Goal: Transaction & Acquisition: Purchase product/service

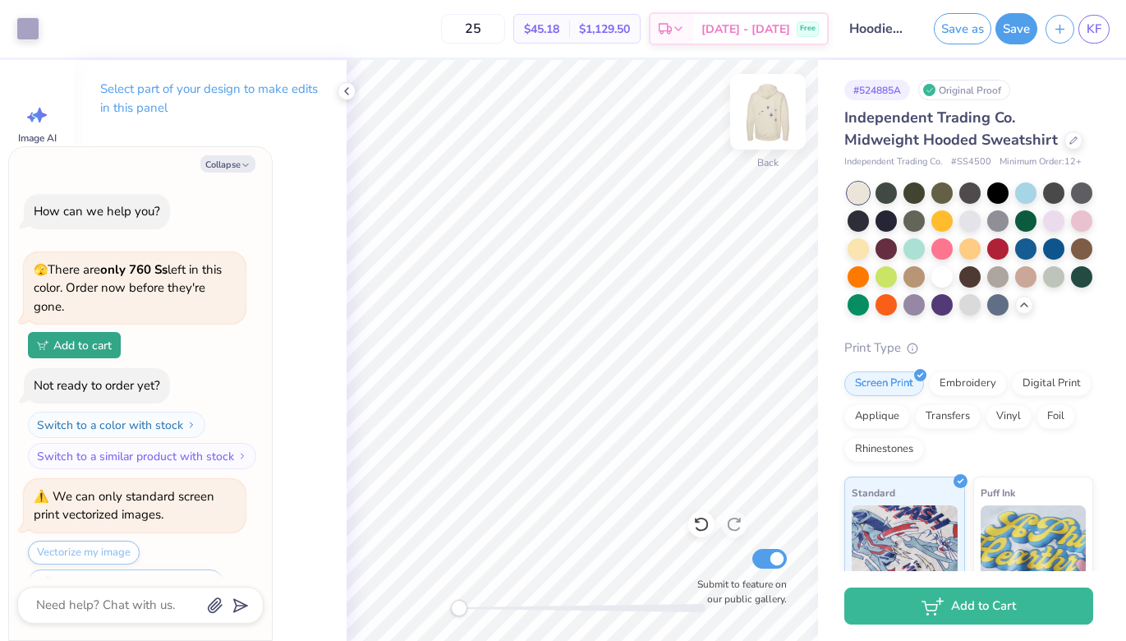
scroll to position [386, 0]
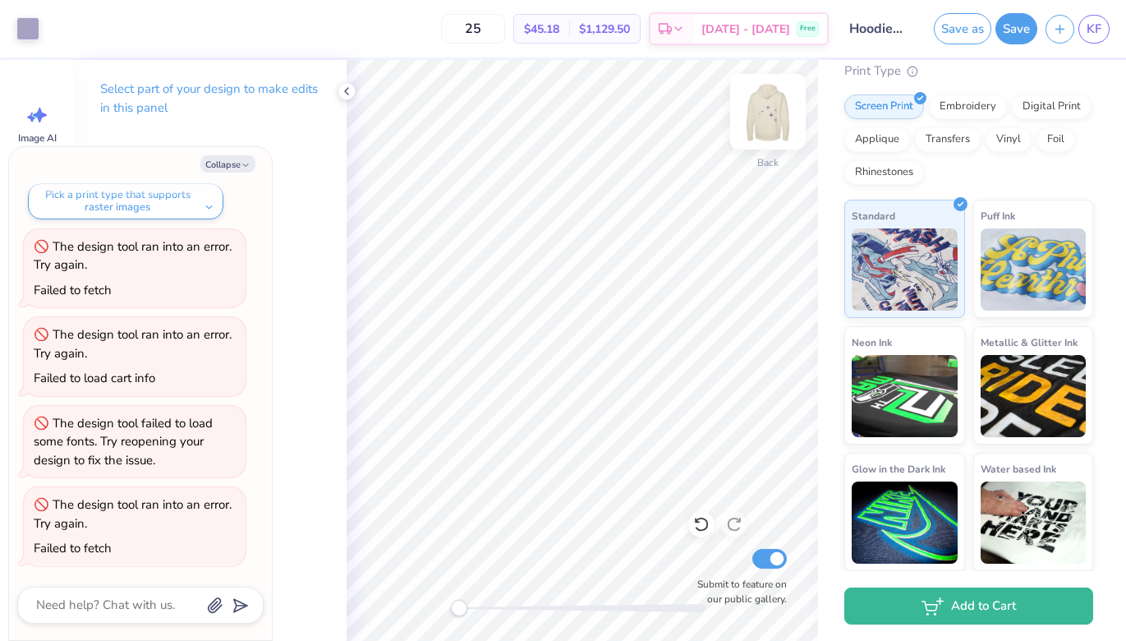
click at [768, 119] on img at bounding box center [768, 112] width 66 height 66
click at [768, 122] on img at bounding box center [768, 112] width 66 height 66
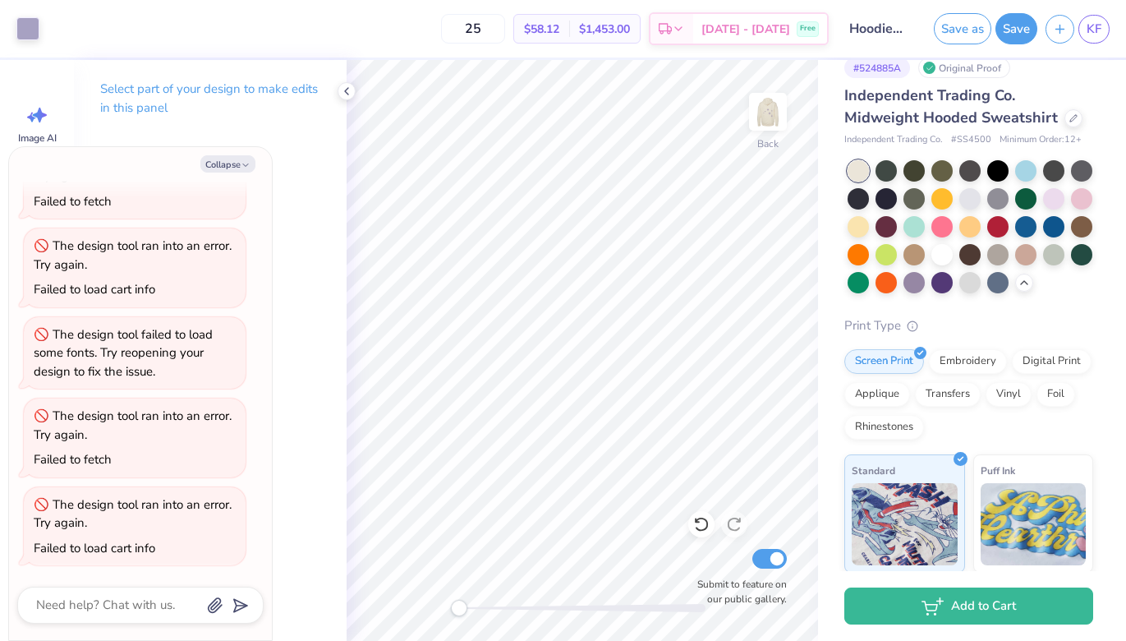
scroll to position [0, 0]
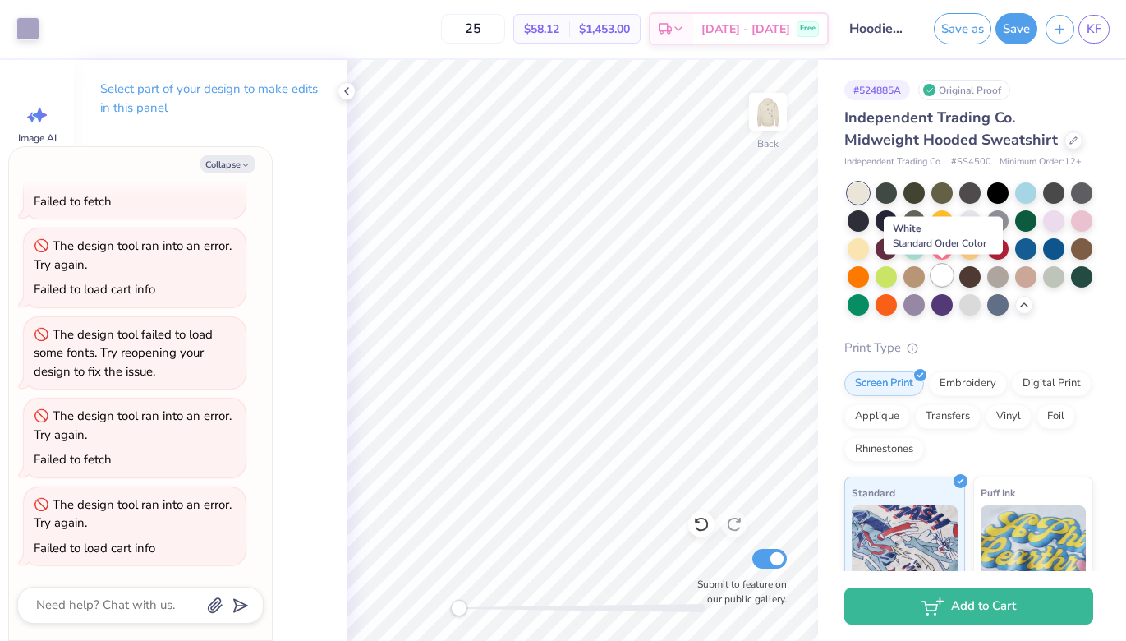
click at [947, 275] on div at bounding box center [942, 275] width 21 height 21
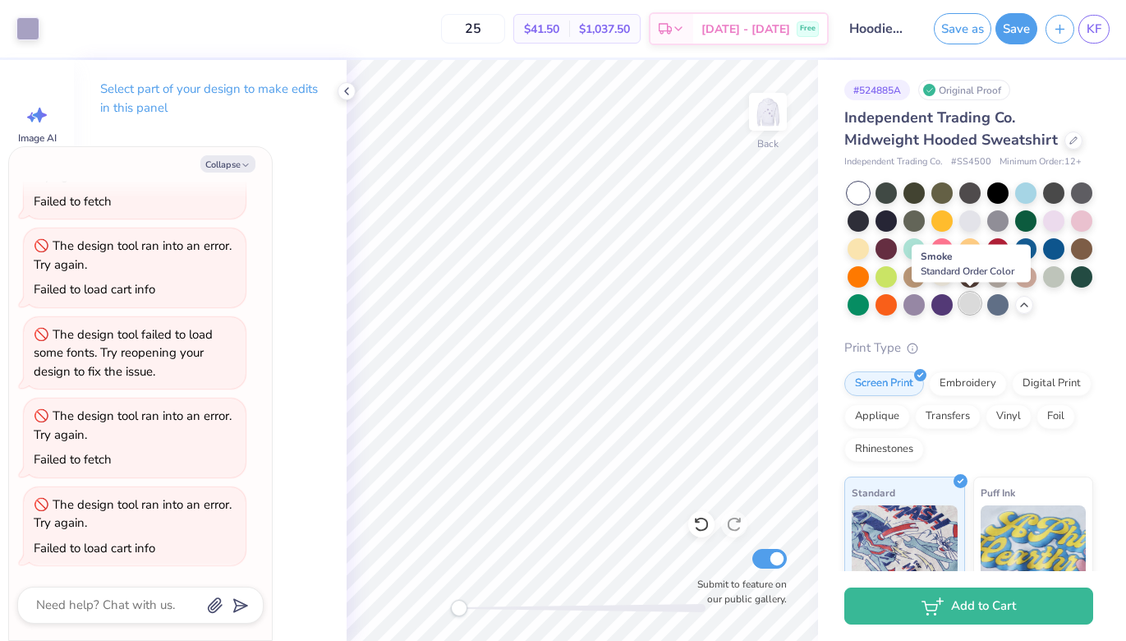
click at [975, 303] on div at bounding box center [970, 302] width 21 height 21
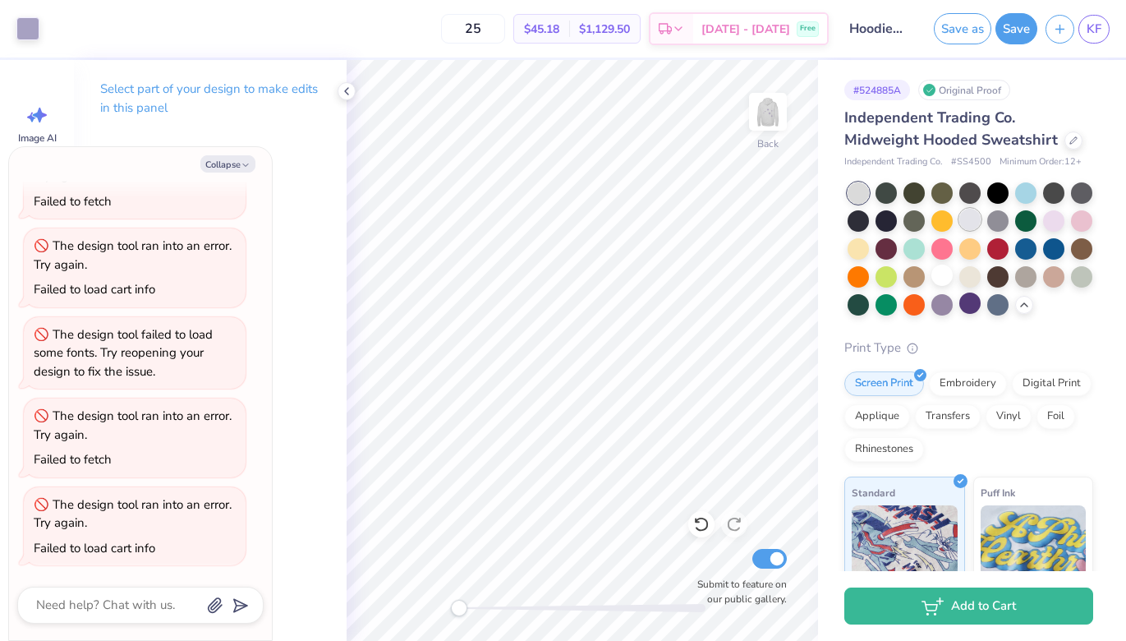
click at [970, 216] on div at bounding box center [970, 219] width 21 height 21
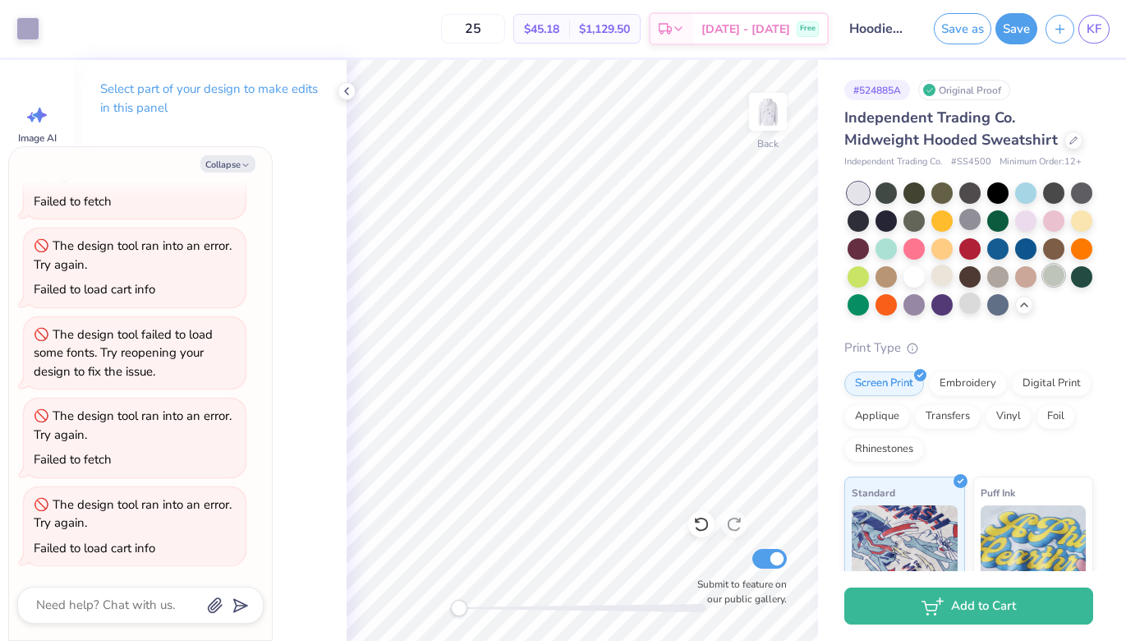
click at [1057, 284] on div at bounding box center [1053, 275] width 21 height 21
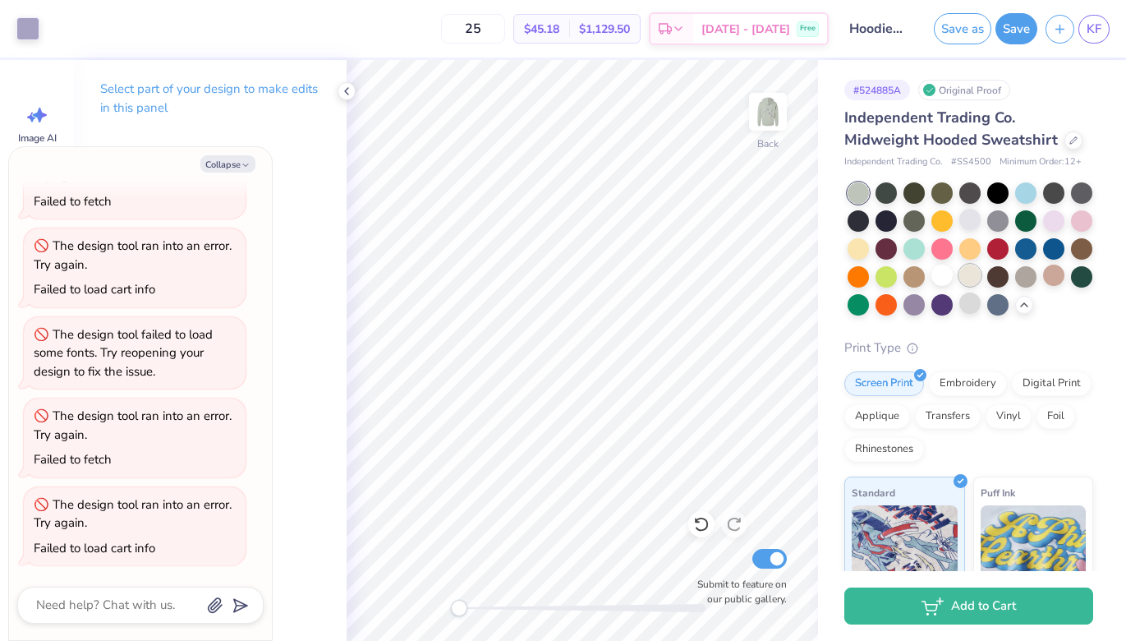
click at [966, 283] on div at bounding box center [970, 275] width 21 height 21
click at [966, 310] on div at bounding box center [970, 302] width 21 height 21
click at [962, 226] on div at bounding box center [970, 219] width 21 height 21
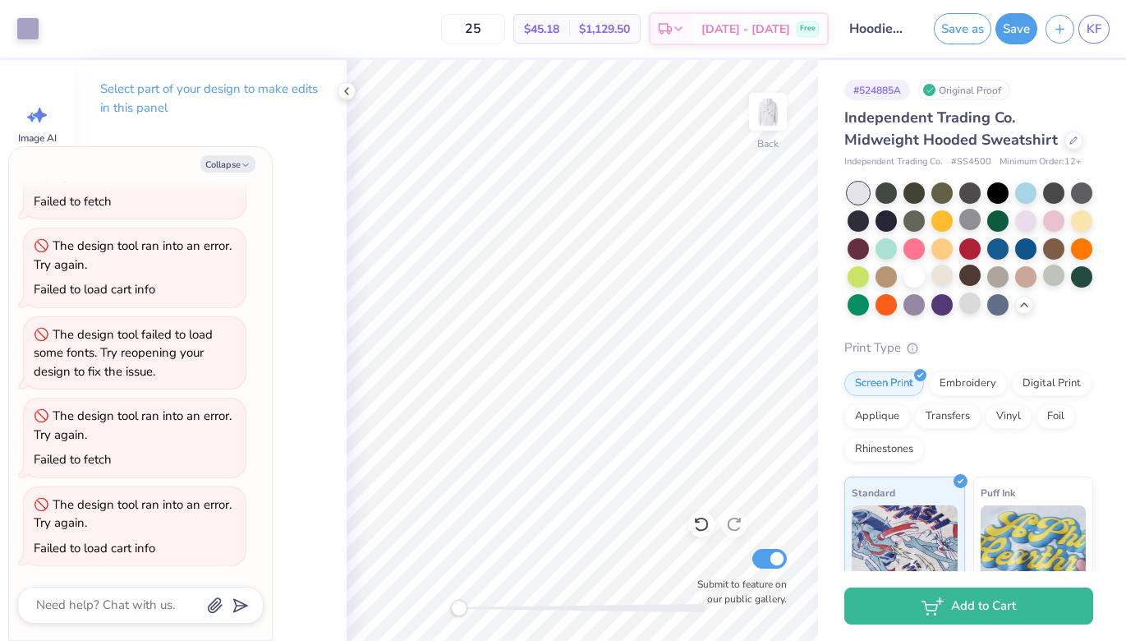
click at [856, 204] on div at bounding box center [858, 192] width 21 height 21
click at [914, 279] on div at bounding box center [914, 275] width 21 height 21
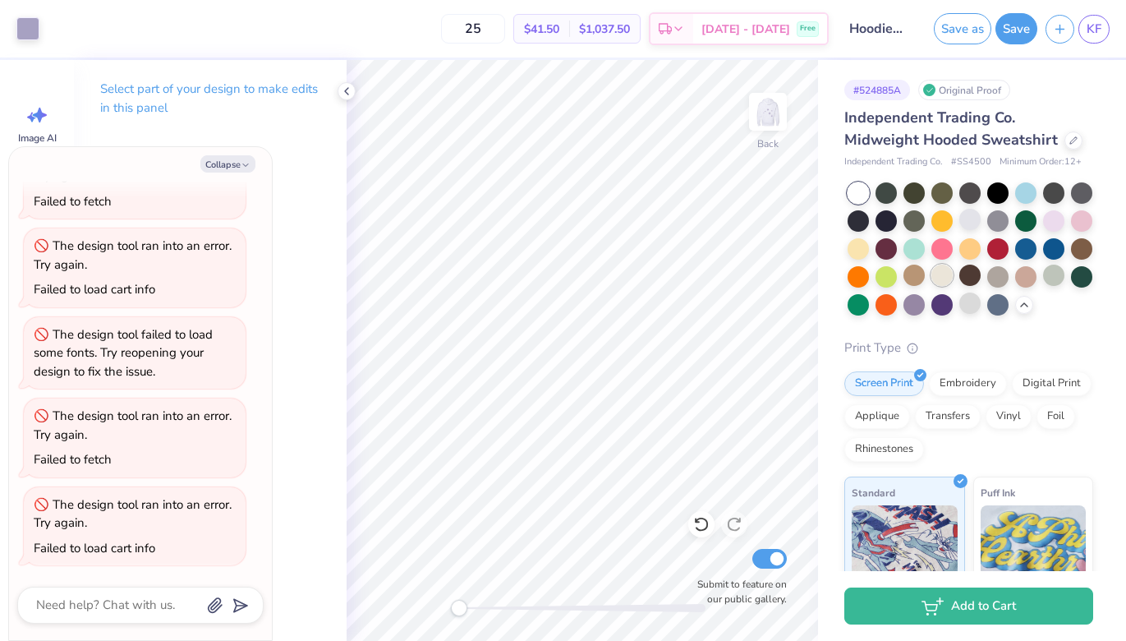
click at [947, 274] on div at bounding box center [942, 275] width 21 height 21
click at [1032, 276] on div at bounding box center [1026, 275] width 21 height 21
click at [971, 277] on div at bounding box center [970, 275] width 21 height 21
click at [970, 298] on div at bounding box center [970, 302] width 21 height 21
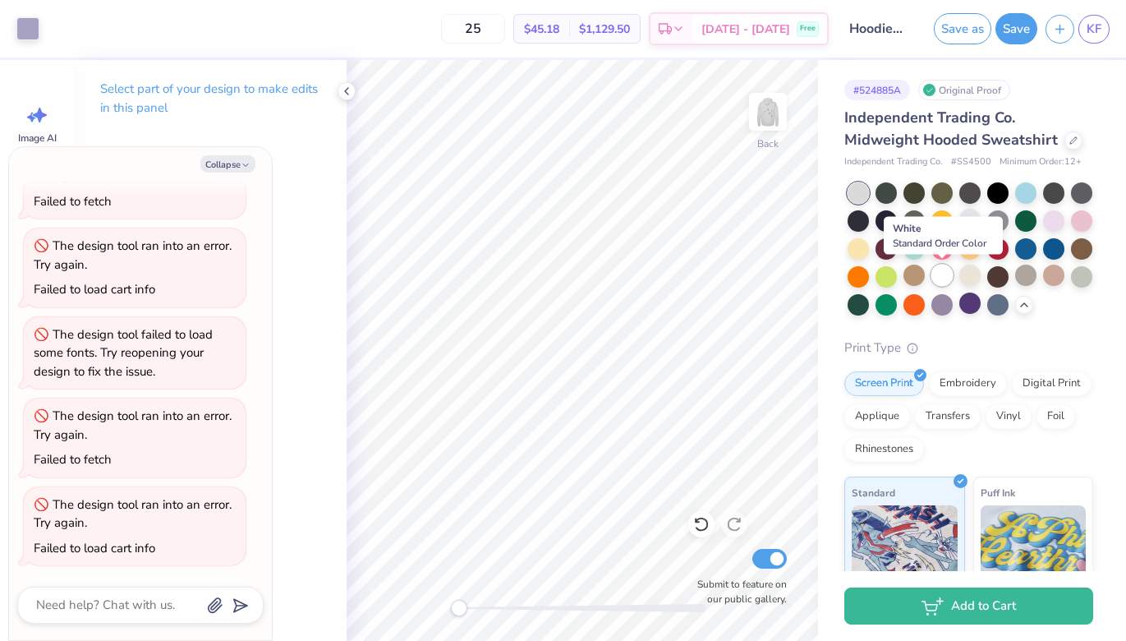
click at [940, 269] on div at bounding box center [942, 275] width 21 height 21
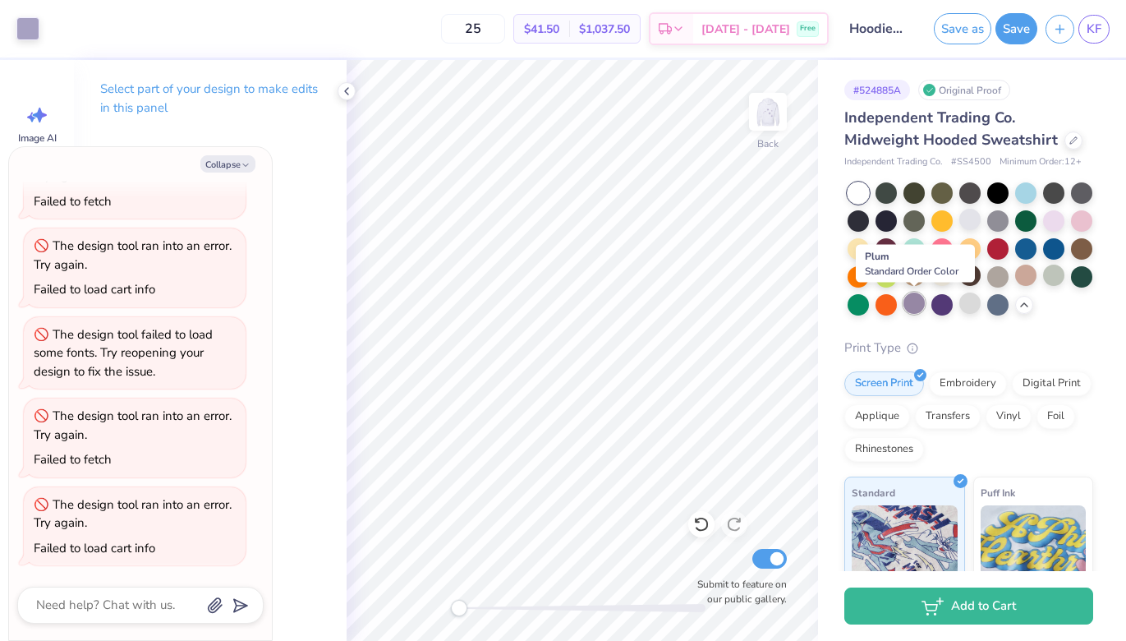
click at [909, 304] on div at bounding box center [914, 302] width 21 height 21
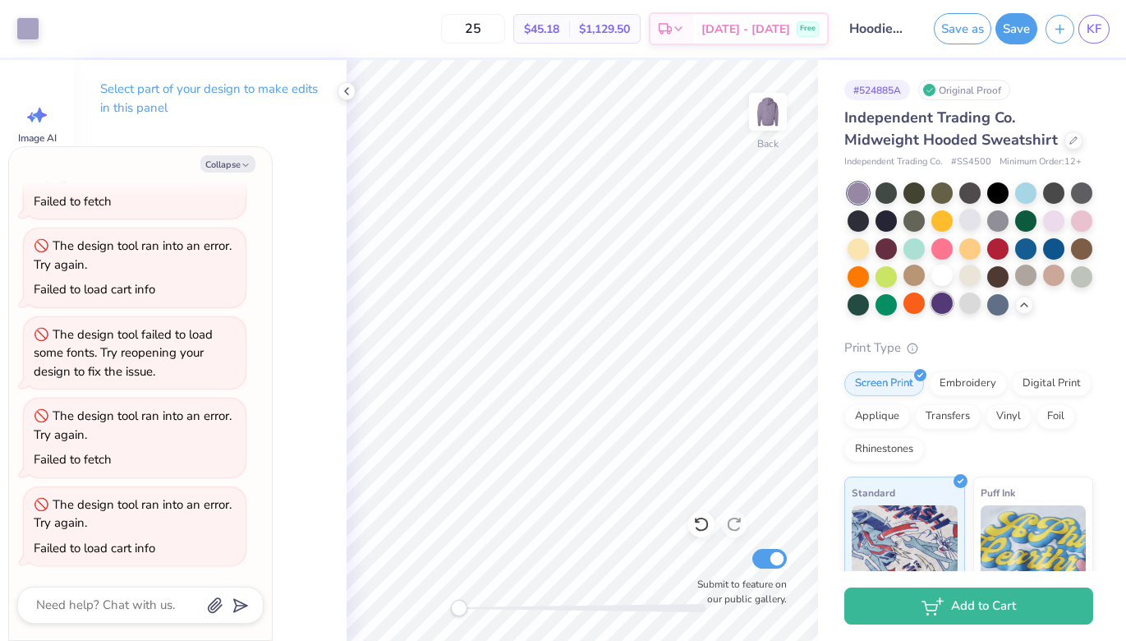
click at [943, 310] on div at bounding box center [942, 302] width 21 height 21
click at [1030, 272] on div at bounding box center [1026, 275] width 21 height 21
click at [1050, 274] on div at bounding box center [1053, 275] width 21 height 21
click at [917, 305] on div at bounding box center [914, 302] width 21 height 21
click at [978, 30] on button "Save as" at bounding box center [963, 26] width 58 height 31
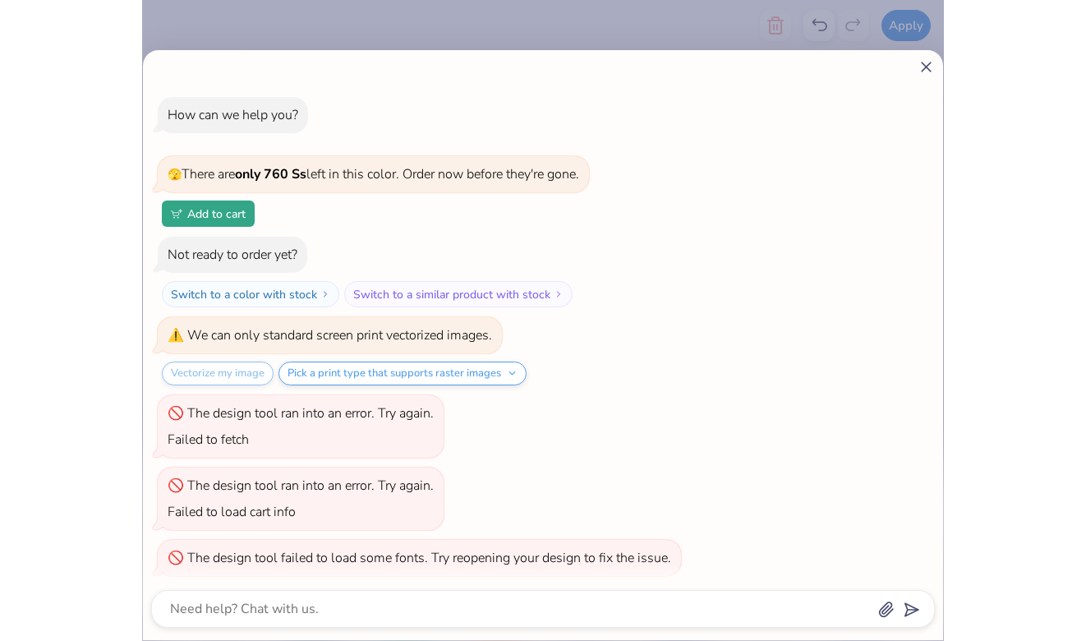
scroll to position [198, 0]
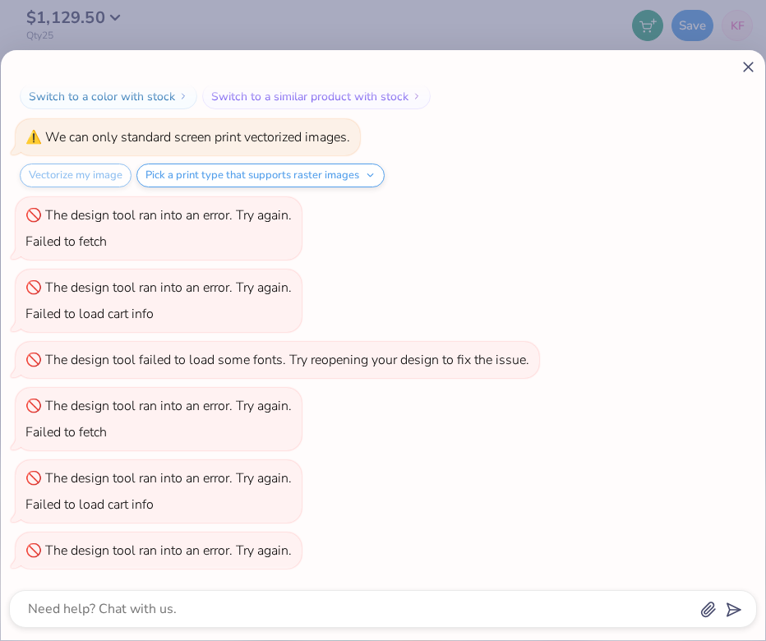
click at [748, 70] on icon at bounding box center [747, 66] width 17 height 17
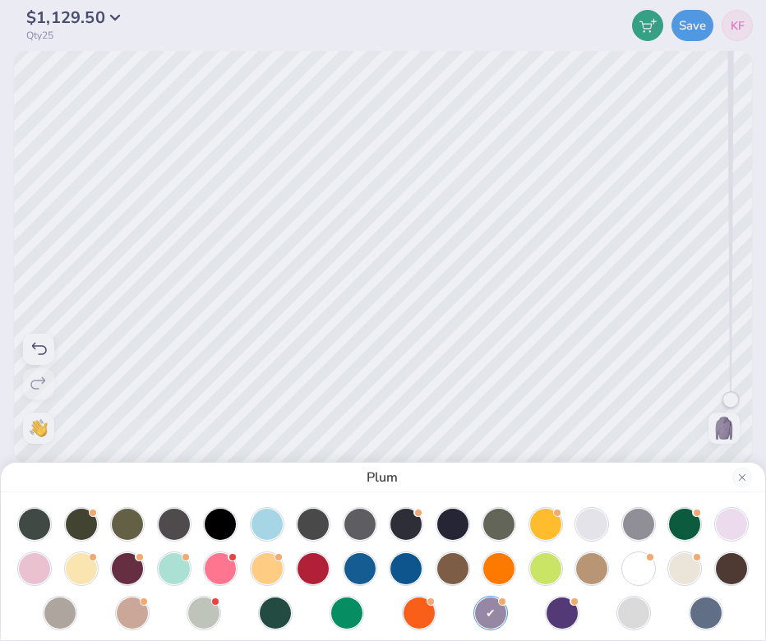
click at [512, 210] on div "Plum" at bounding box center [383, 320] width 766 height 641
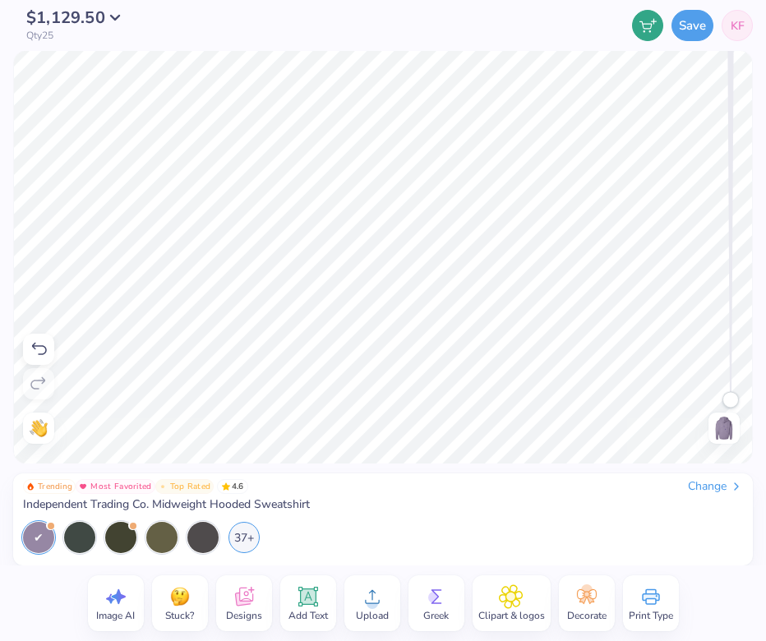
click at [354, 587] on div "Upload" at bounding box center [372, 603] width 56 height 56
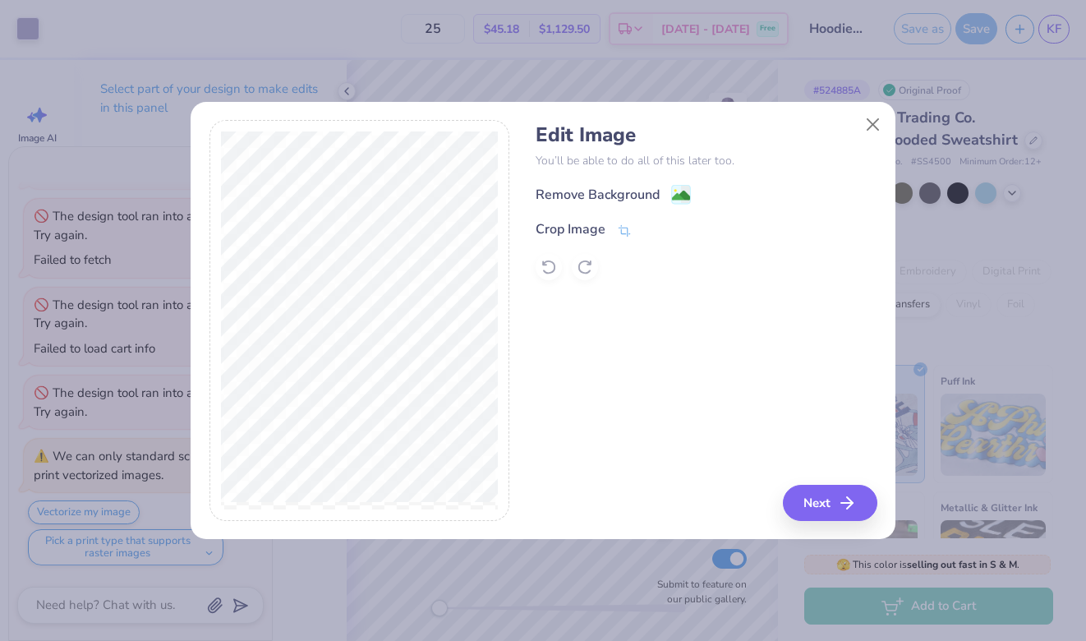
scroll to position [675, 0]
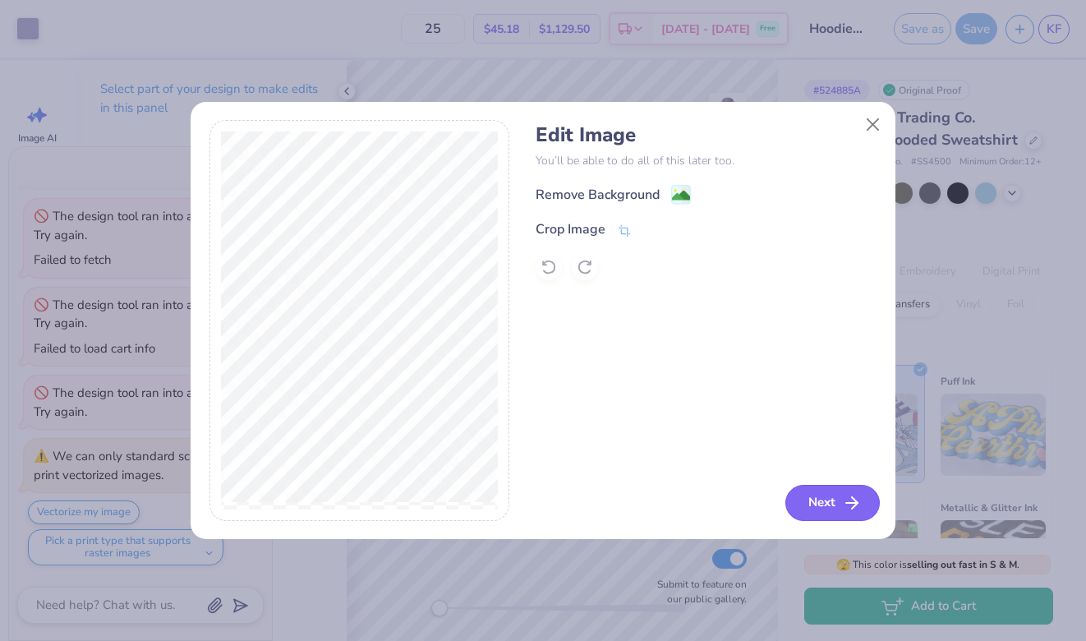
click at [836, 494] on button "Next" at bounding box center [832, 503] width 94 height 36
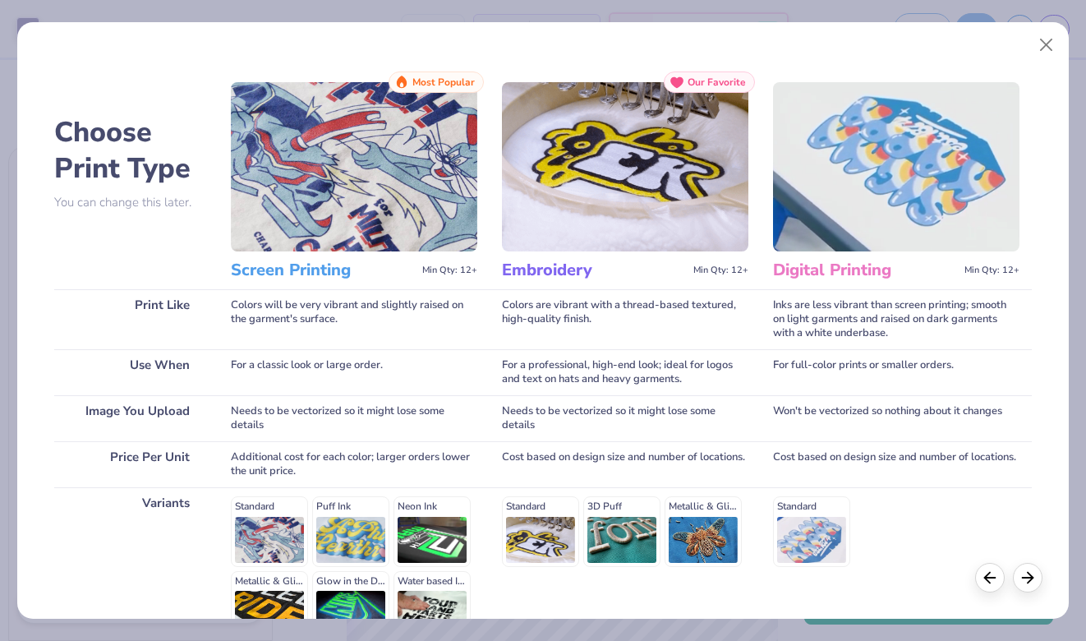
scroll to position [167, 0]
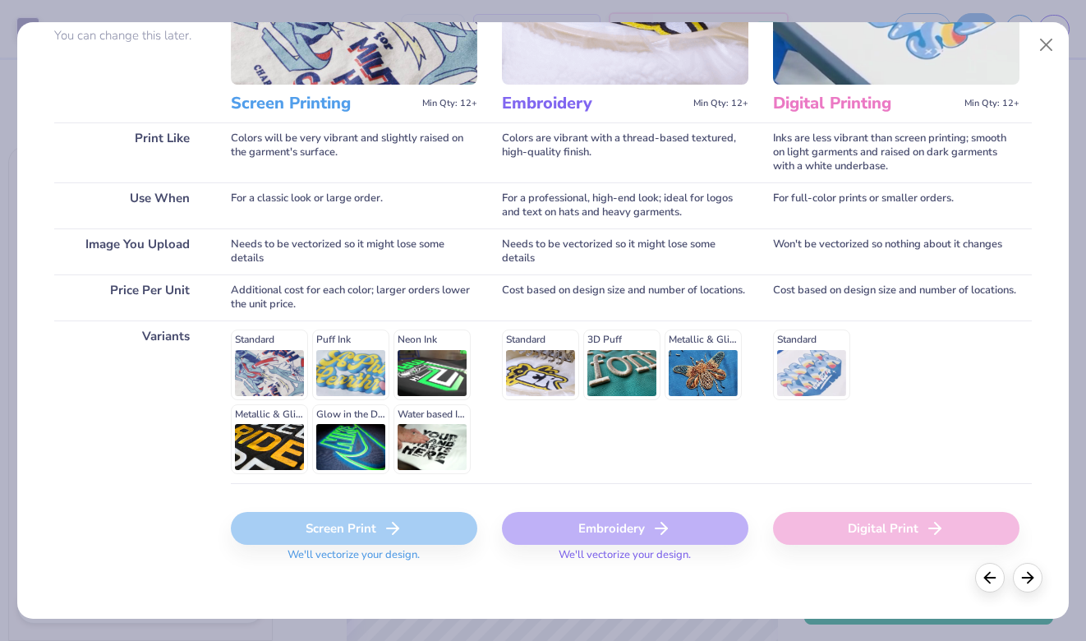
click at [574, 521] on div "Embroidery" at bounding box center [625, 528] width 246 height 33
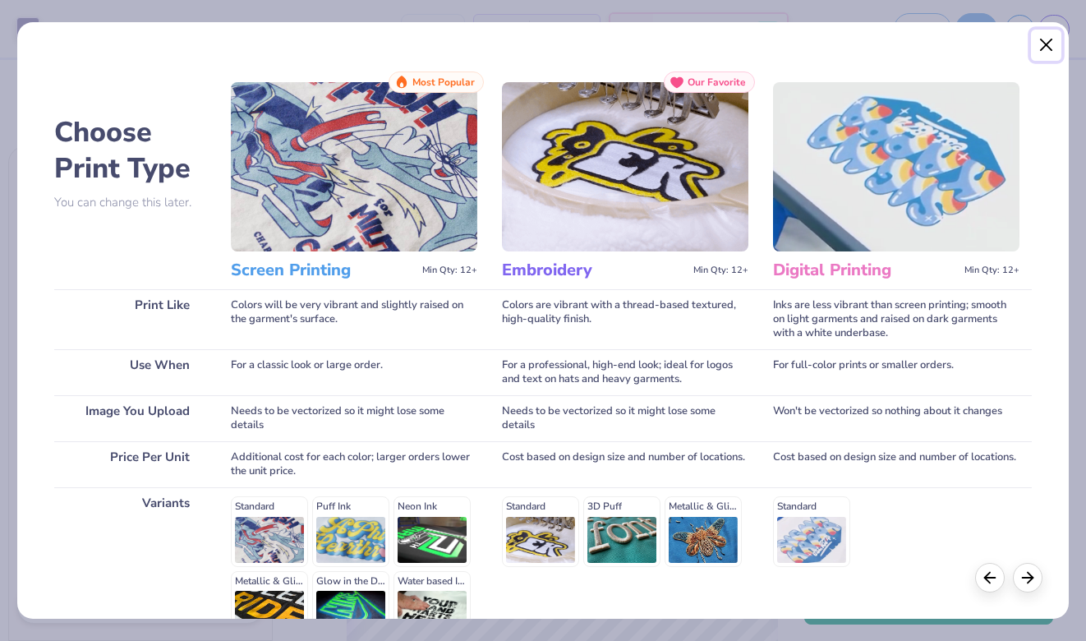
click at [1051, 41] on button "Close" at bounding box center [1046, 45] width 31 height 31
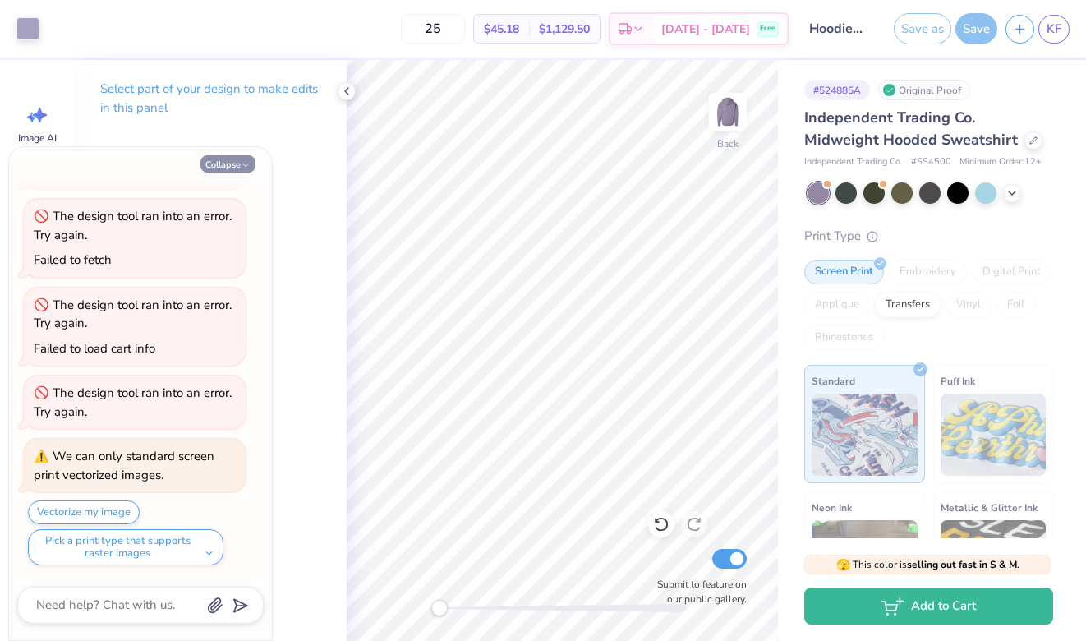
click at [239, 164] on button "Collapse" at bounding box center [227, 163] width 55 height 17
type textarea "x"
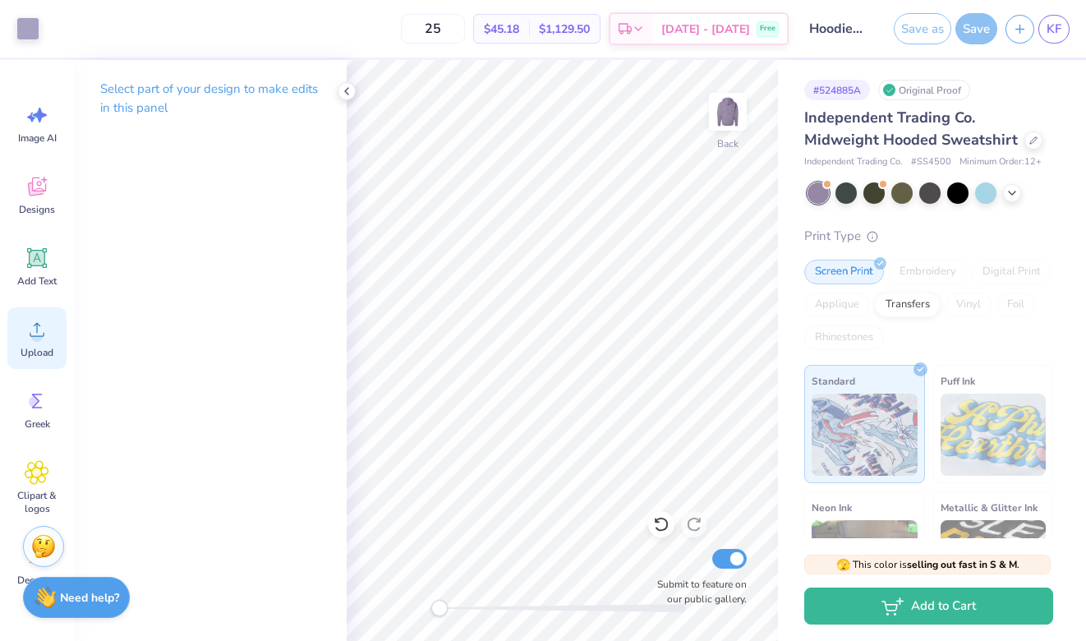
click at [40, 348] on span "Upload" at bounding box center [37, 352] width 33 height 13
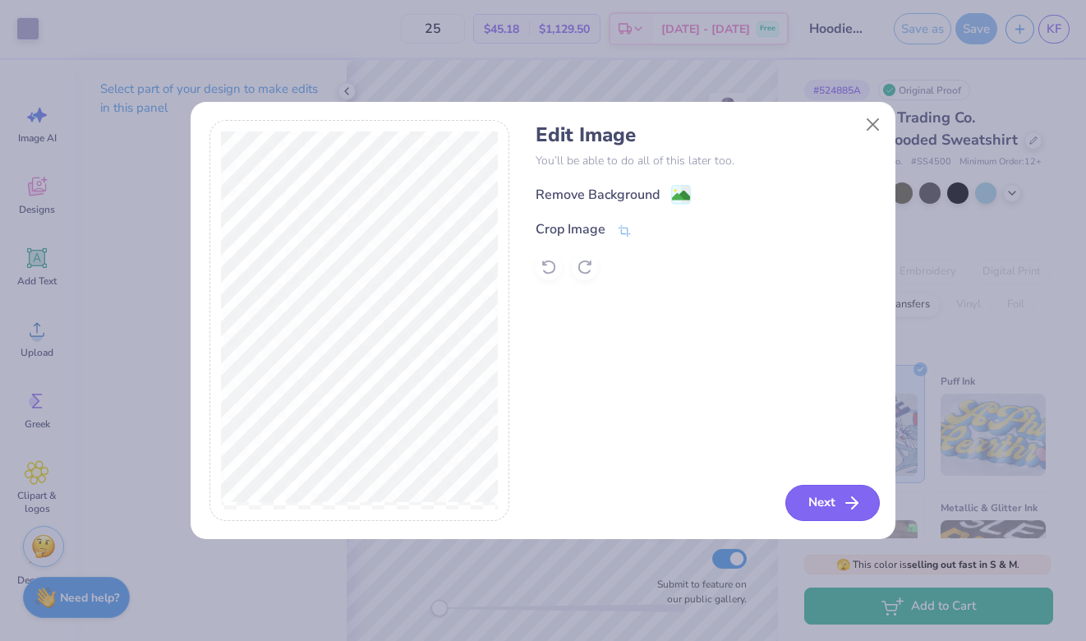
click at [804, 514] on button "Next" at bounding box center [832, 503] width 94 height 36
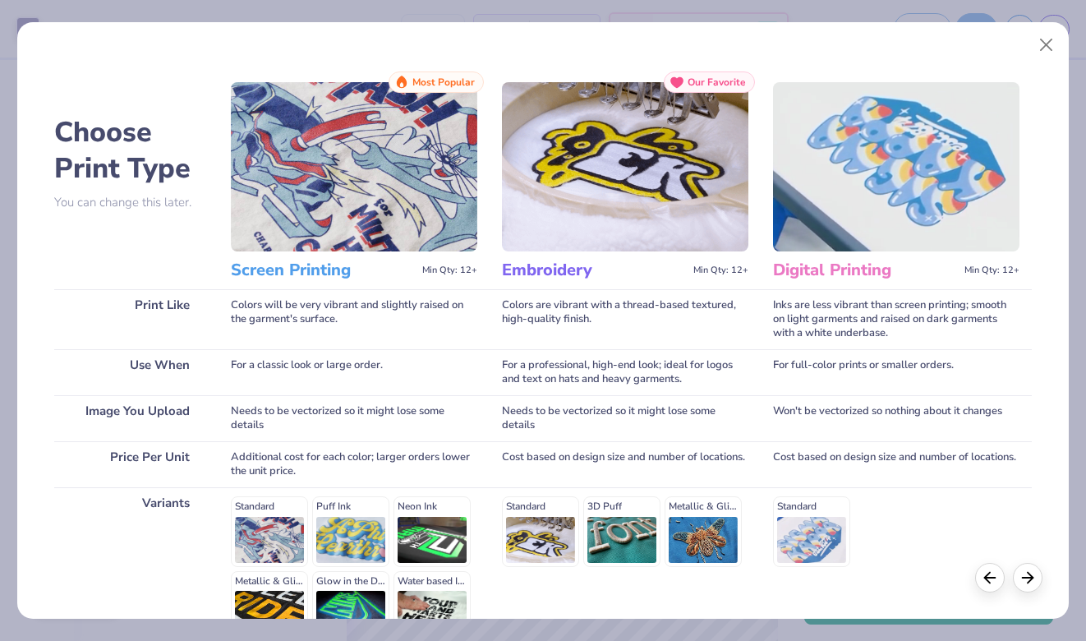
scroll to position [178, 0]
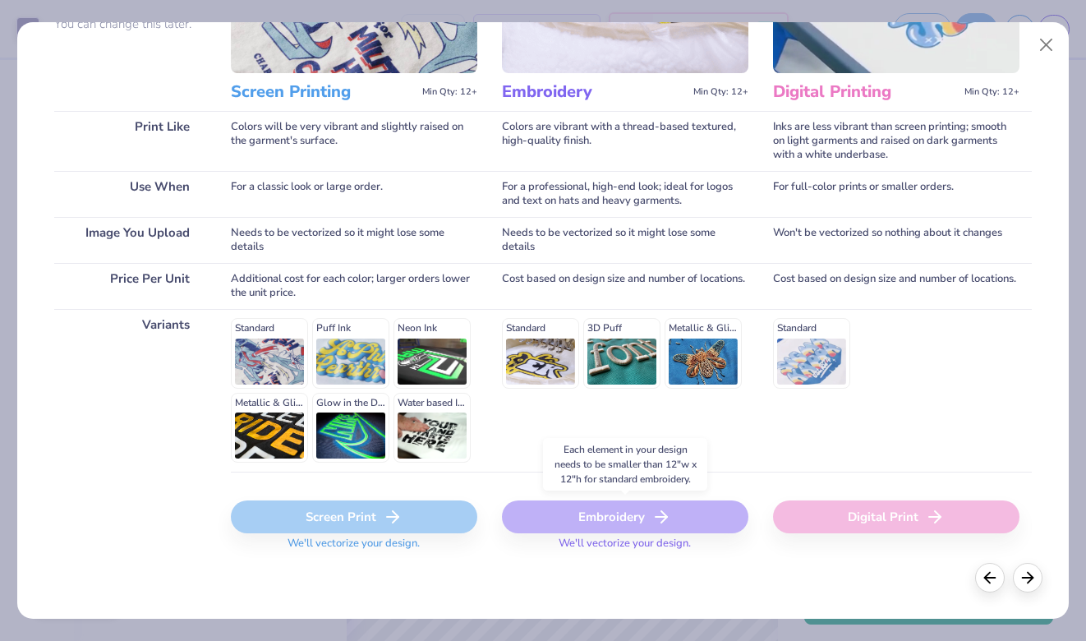
click at [579, 509] on div "Embroidery" at bounding box center [625, 516] width 246 height 33
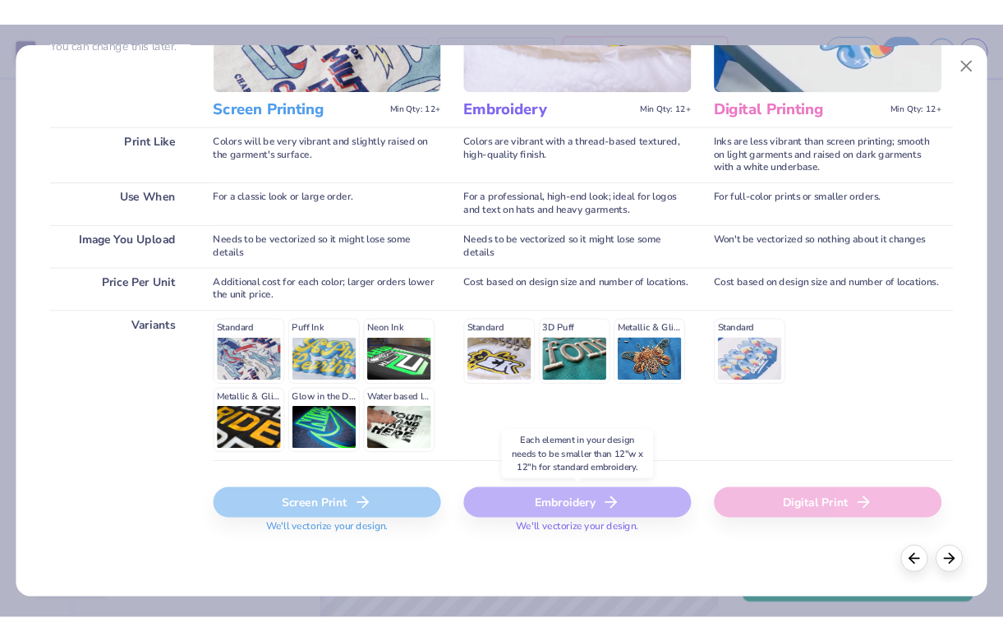
scroll to position [0, 0]
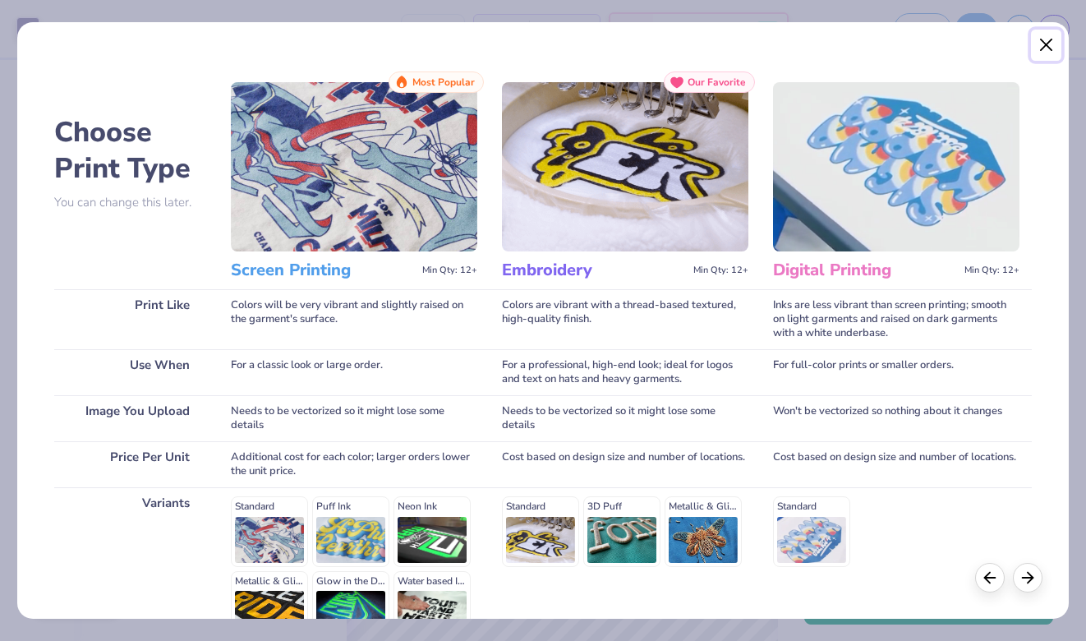
click at [1041, 41] on button "Close" at bounding box center [1046, 45] width 31 height 31
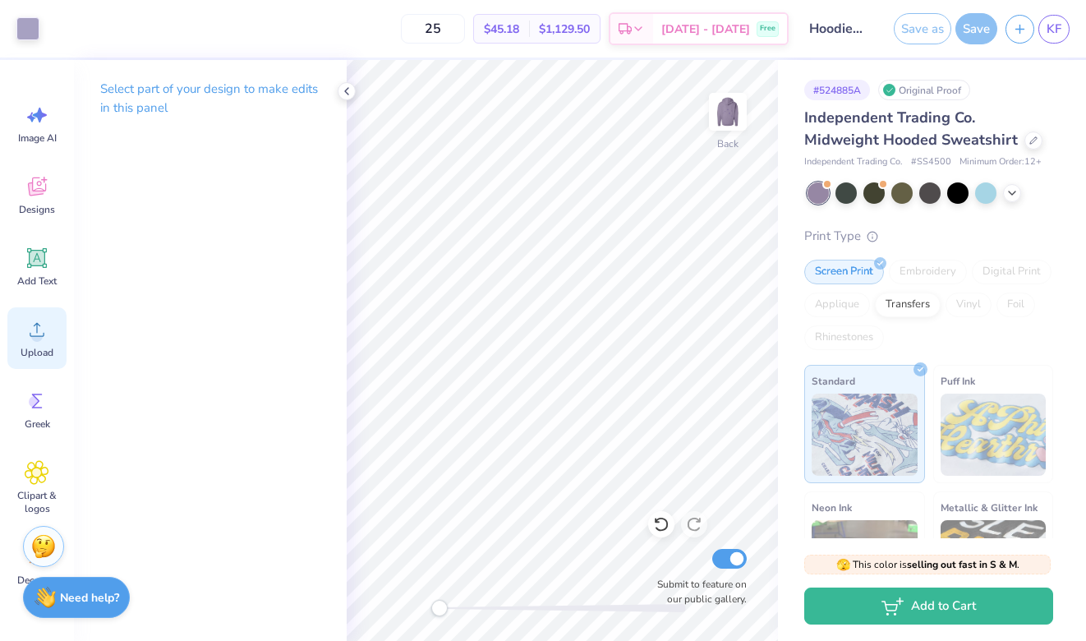
click at [40, 340] on circle at bounding box center [37, 336] width 12 height 12
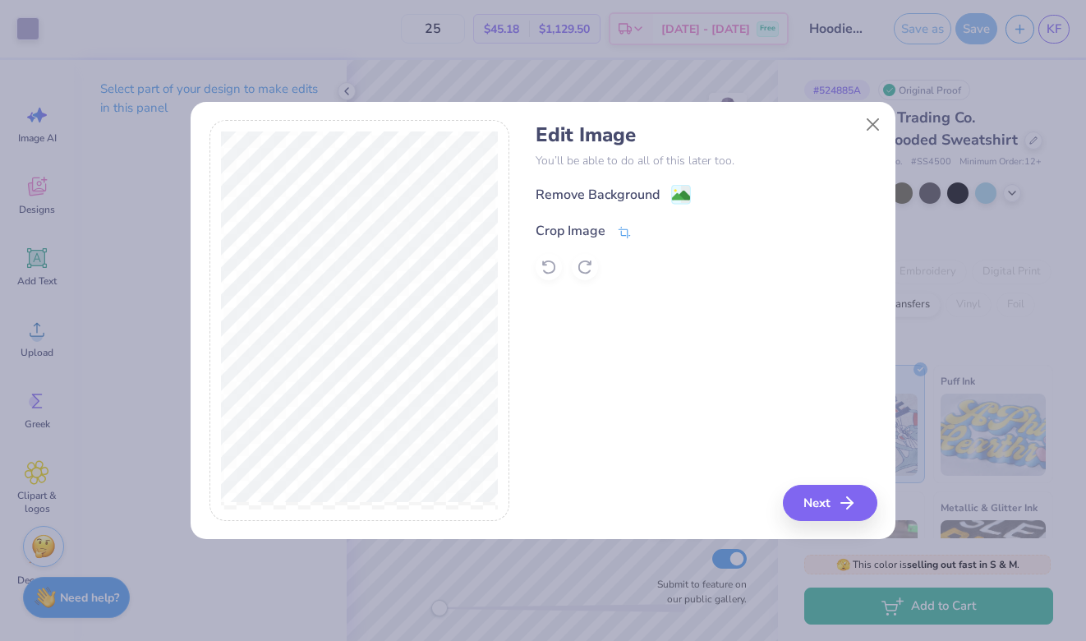
click at [628, 232] on icon at bounding box center [624, 232] width 15 height 15
click at [207, 251] on div "Edit Image You’ll be able to do all of this later too. Remove Background Crop I…" at bounding box center [543, 329] width 705 height 419
click at [672, 200] on div "Remove Background Crop Image" at bounding box center [706, 232] width 341 height 96
click at [674, 223] on button at bounding box center [675, 229] width 17 height 17
click at [867, 128] on button "Close" at bounding box center [873, 123] width 31 height 31
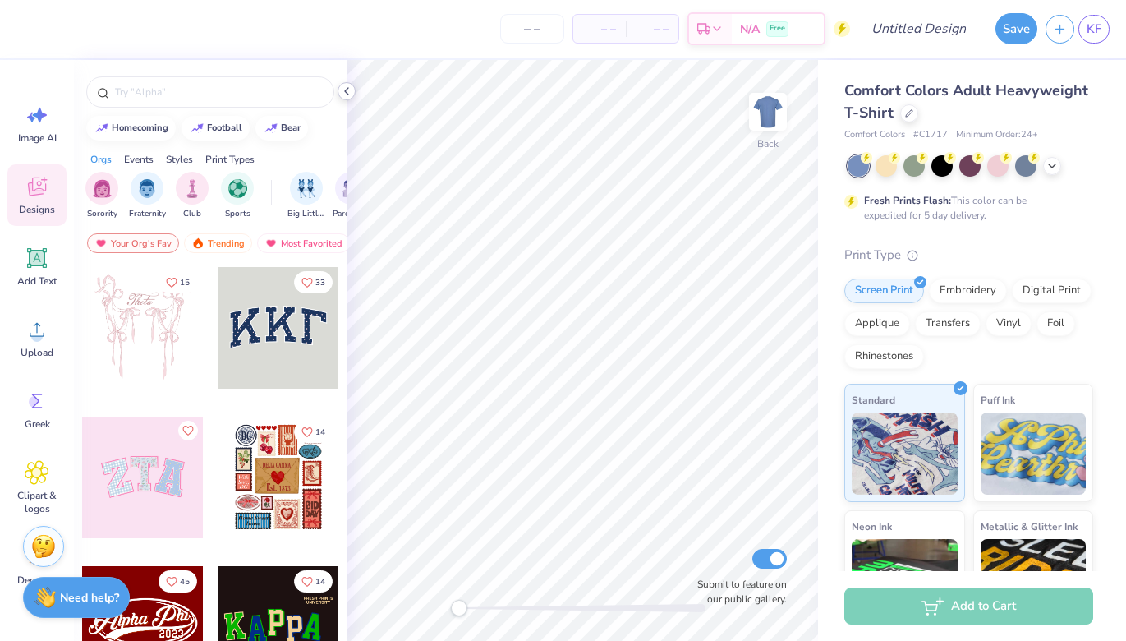
click at [350, 94] on icon at bounding box center [346, 91] width 13 height 13
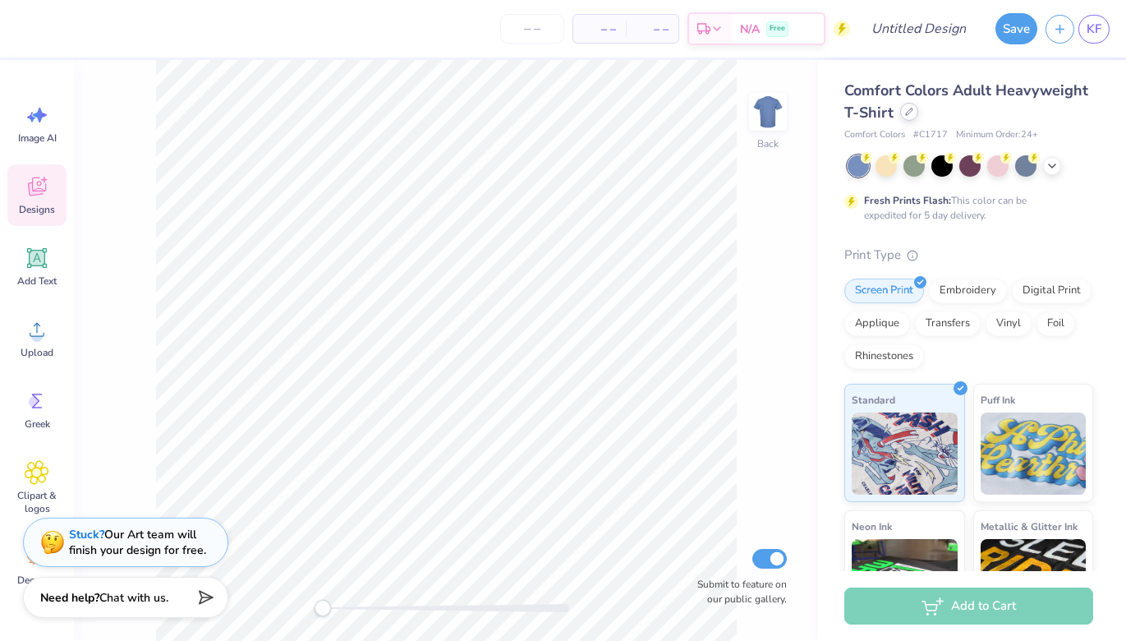
click at [909, 111] on icon at bounding box center [909, 112] width 8 height 8
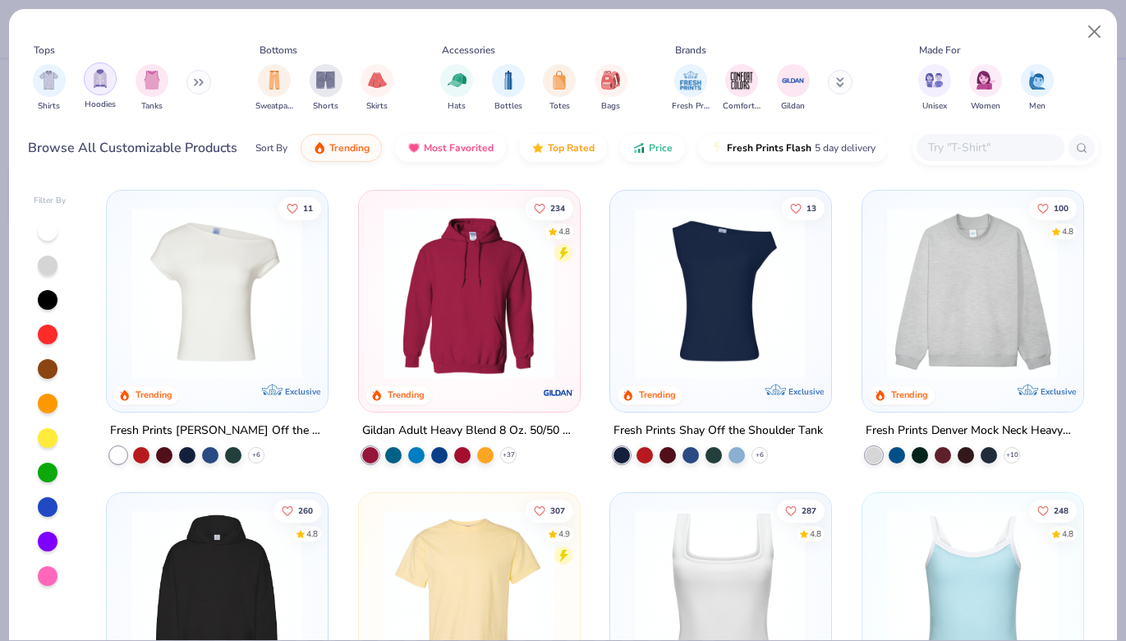
click at [90, 77] on div "filter for Hoodies" at bounding box center [100, 78] width 33 height 33
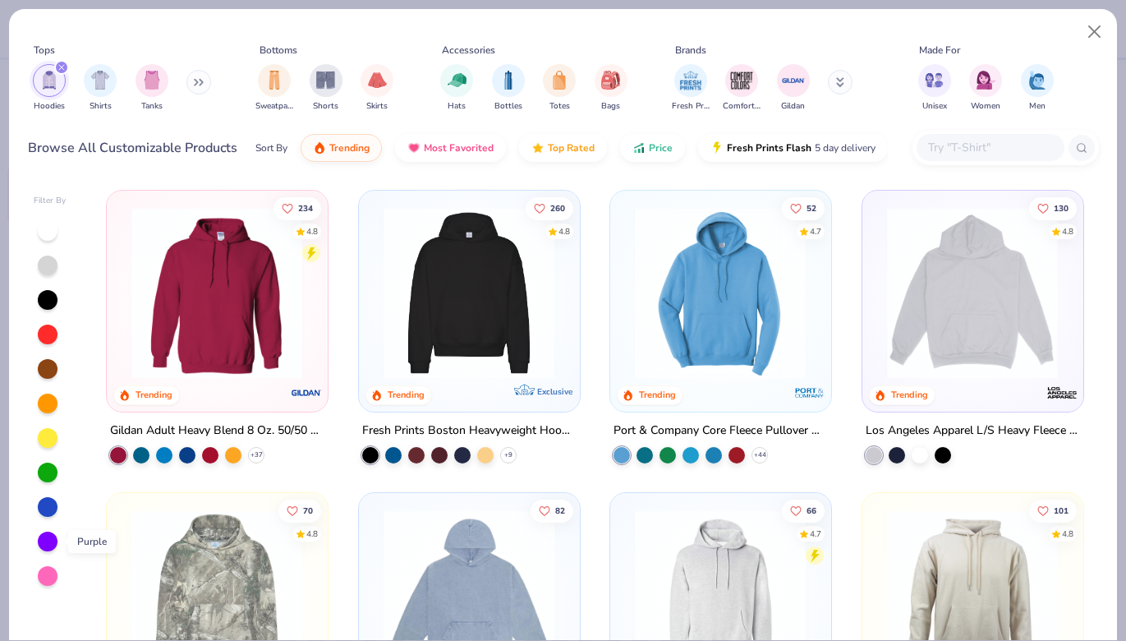
click at [49, 537] on div at bounding box center [48, 542] width 20 height 20
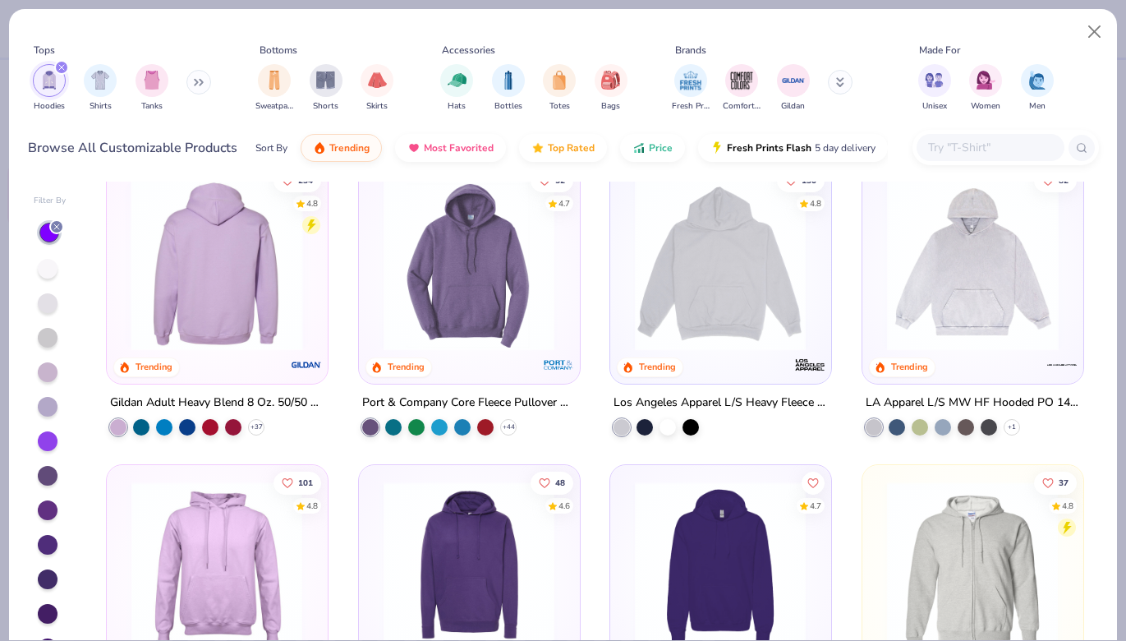
scroll to position [36, 0]
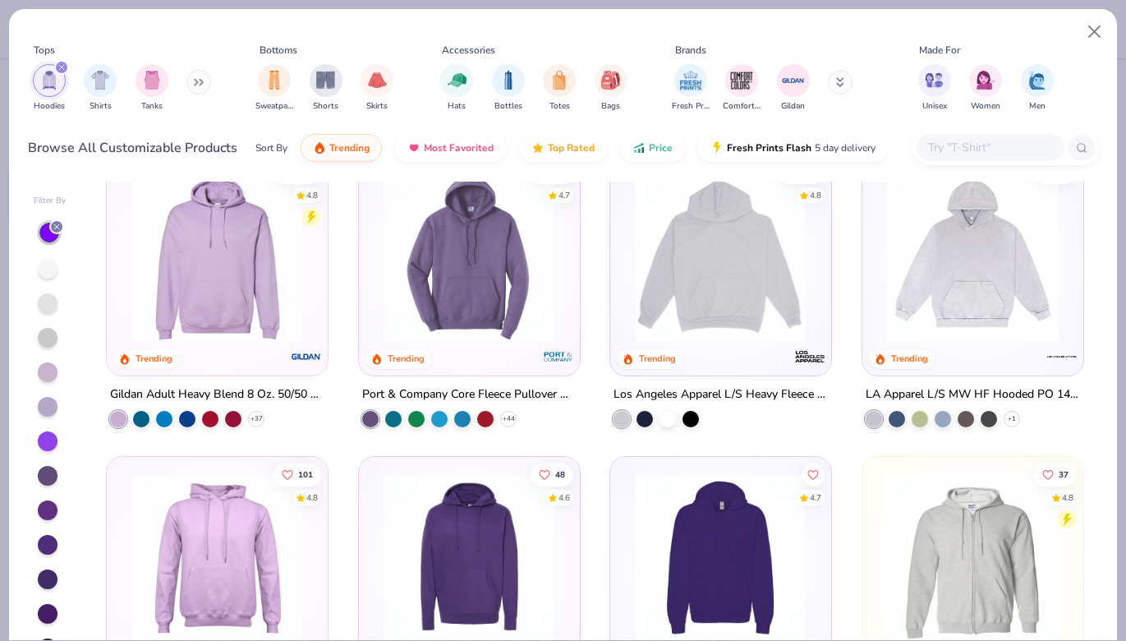
click at [211, 288] on div at bounding box center [405, 257] width 564 height 172
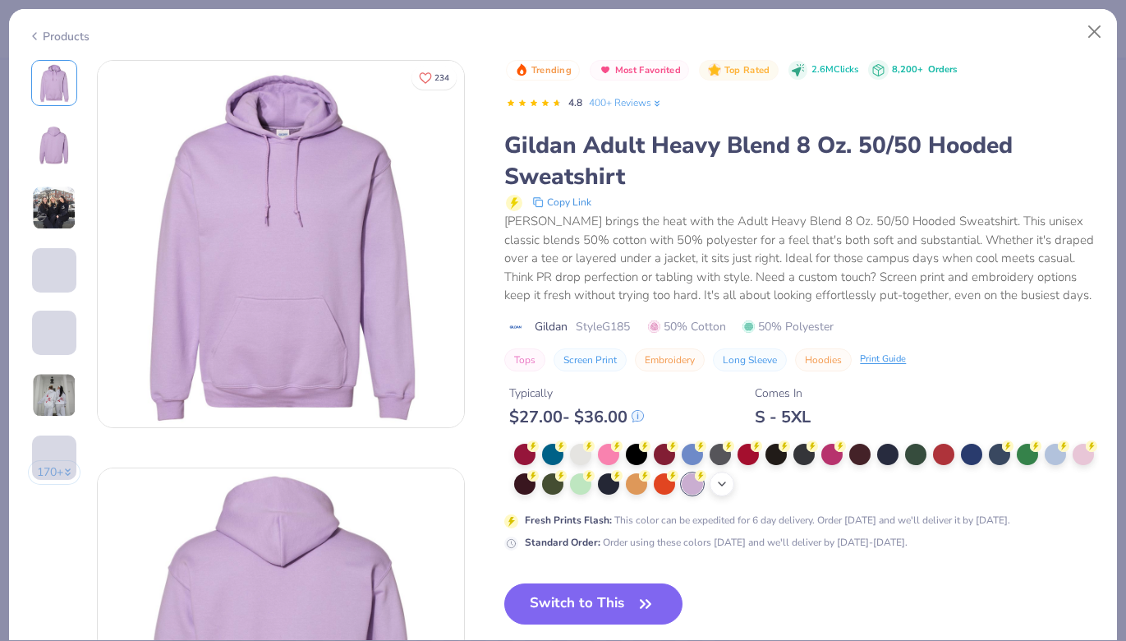
click at [724, 486] on icon at bounding box center [722, 483] width 13 height 13
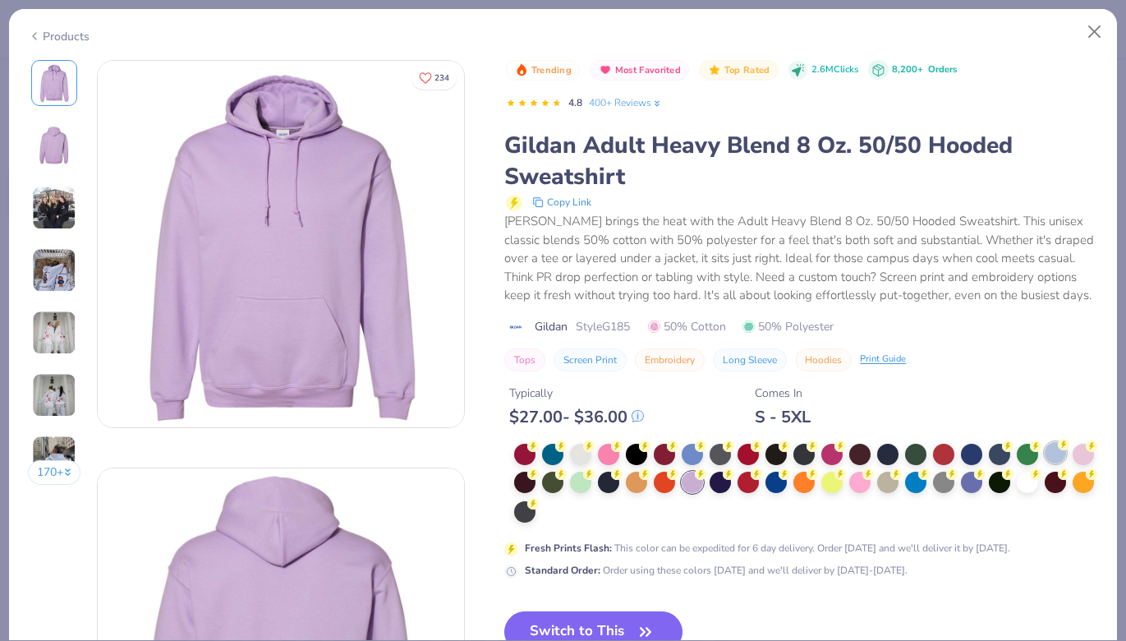
click at [1059, 455] on div at bounding box center [1055, 452] width 21 height 21
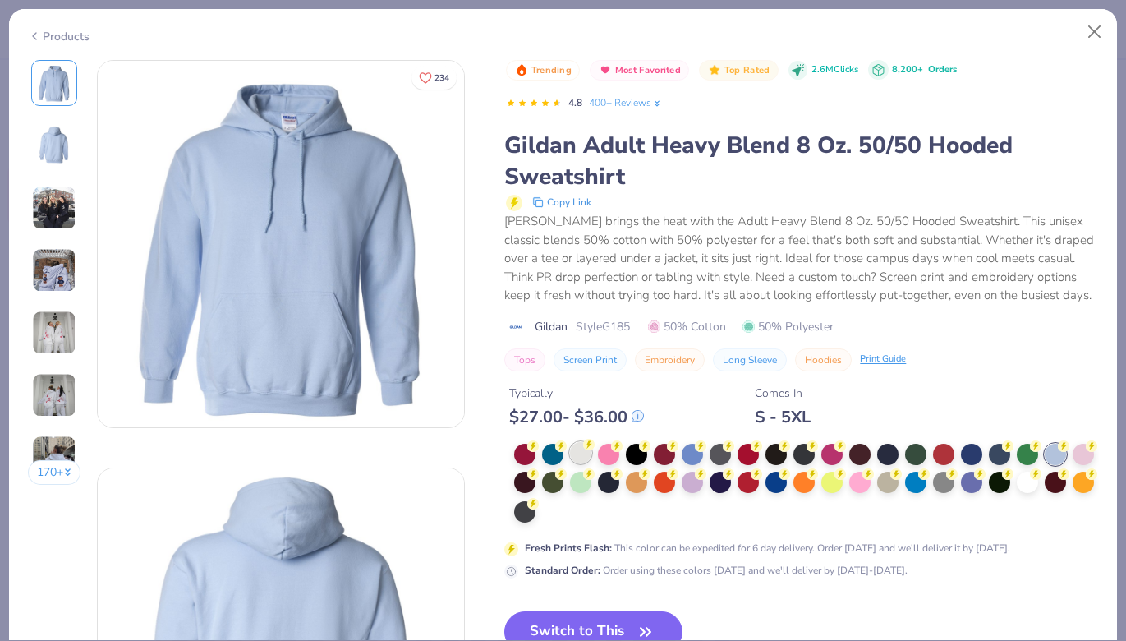
click at [574, 451] on div at bounding box center [580, 452] width 21 height 21
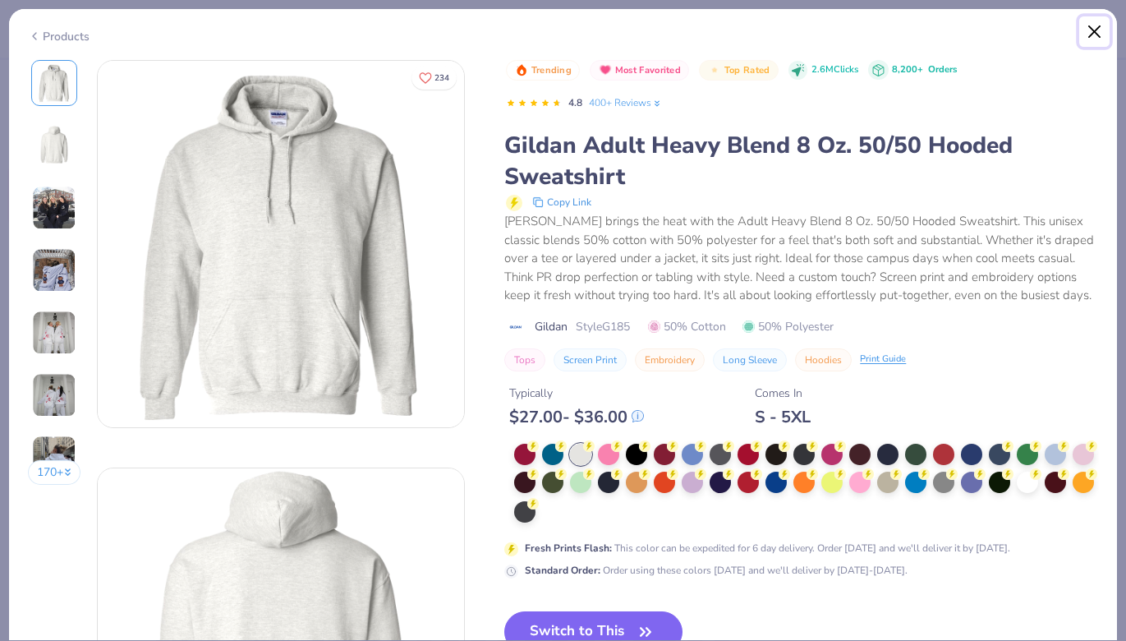
click at [1090, 30] on button "Close" at bounding box center [1095, 31] width 31 height 31
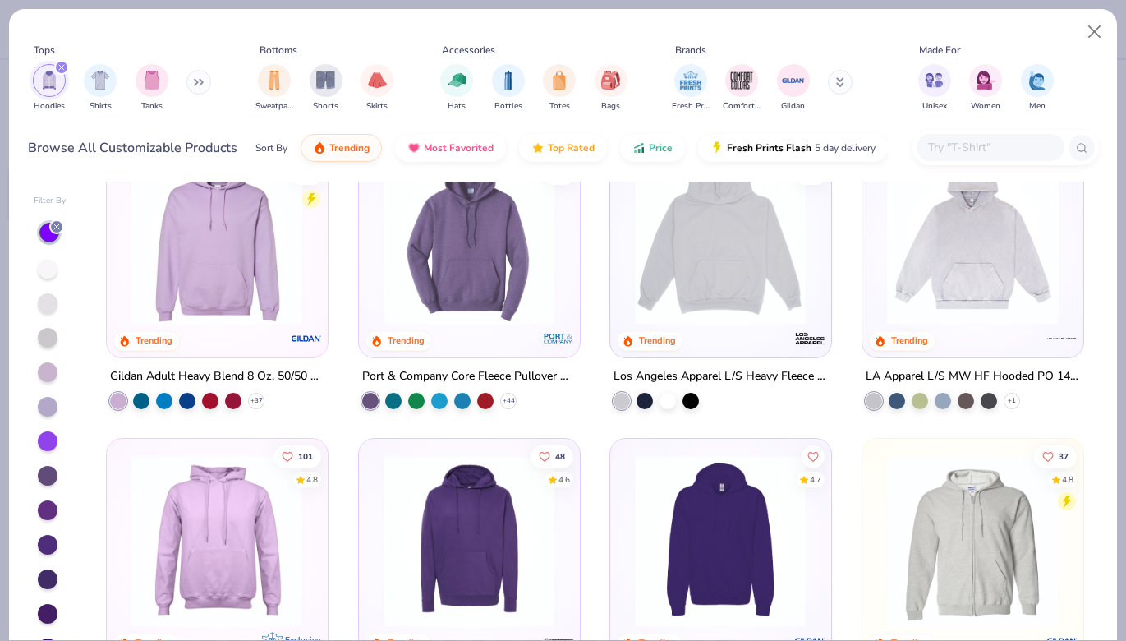
scroll to position [67, 0]
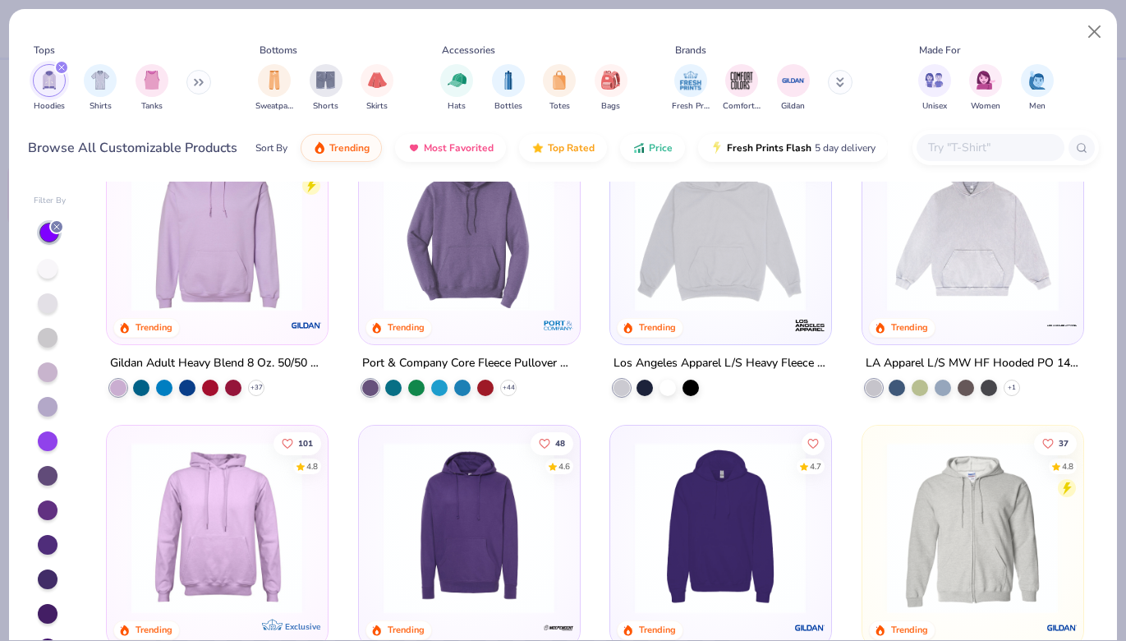
click at [912, 286] on img at bounding box center [973, 226] width 188 height 172
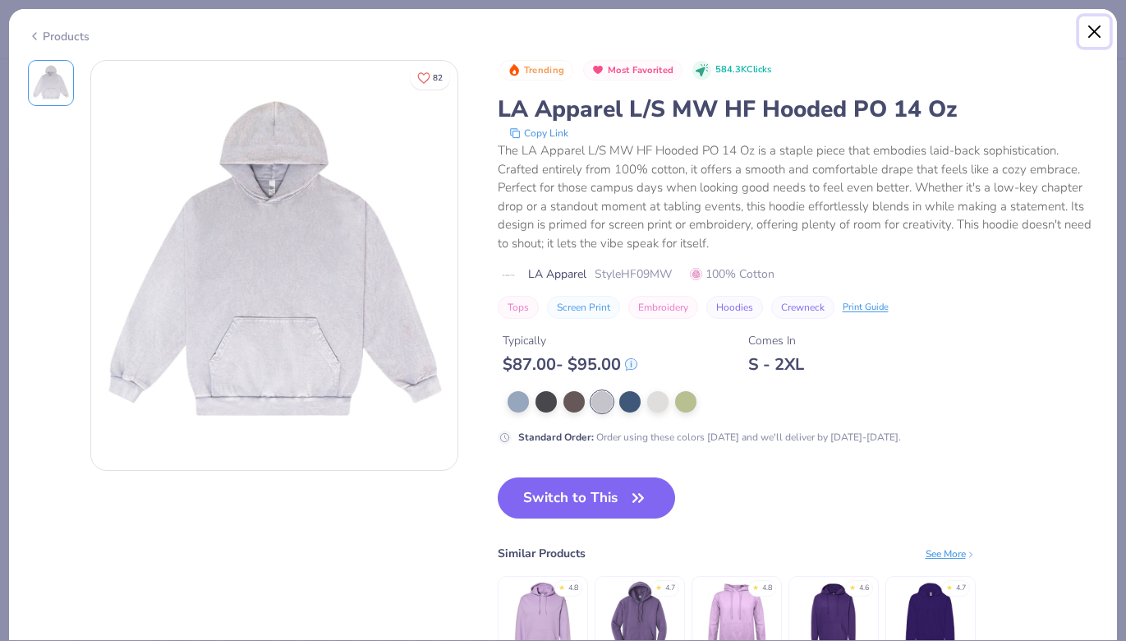
click at [1087, 25] on button "Close" at bounding box center [1095, 31] width 31 height 31
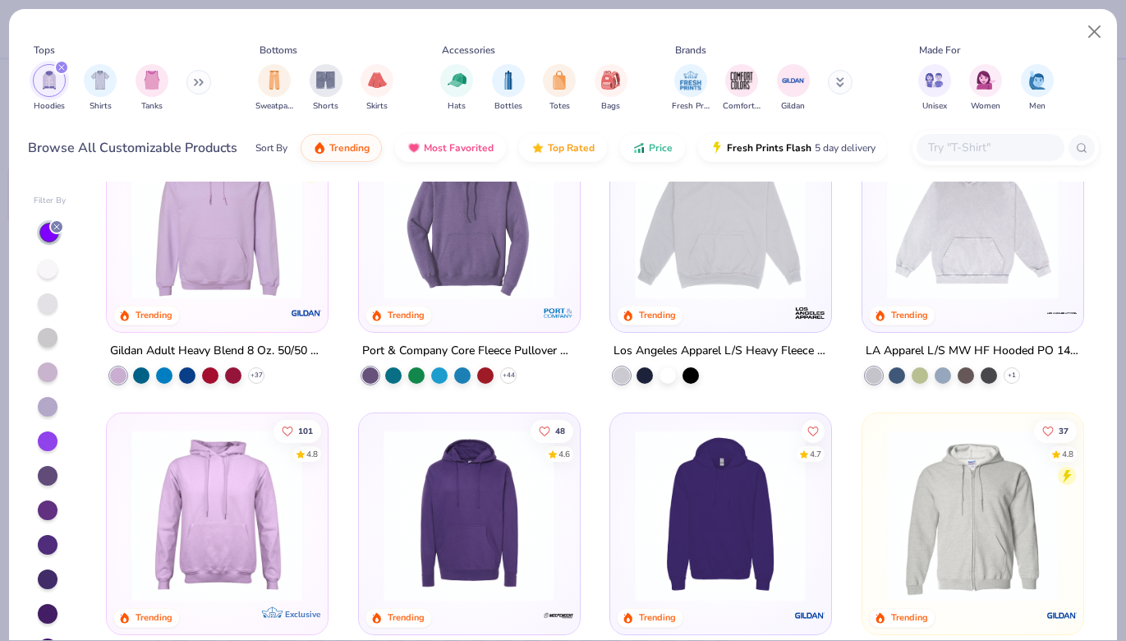
scroll to position [83, 0]
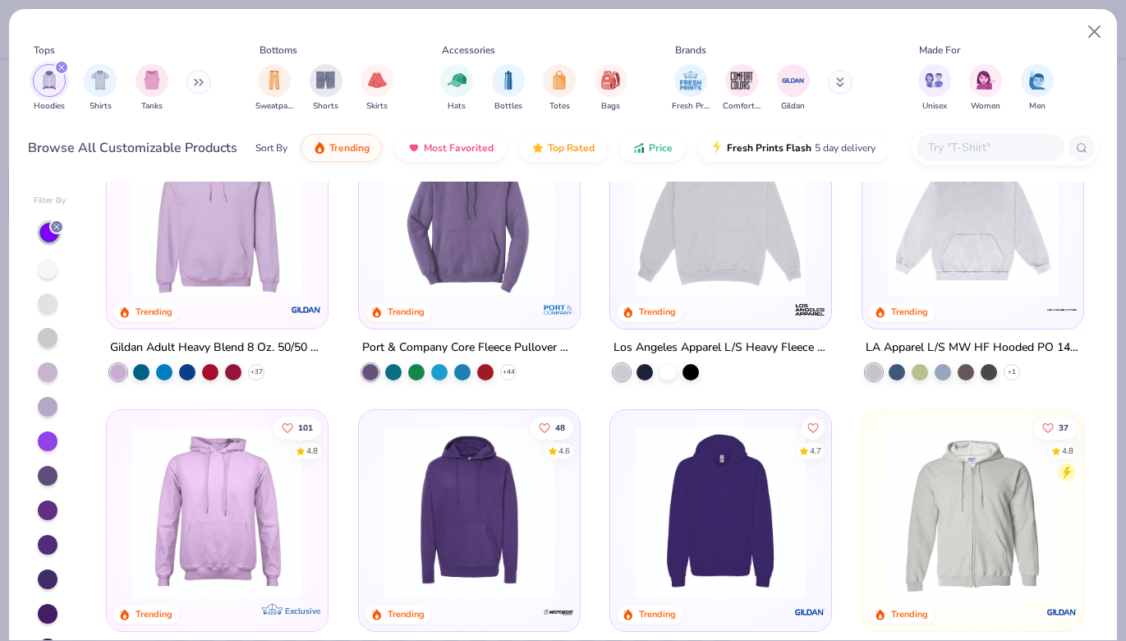
click at [891, 251] on img at bounding box center [973, 210] width 188 height 172
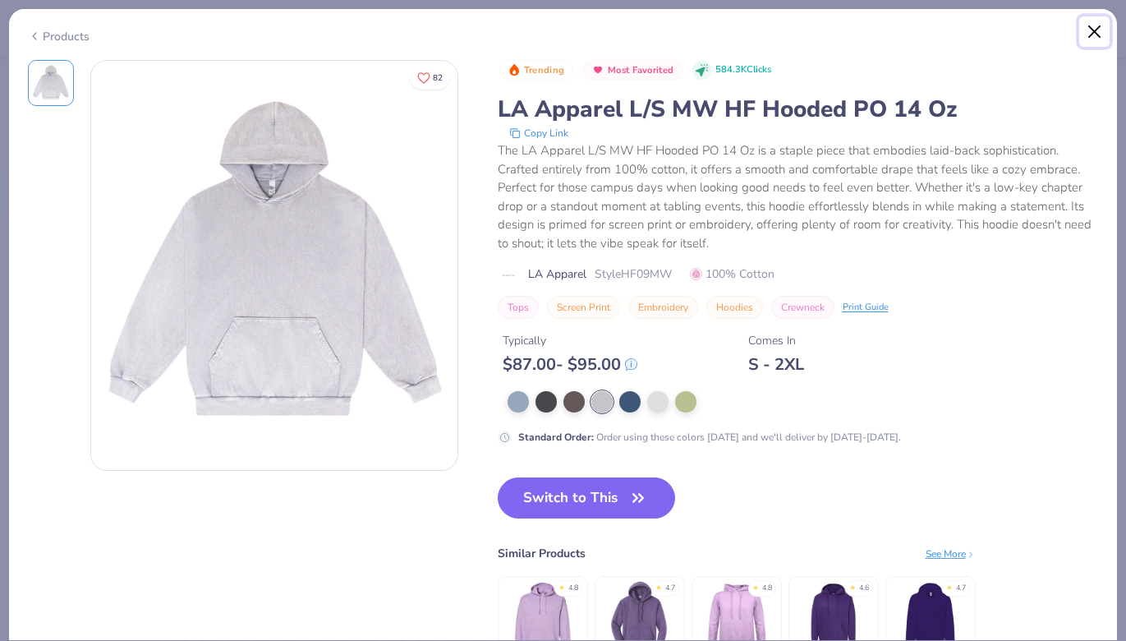
click at [1095, 30] on button "Close" at bounding box center [1095, 31] width 31 height 31
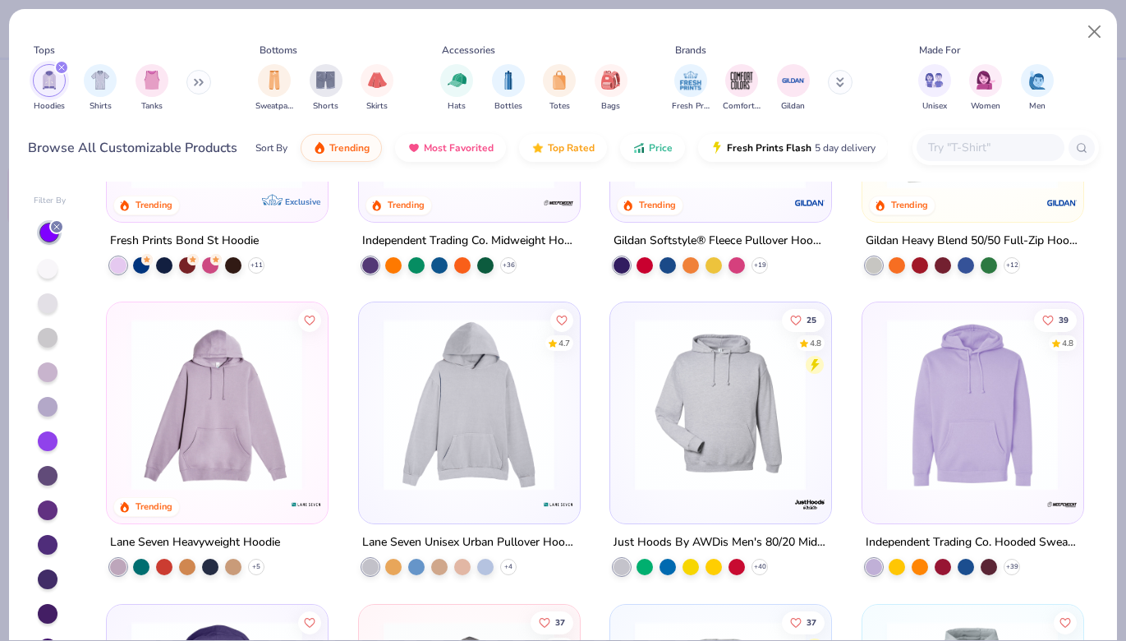
scroll to position [530, 0]
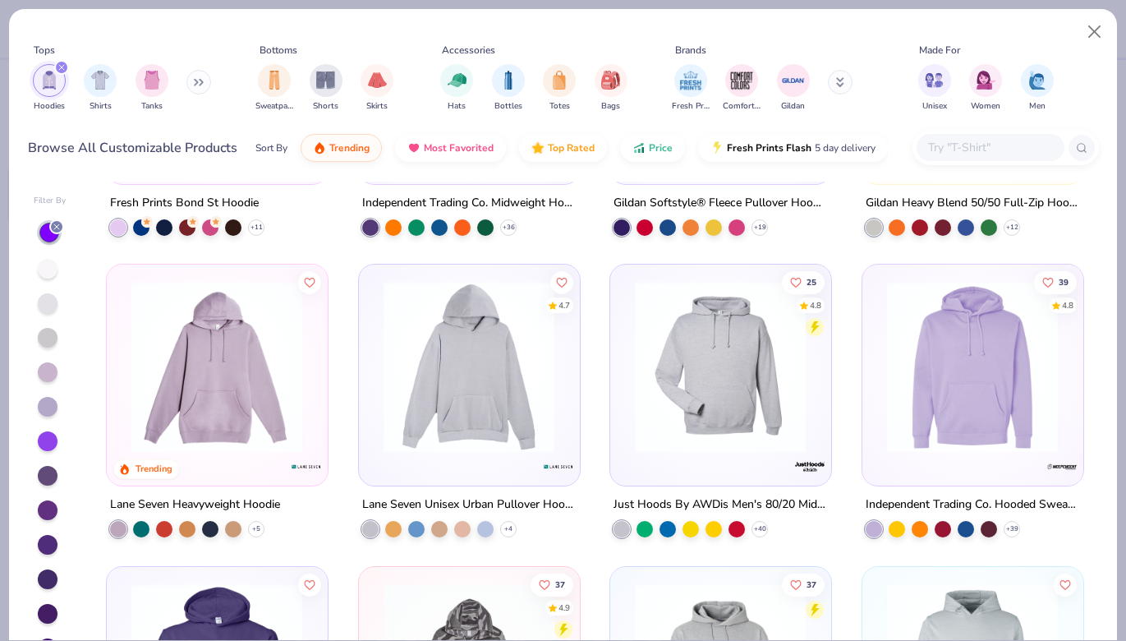
click at [253, 372] on img at bounding box center [216, 367] width 187 height 172
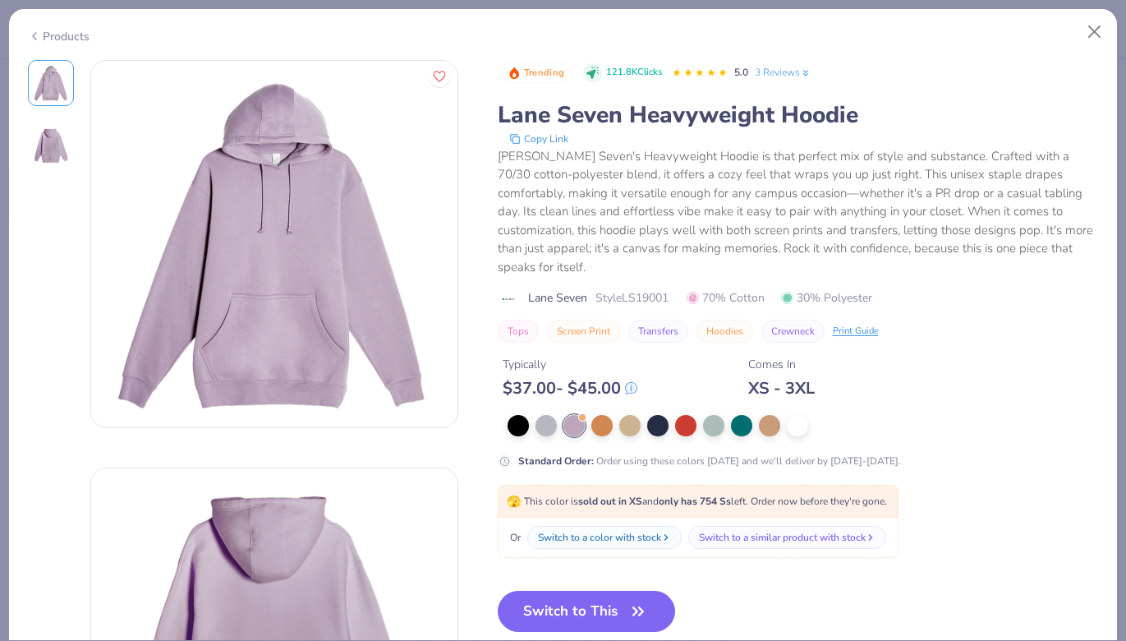
click at [47, 156] on img at bounding box center [50, 145] width 39 height 39
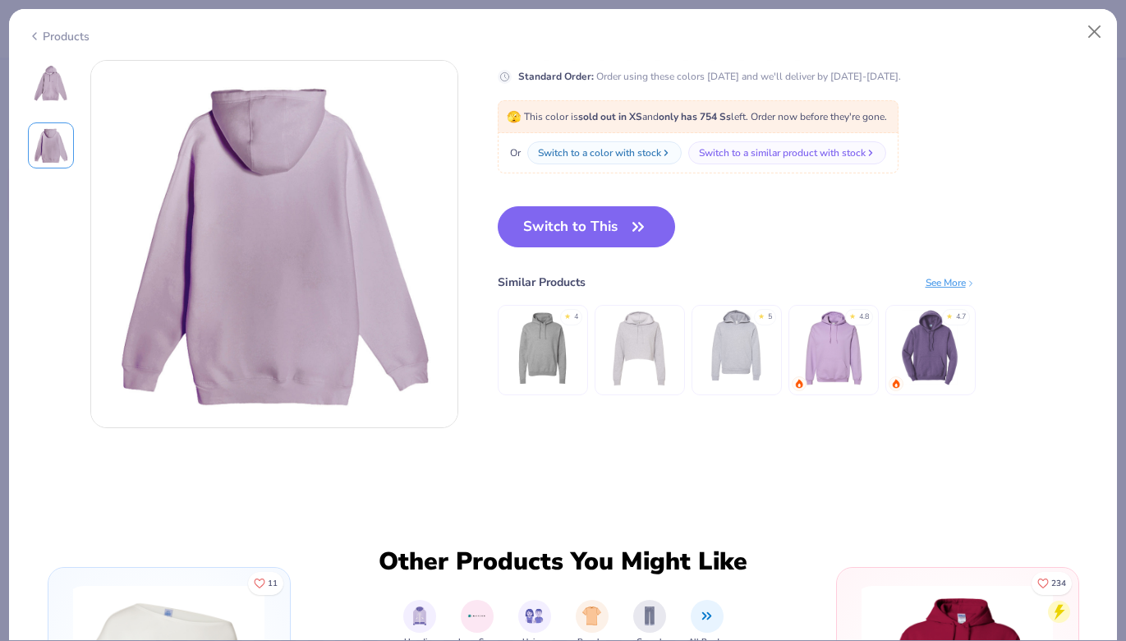
click at [33, 96] on img at bounding box center [50, 82] width 39 height 39
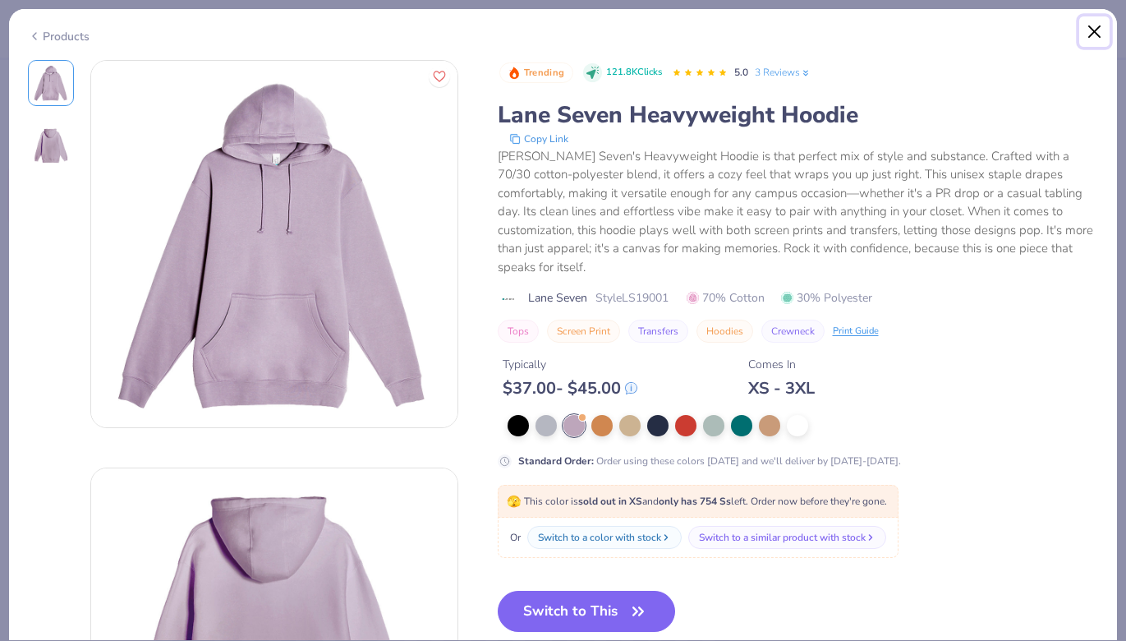
click at [1089, 31] on button "Close" at bounding box center [1095, 31] width 31 height 31
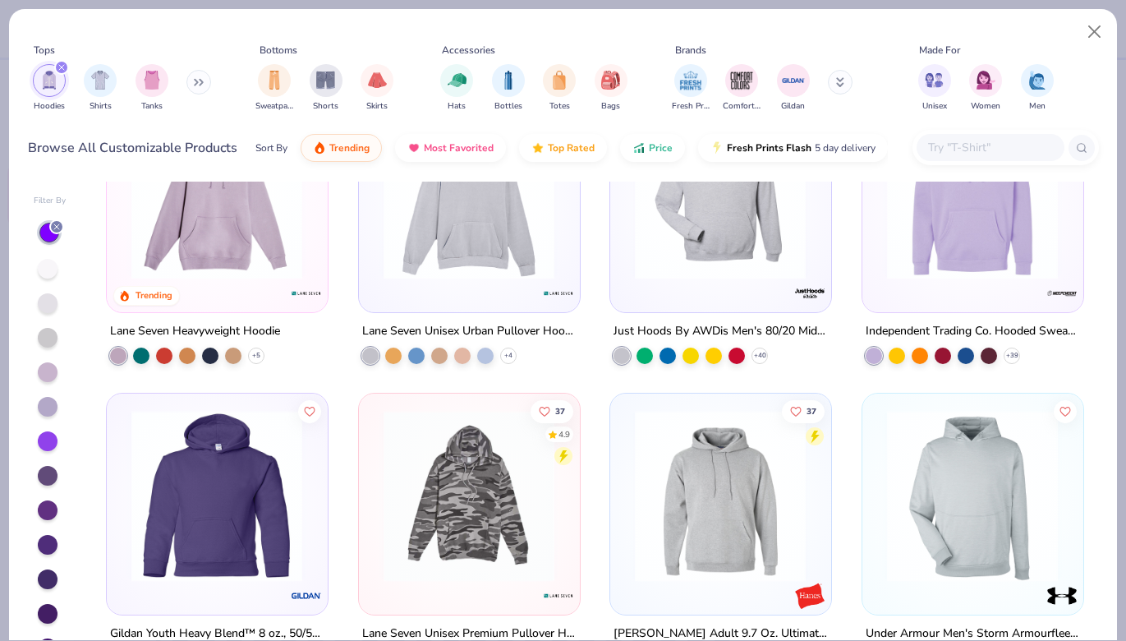
scroll to position [810, 0]
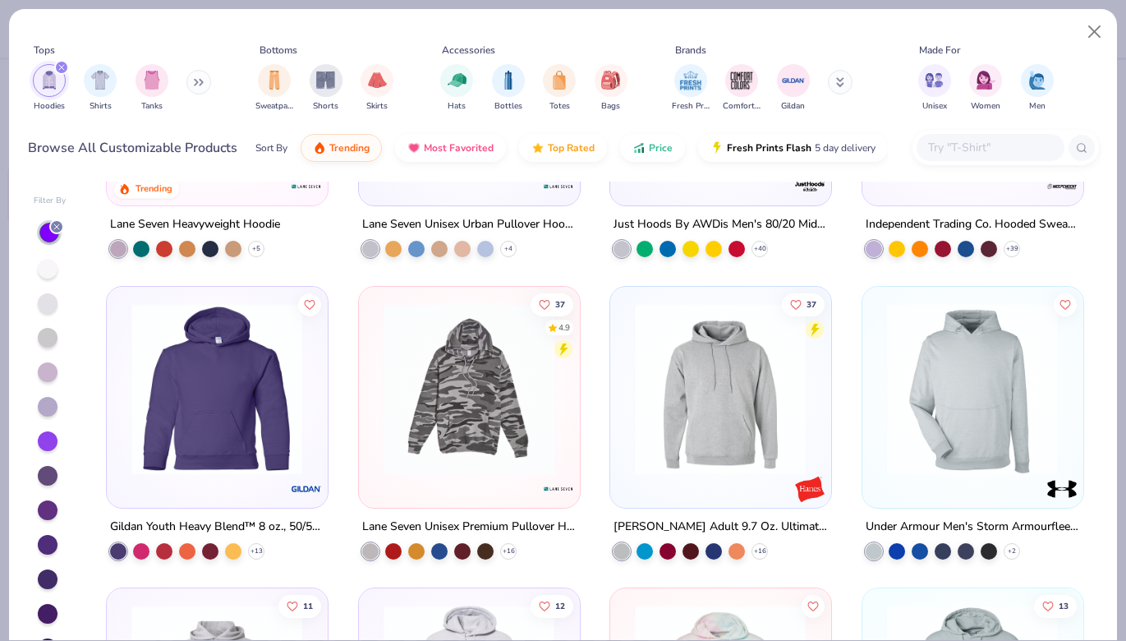
click at [694, 403] on img at bounding box center [720, 388] width 187 height 172
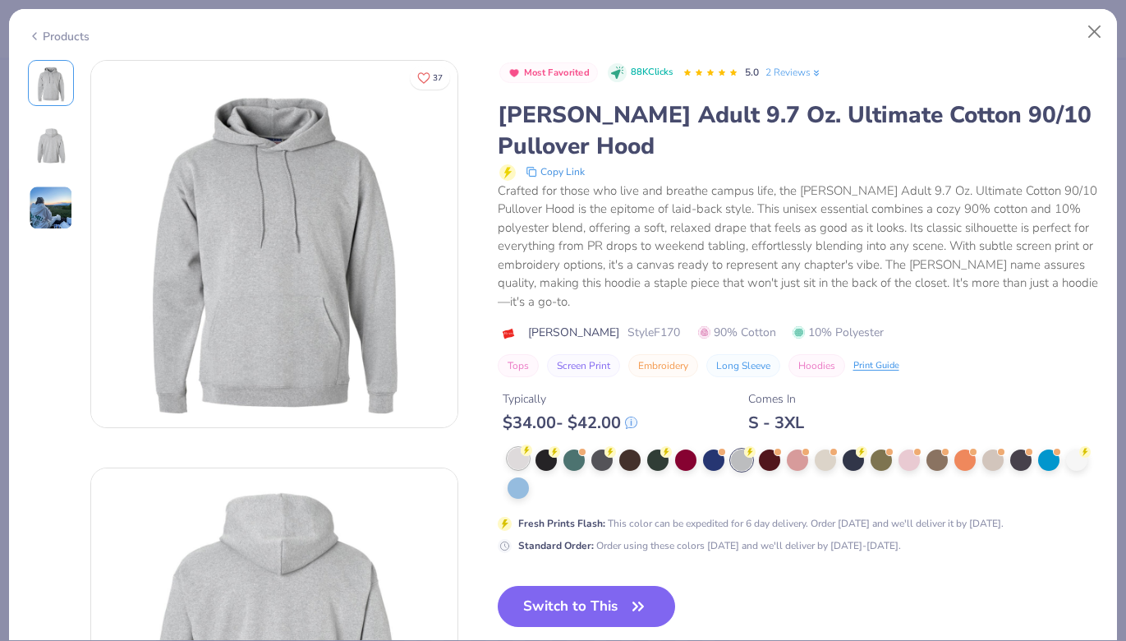
click at [516, 450] on div at bounding box center [518, 458] width 21 height 21
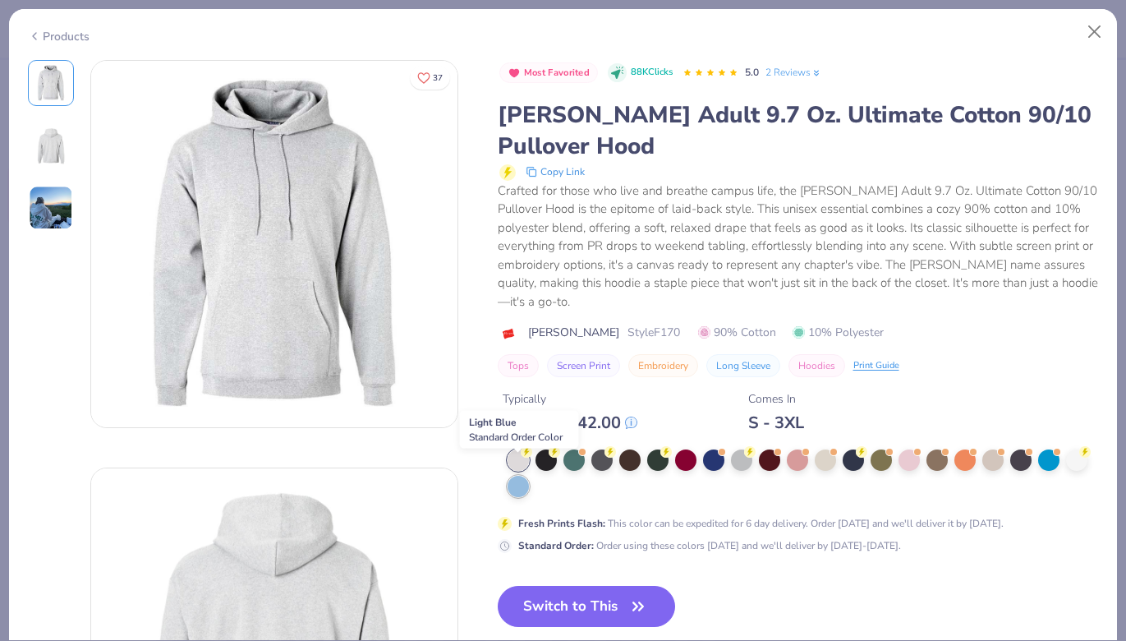
click at [515, 476] on div at bounding box center [518, 486] width 21 height 21
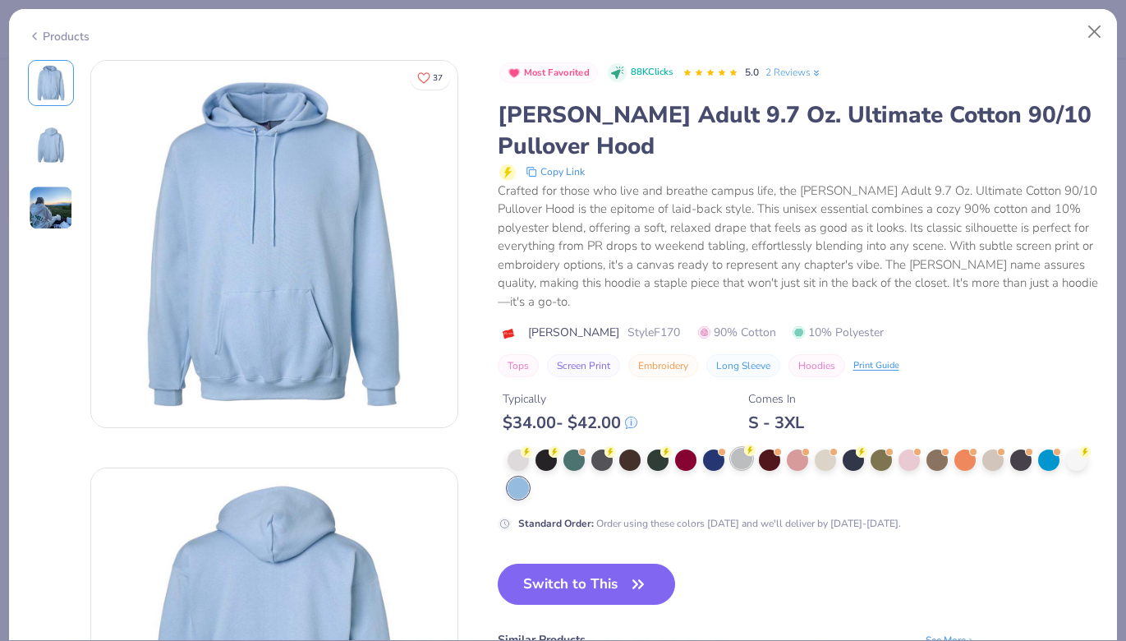
click at [736, 448] on div at bounding box center [741, 458] width 21 height 21
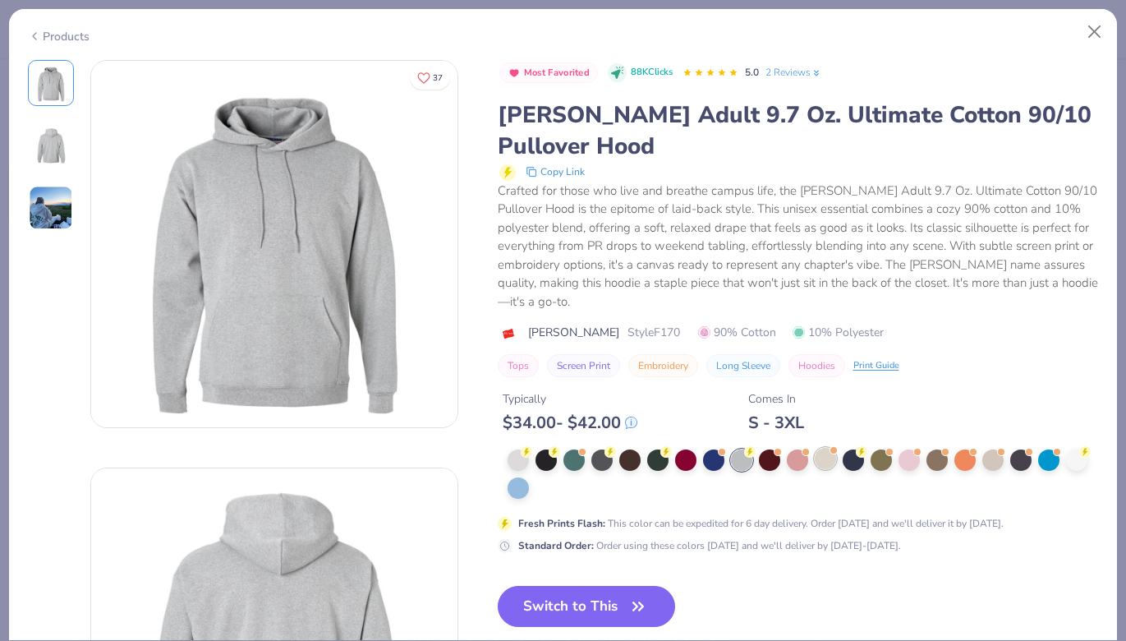
click at [821, 453] on div at bounding box center [804, 473] width 592 height 49
click at [820, 448] on div at bounding box center [825, 458] width 21 height 21
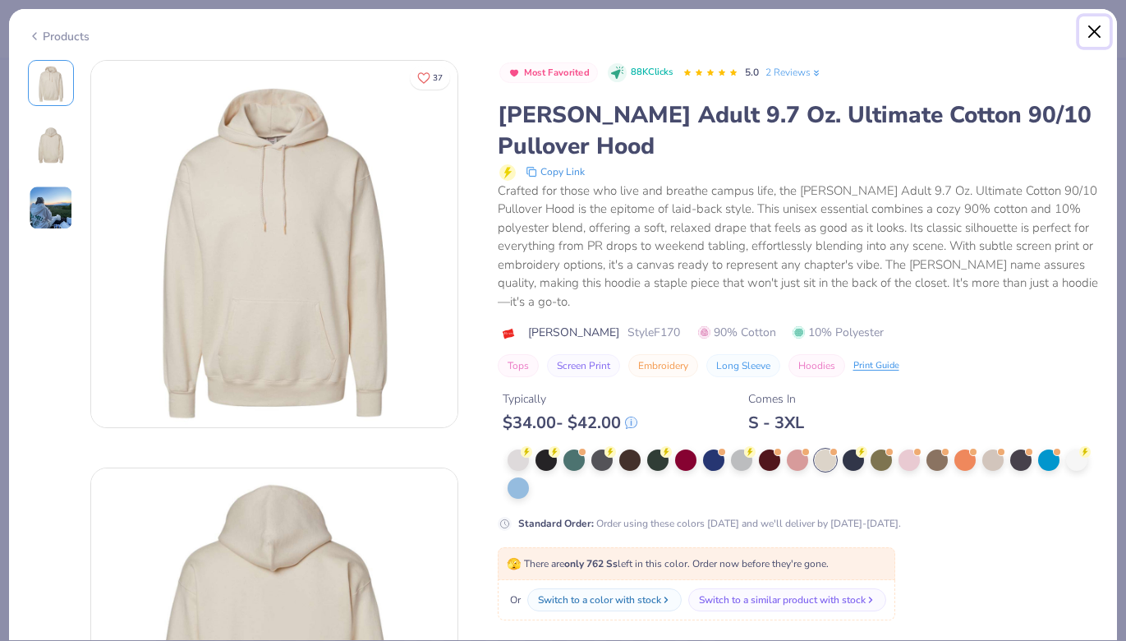
click at [1096, 39] on button "Close" at bounding box center [1095, 31] width 31 height 31
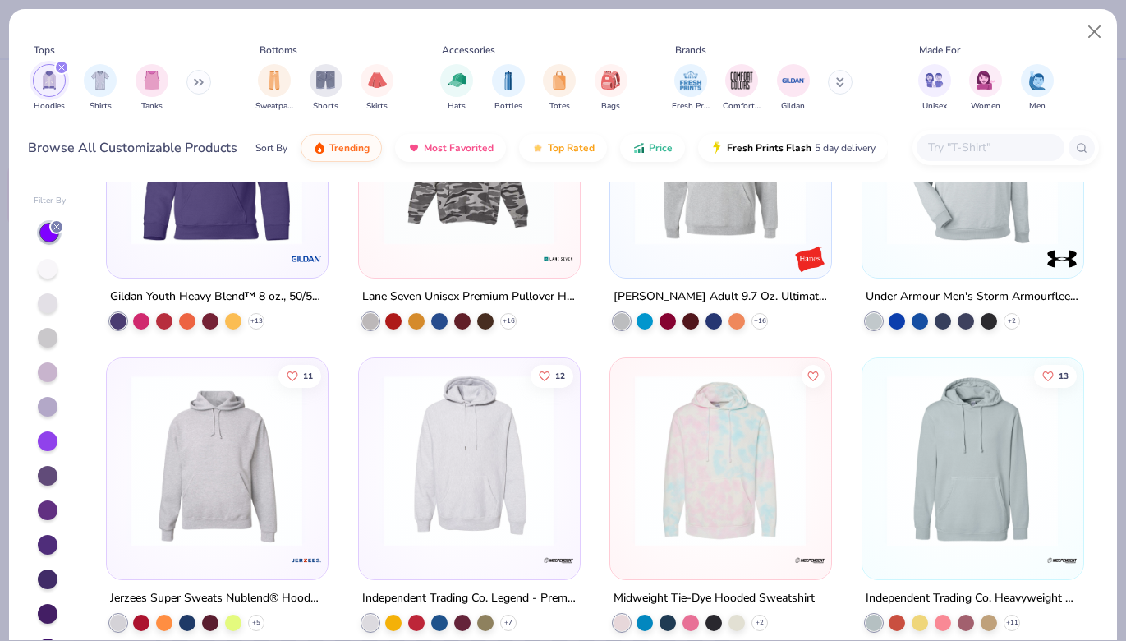
scroll to position [1063, 0]
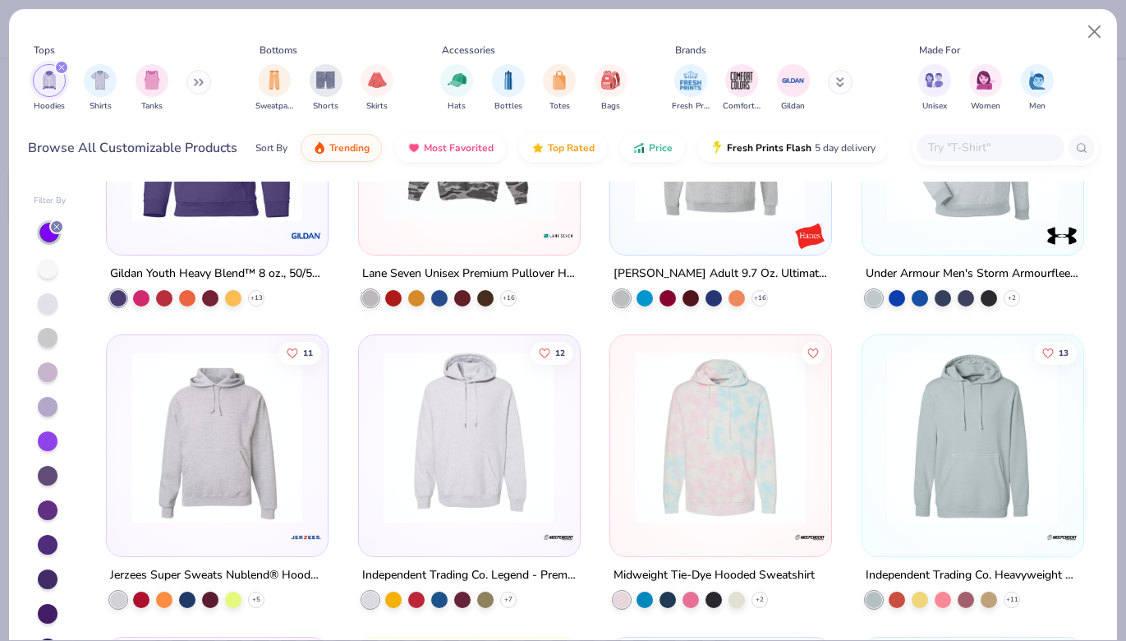
click at [490, 408] on img at bounding box center [468, 438] width 187 height 172
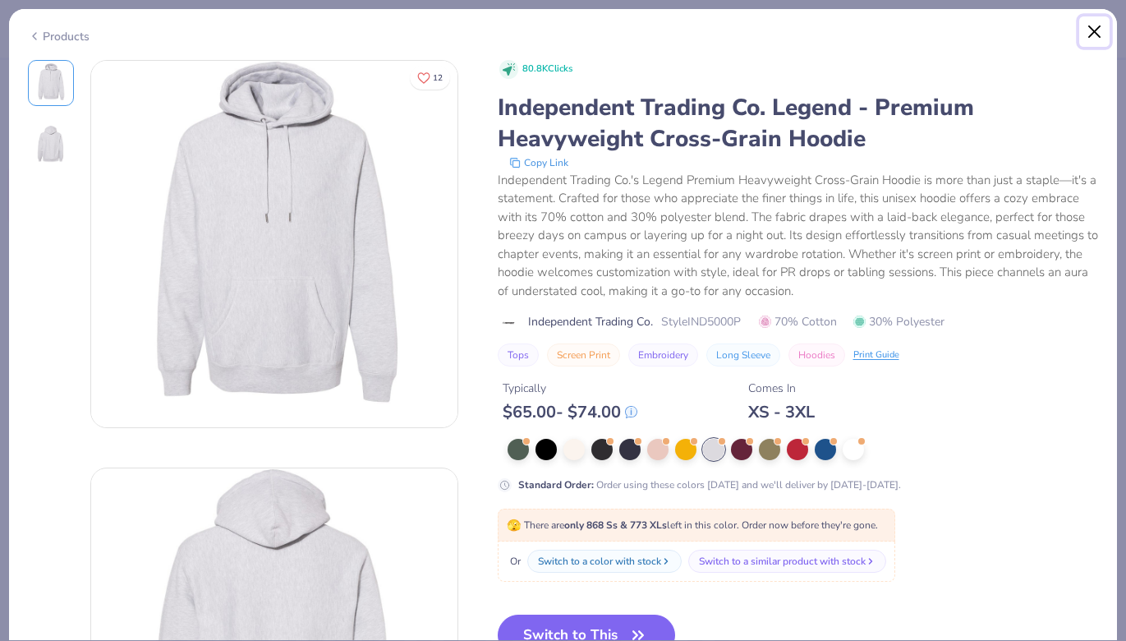
click at [1094, 35] on button "Close" at bounding box center [1095, 31] width 31 height 31
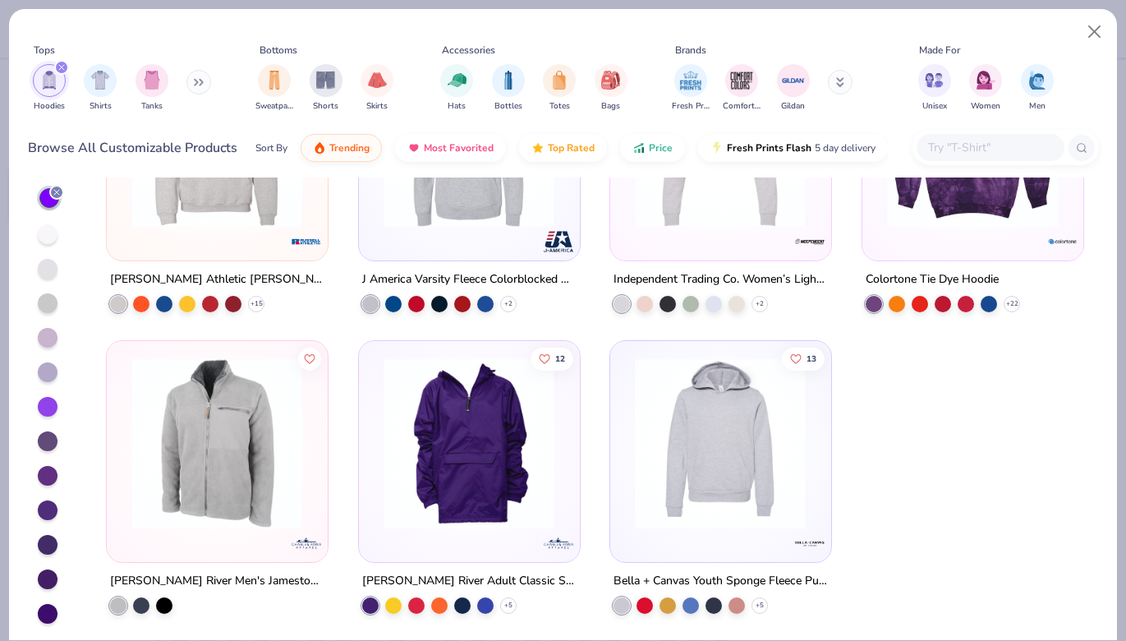
scroll to position [35, 0]
click at [647, 450] on img at bounding box center [720, 443] width 187 height 172
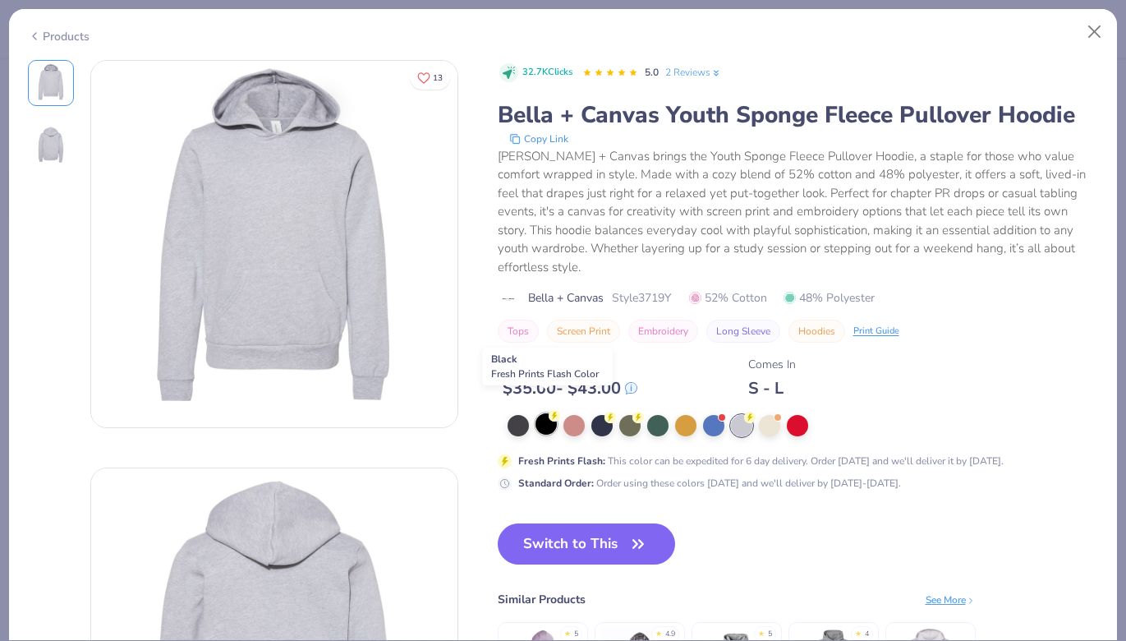
click at [544, 413] on div at bounding box center [546, 423] width 21 height 21
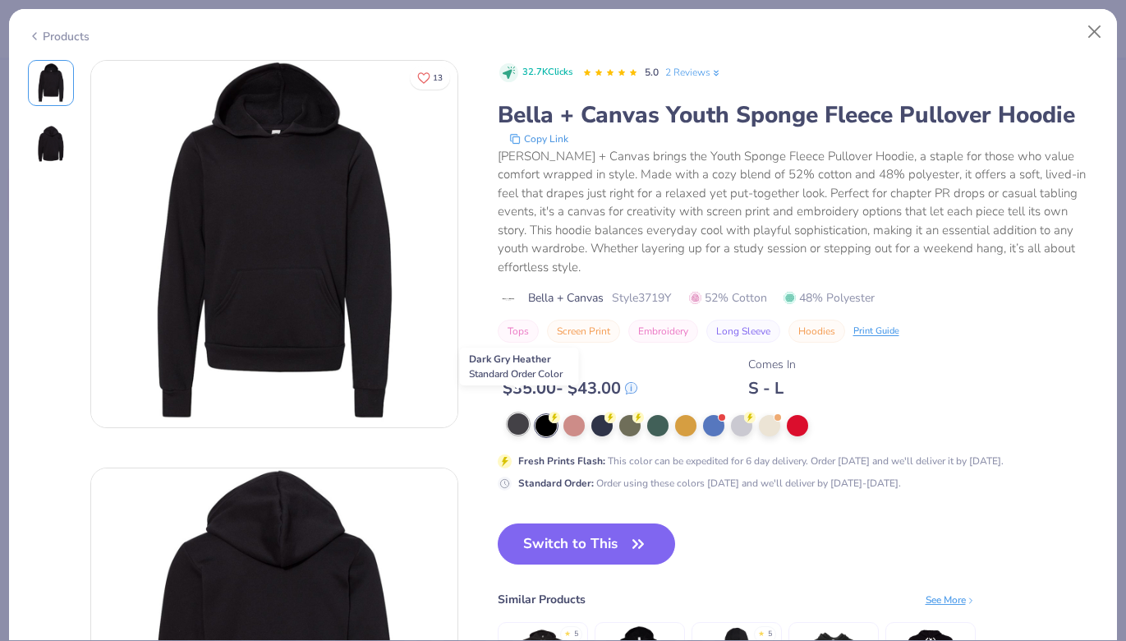
click at [520, 413] on div at bounding box center [518, 423] width 21 height 21
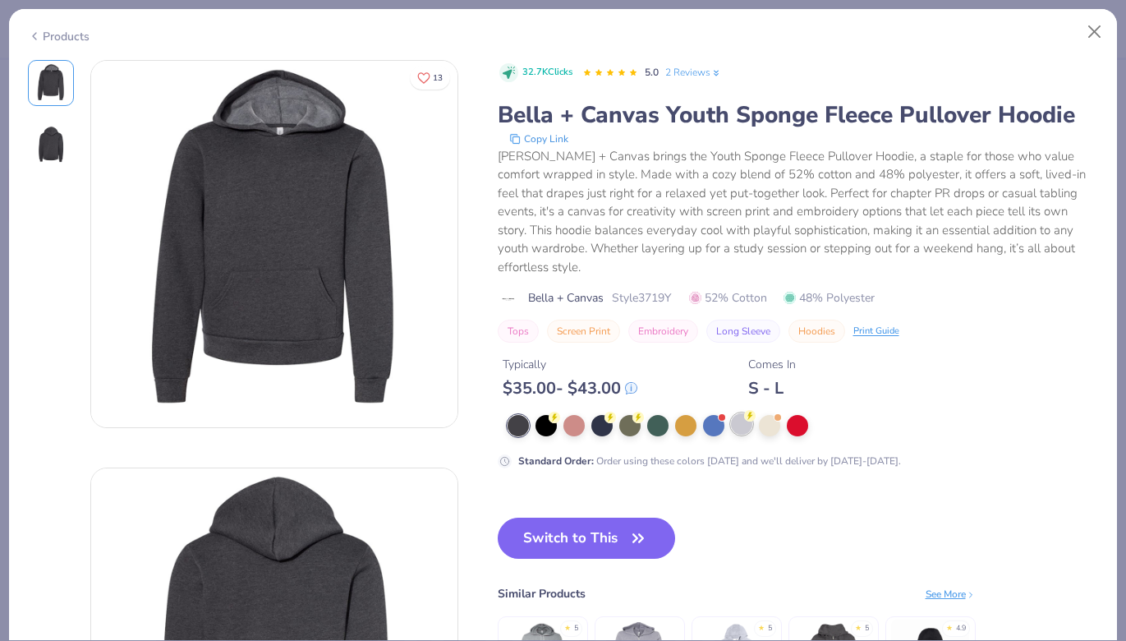
click at [739, 413] on div at bounding box center [741, 423] width 21 height 21
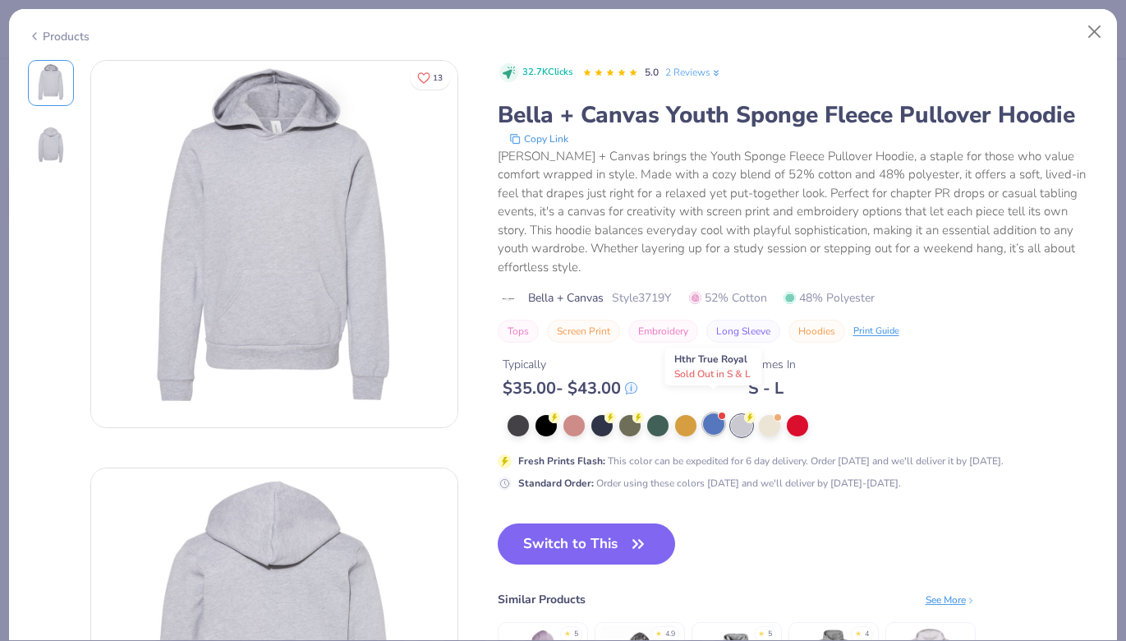
click at [703, 413] on div at bounding box center [713, 423] width 21 height 21
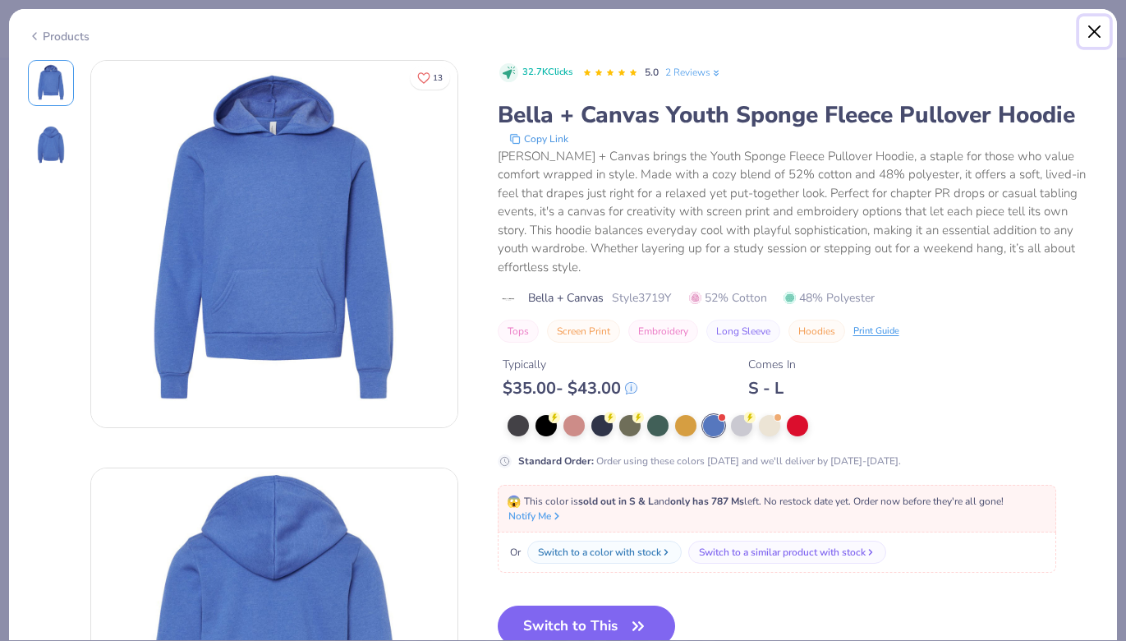
click at [1101, 31] on button "Close" at bounding box center [1095, 31] width 31 height 31
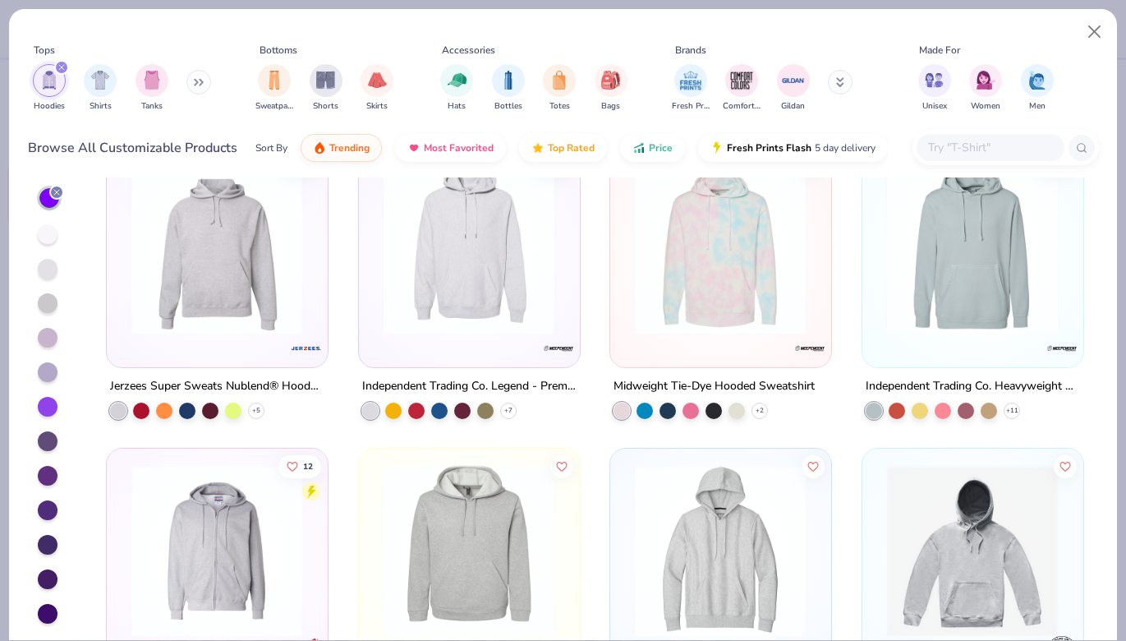
scroll to position [1232, 0]
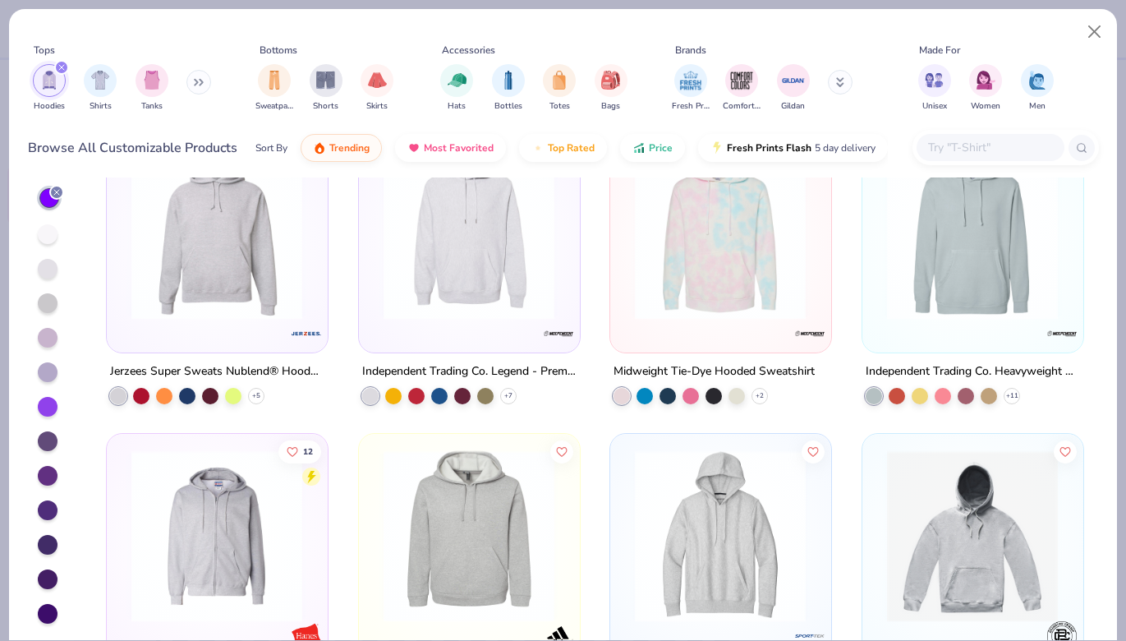
click at [748, 538] on img at bounding box center [720, 535] width 187 height 172
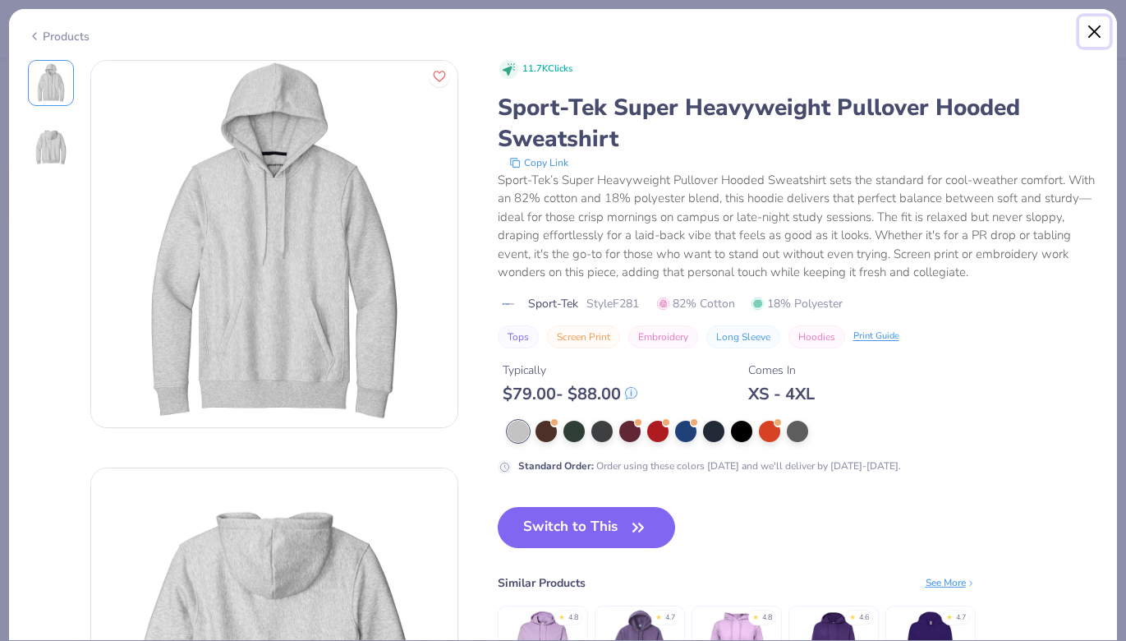
click at [1090, 39] on button "Close" at bounding box center [1095, 31] width 31 height 31
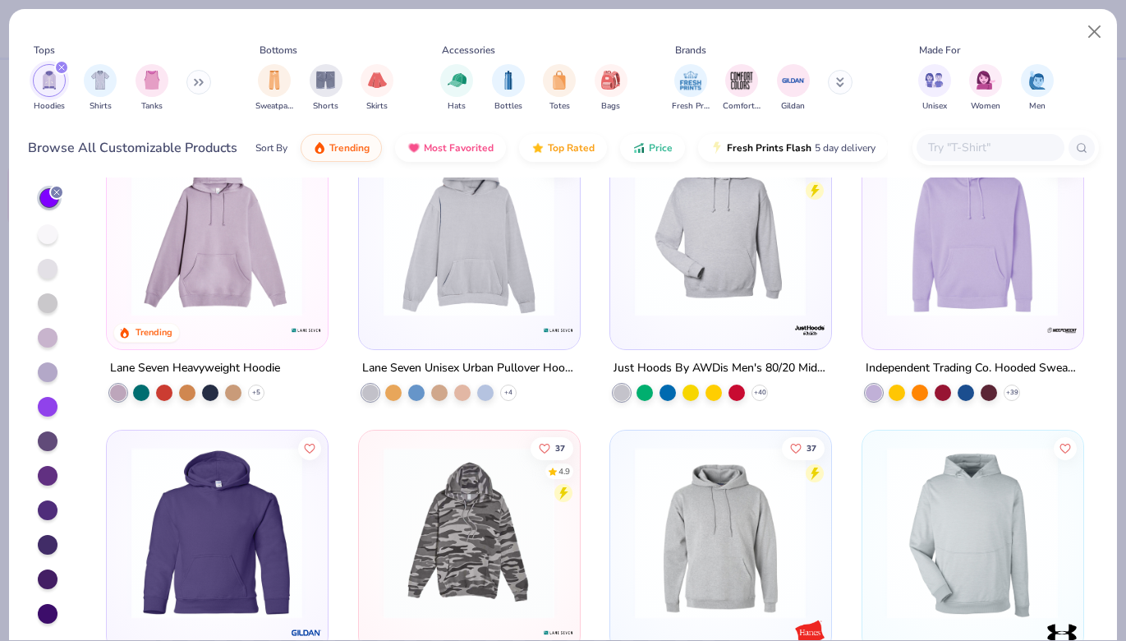
scroll to position [633, 0]
click at [695, 269] on img at bounding box center [720, 230] width 187 height 172
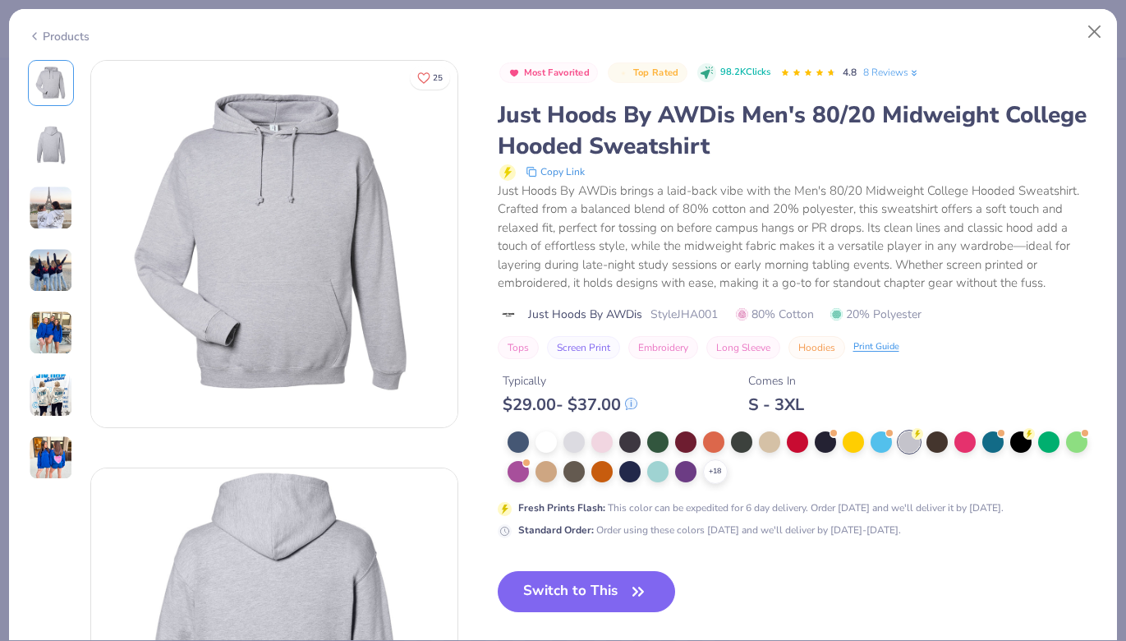
click at [43, 201] on img at bounding box center [51, 208] width 44 height 44
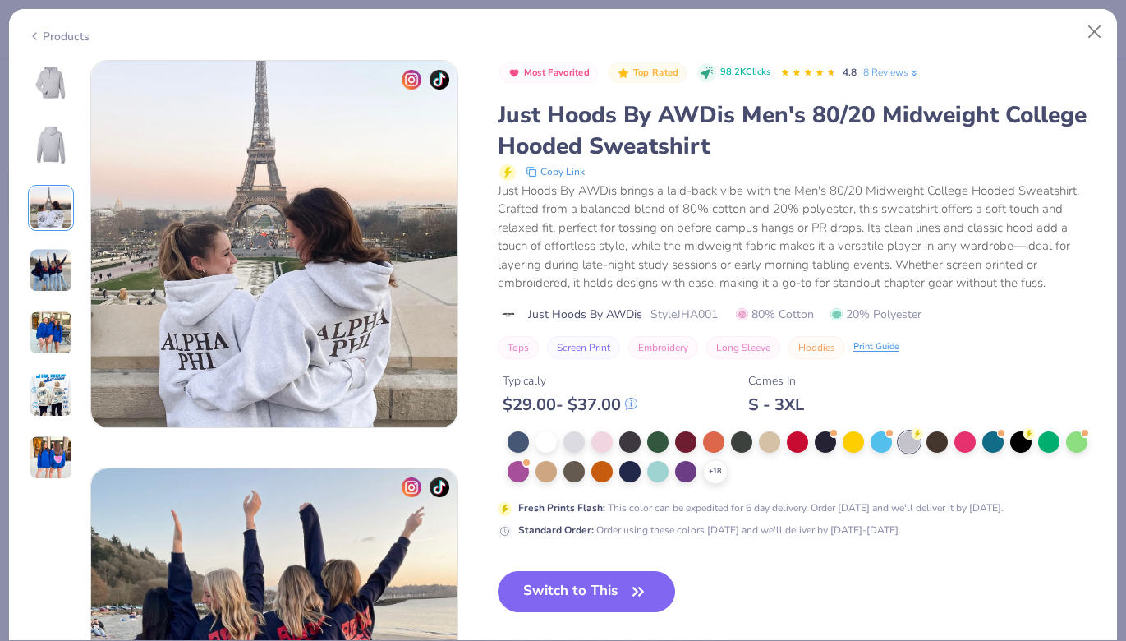
click at [51, 260] on img at bounding box center [51, 270] width 44 height 44
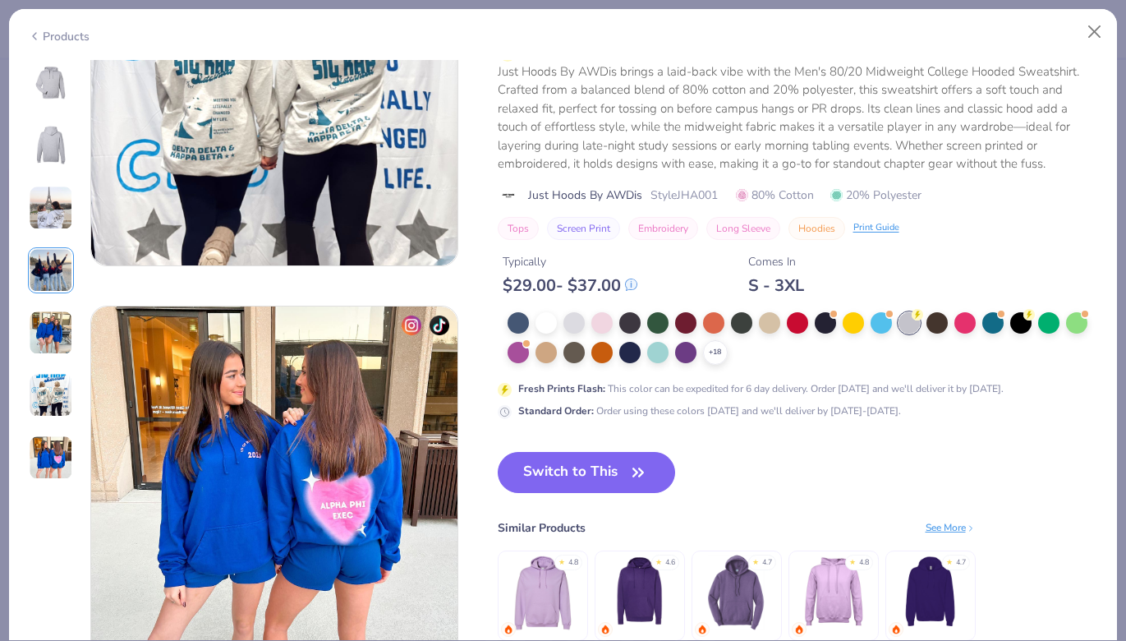
scroll to position [2048, 0]
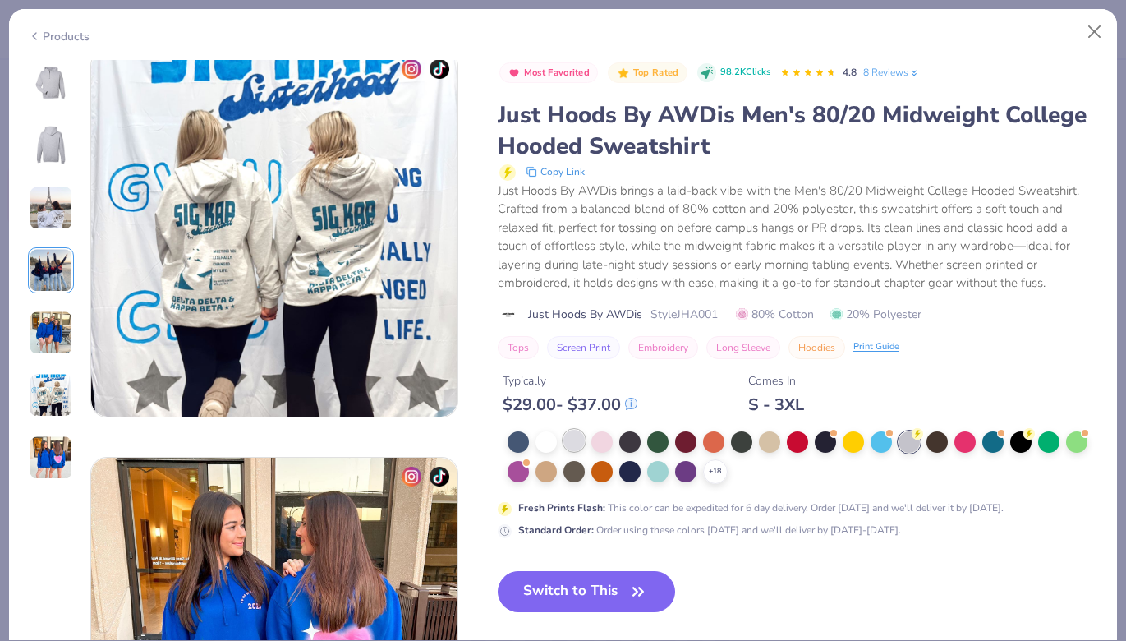
click at [569, 441] on div at bounding box center [574, 440] width 21 height 21
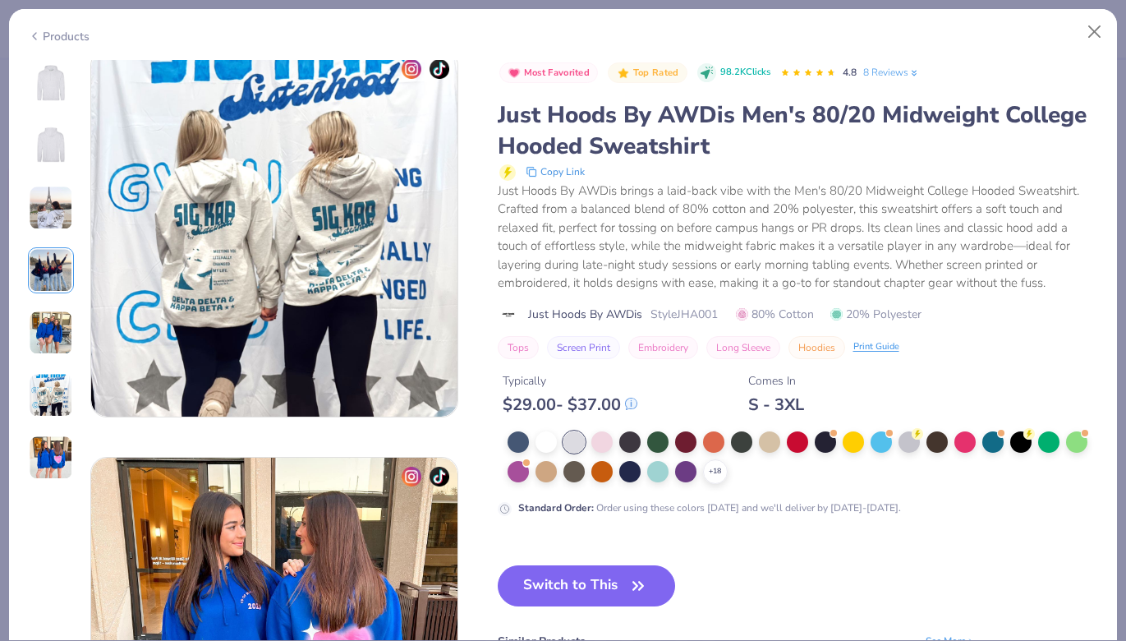
click at [49, 89] on img at bounding box center [50, 82] width 39 height 39
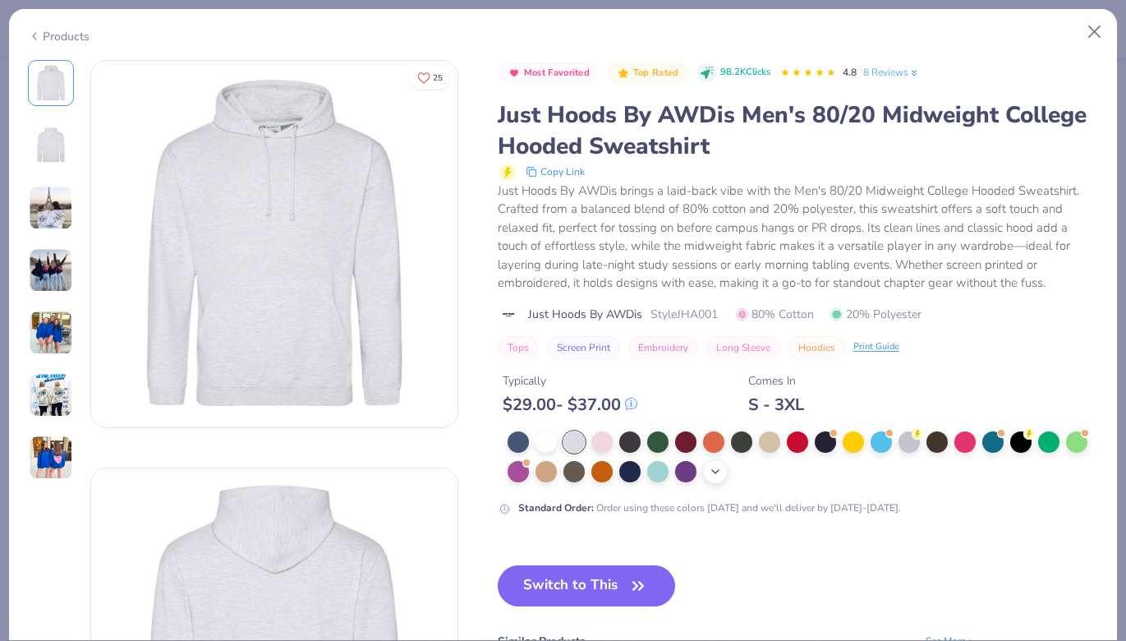
click at [711, 477] on icon at bounding box center [715, 471] width 13 height 13
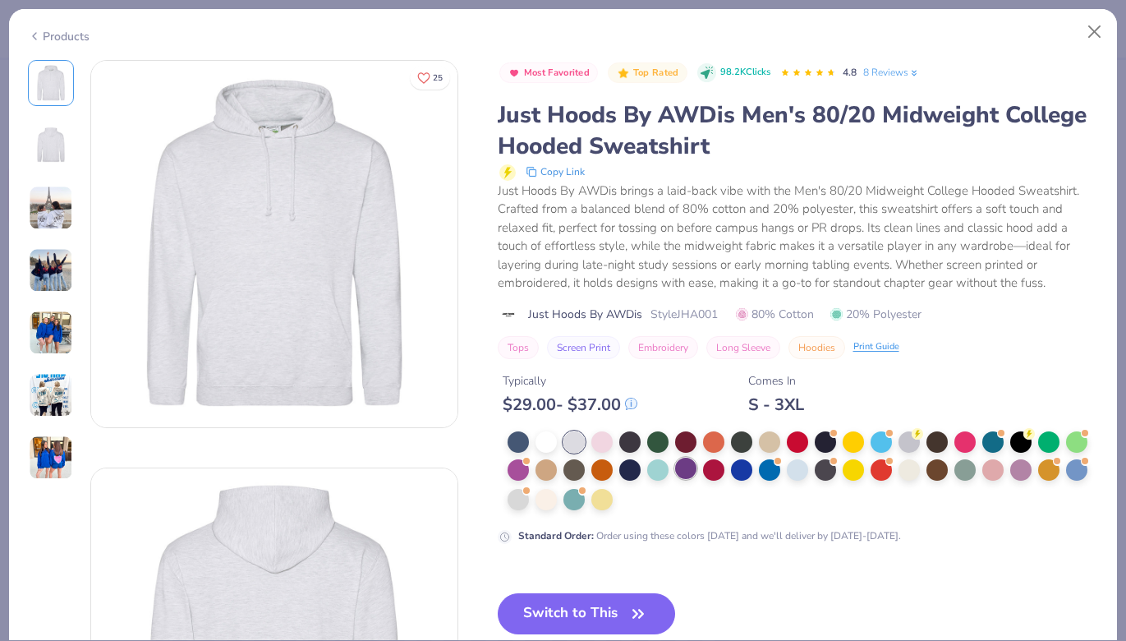
click at [678, 475] on div at bounding box center [685, 468] width 21 height 21
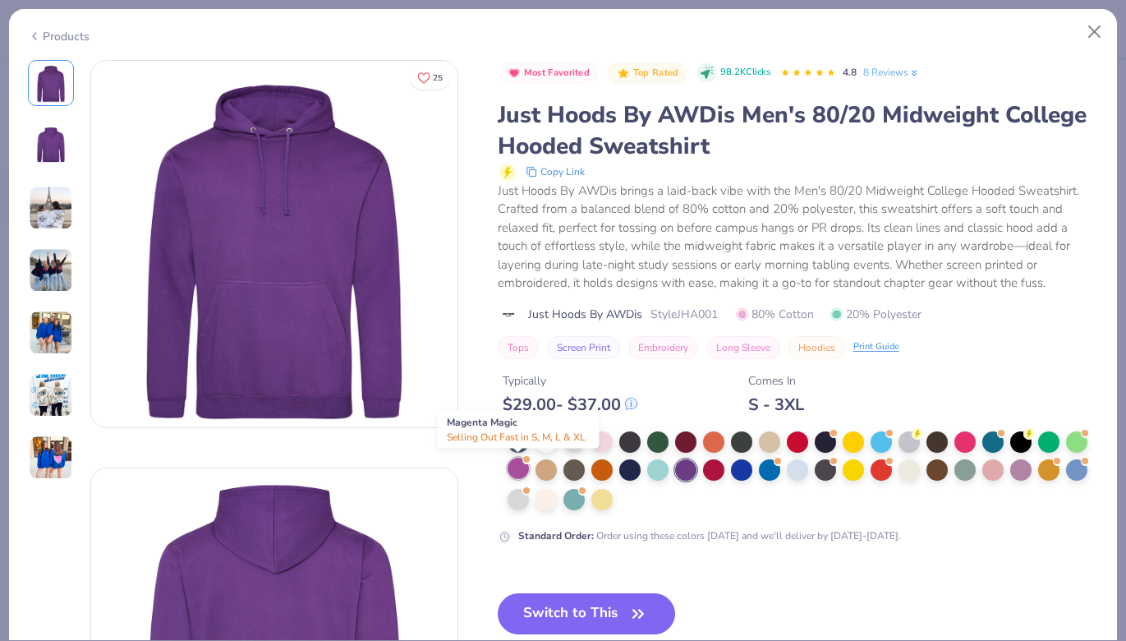
click at [517, 470] on div at bounding box center [518, 468] width 21 height 21
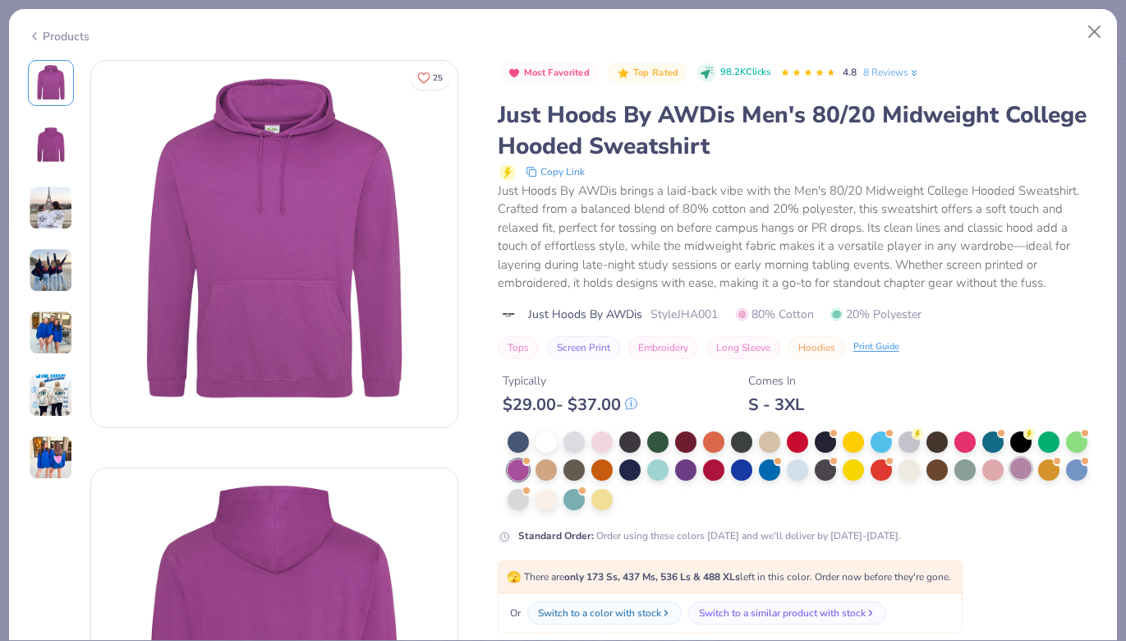
click at [1019, 470] on div at bounding box center [1021, 468] width 21 height 21
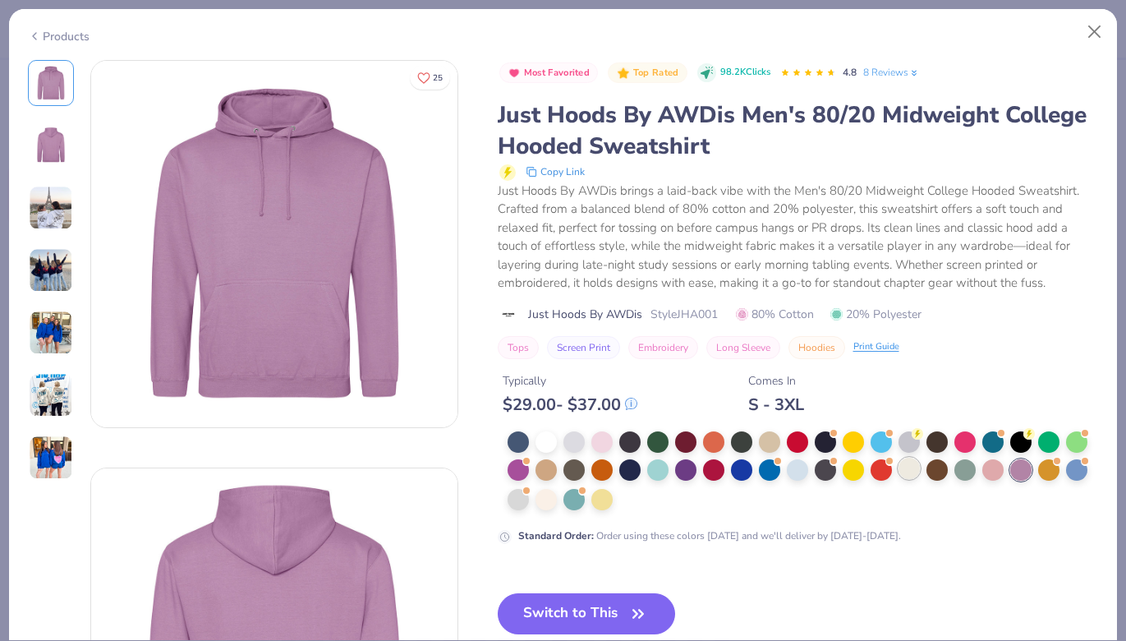
click at [905, 470] on div at bounding box center [909, 468] width 21 height 21
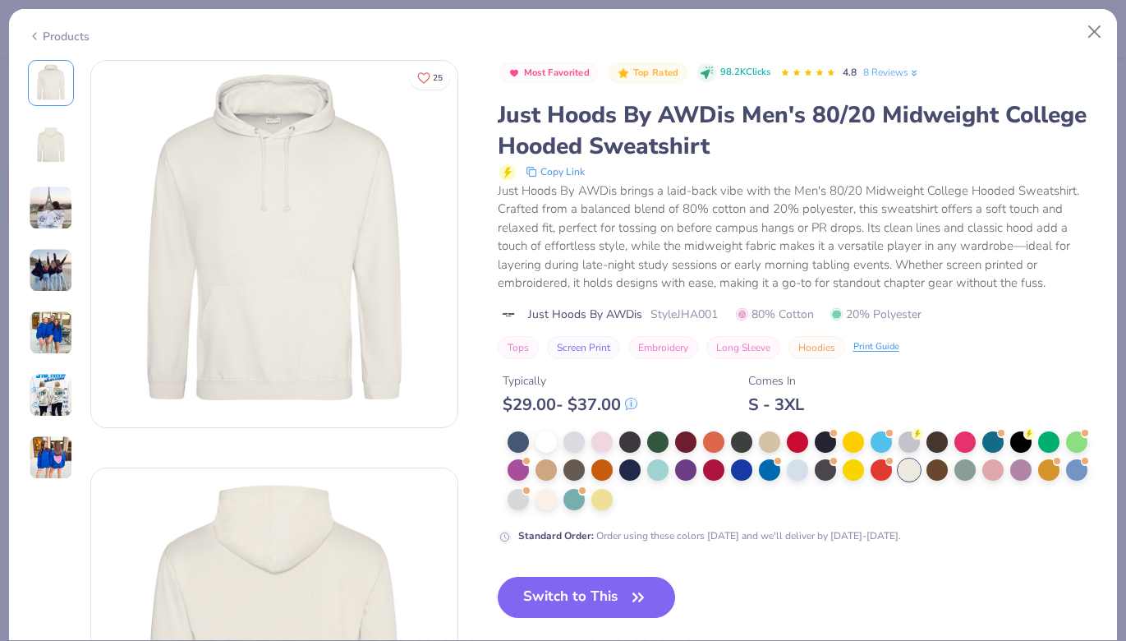
click at [41, 200] on img at bounding box center [51, 208] width 44 height 44
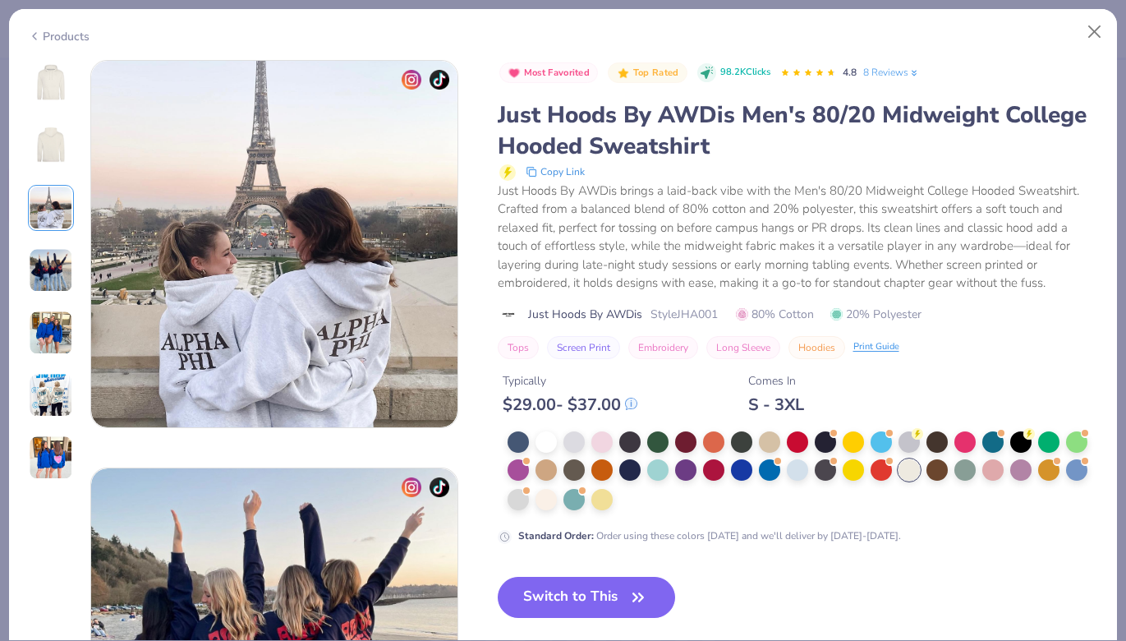
click at [48, 159] on img at bounding box center [50, 145] width 39 height 39
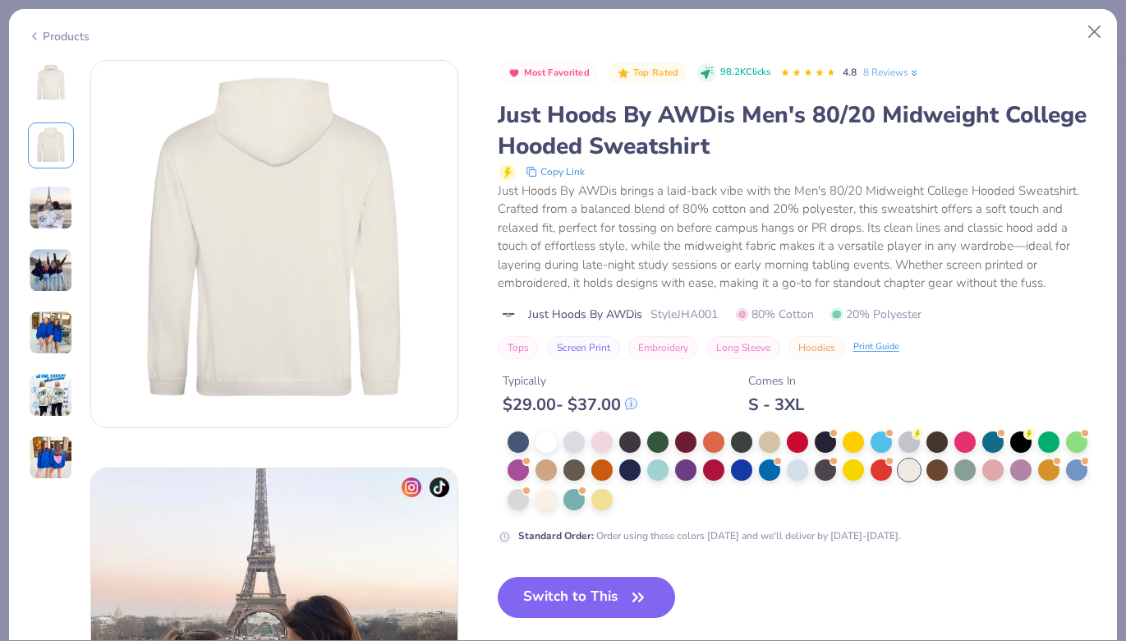
scroll to position [408, 0]
click at [52, 105] on div at bounding box center [51, 270] width 46 height 421
click at [53, 81] on img at bounding box center [50, 82] width 39 height 39
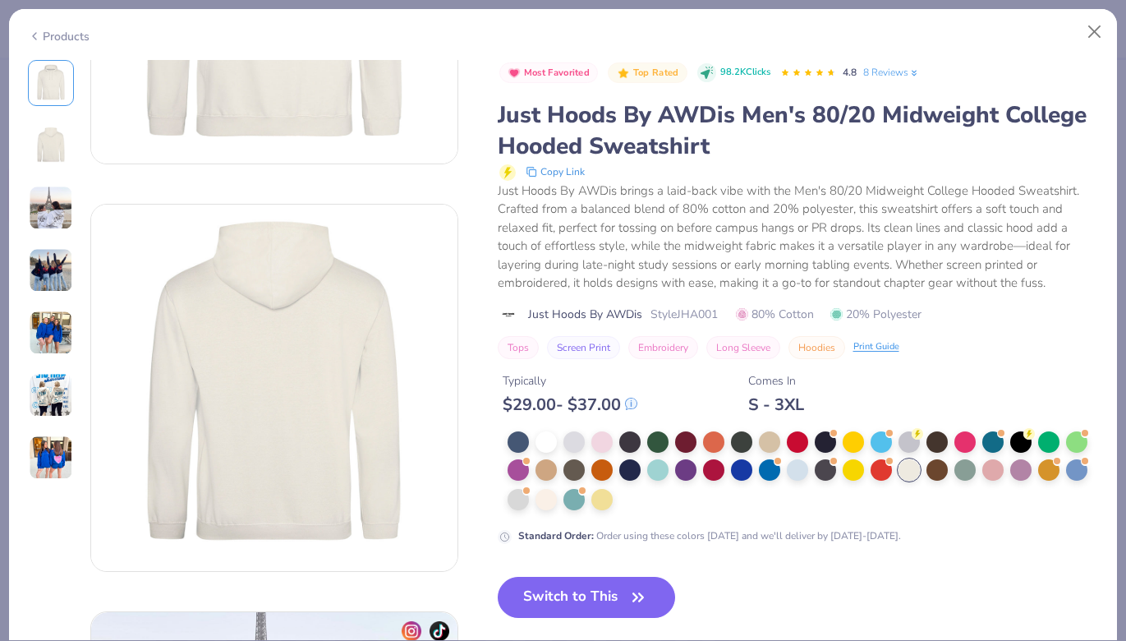
scroll to position [0, 0]
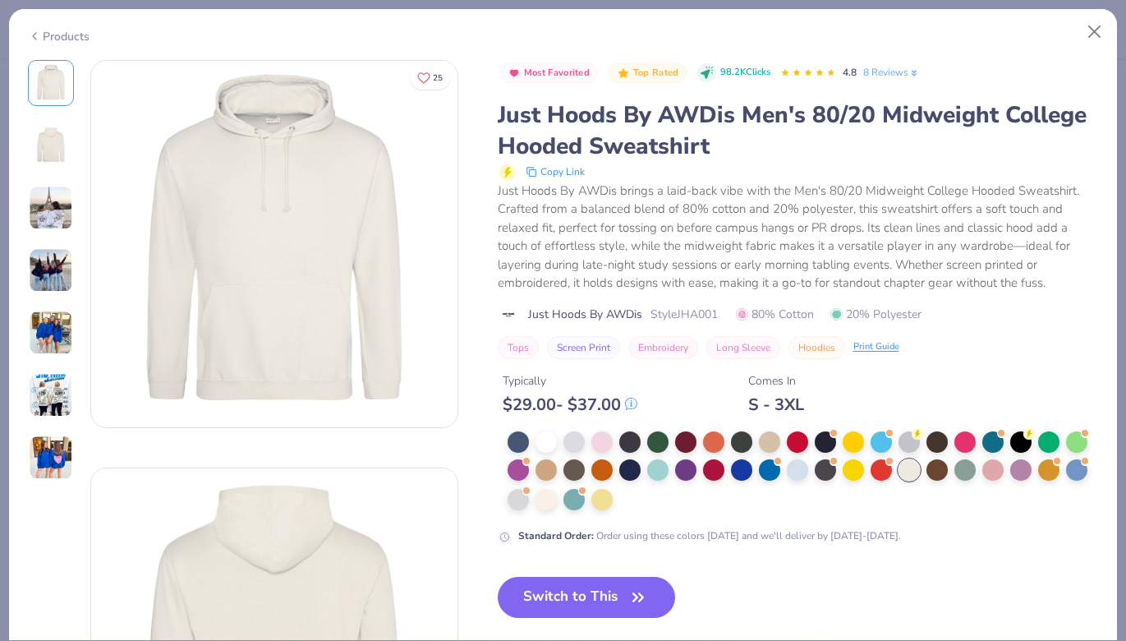
click at [303, 156] on img at bounding box center [274, 244] width 366 height 366
click at [1097, 40] on button "Close" at bounding box center [1095, 31] width 31 height 31
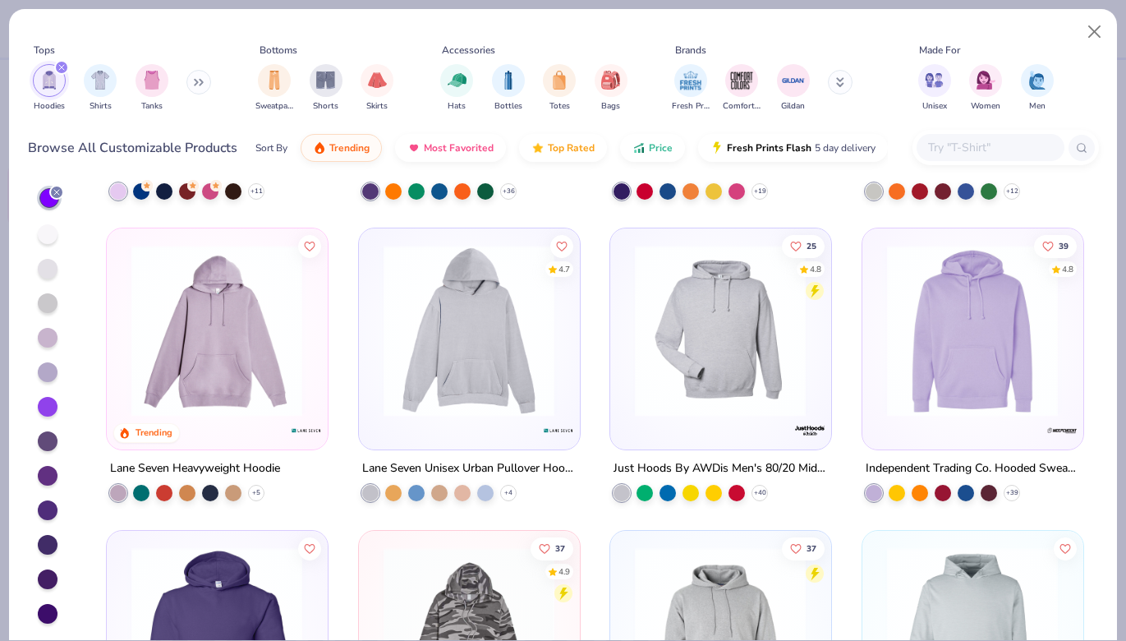
scroll to position [498, 0]
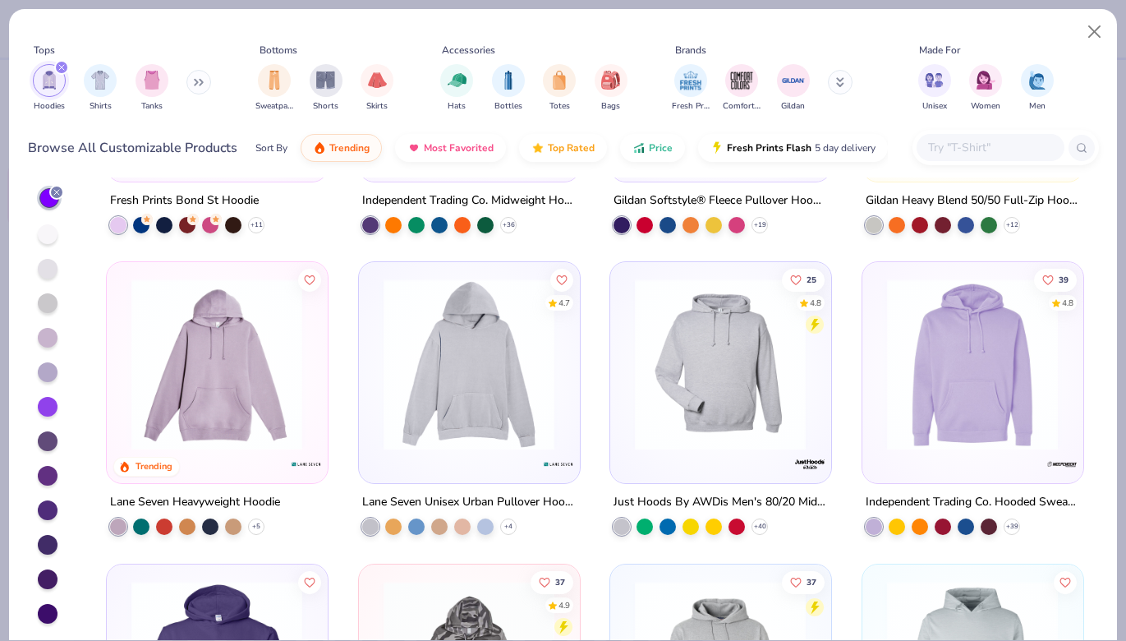
click at [519, 362] on img at bounding box center [468, 365] width 187 height 172
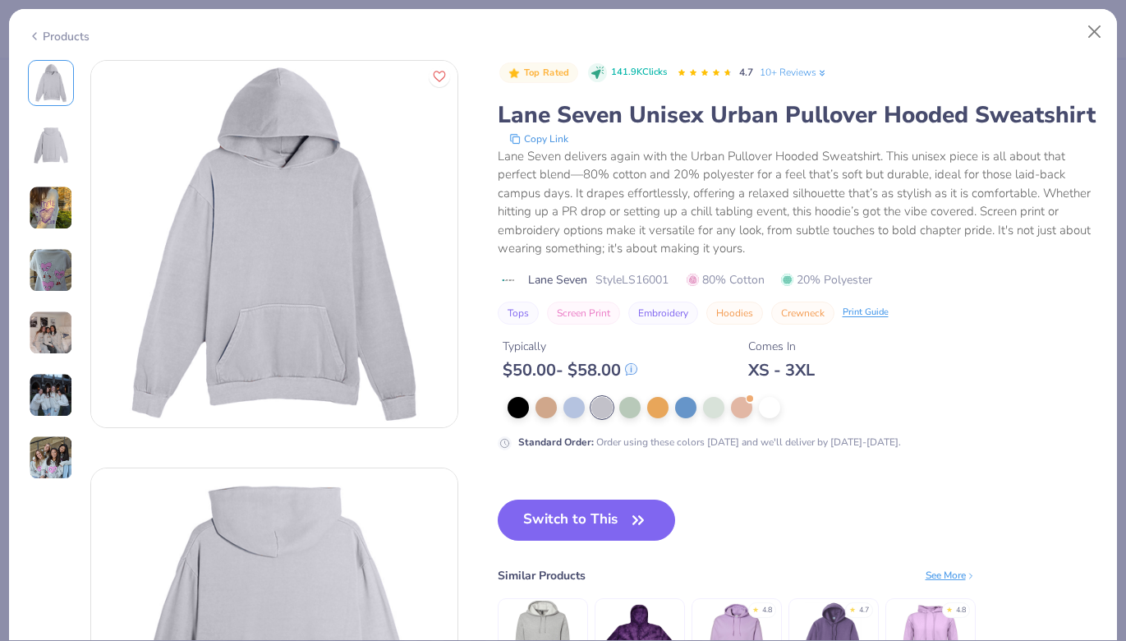
click at [40, 201] on img at bounding box center [51, 208] width 44 height 44
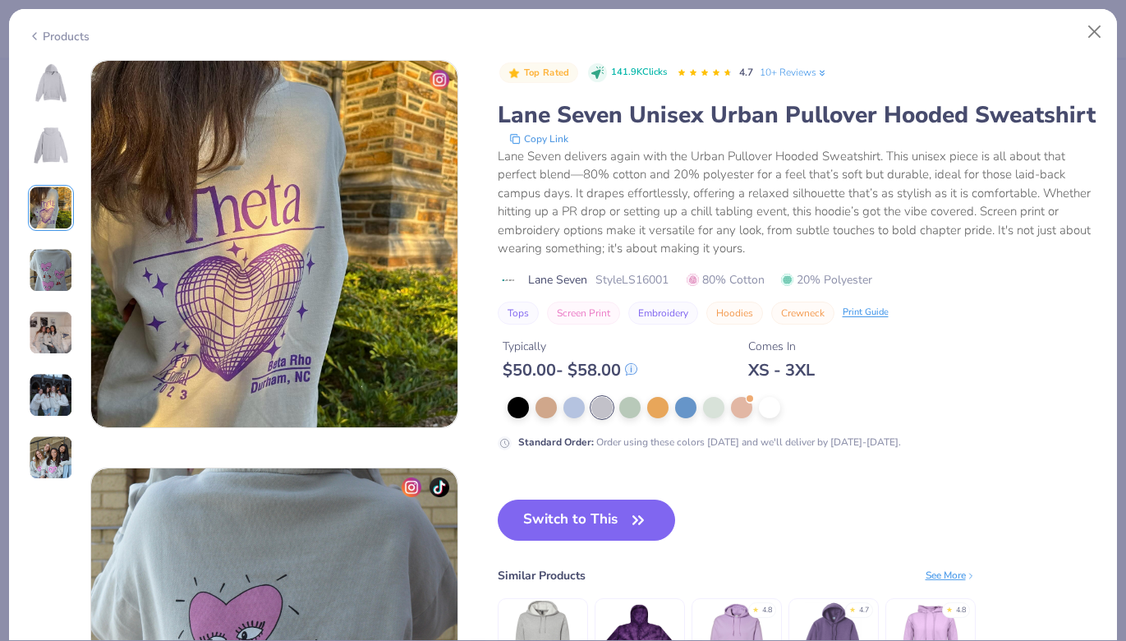
click at [49, 272] on img at bounding box center [51, 270] width 44 height 44
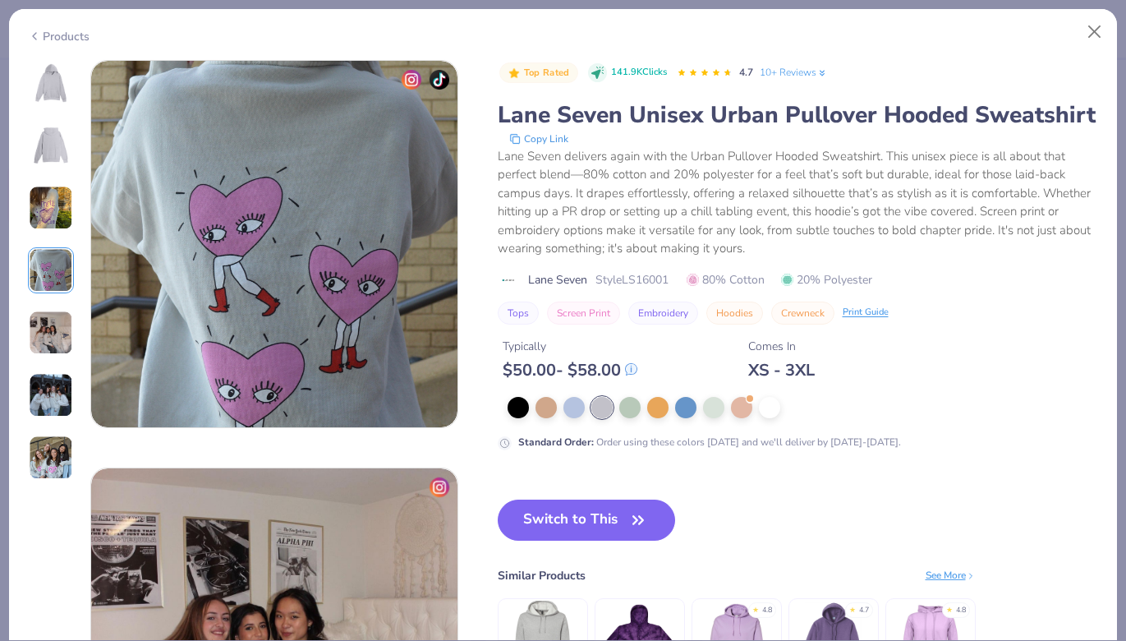
click at [53, 341] on img at bounding box center [51, 333] width 44 height 44
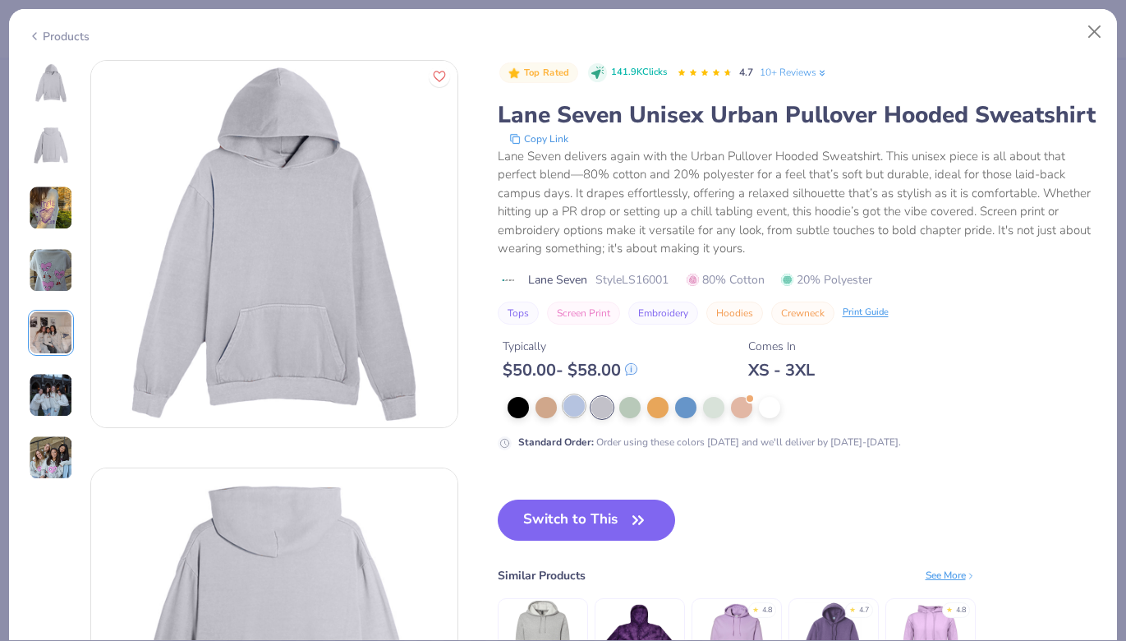
click at [568, 408] on div at bounding box center [574, 405] width 21 height 21
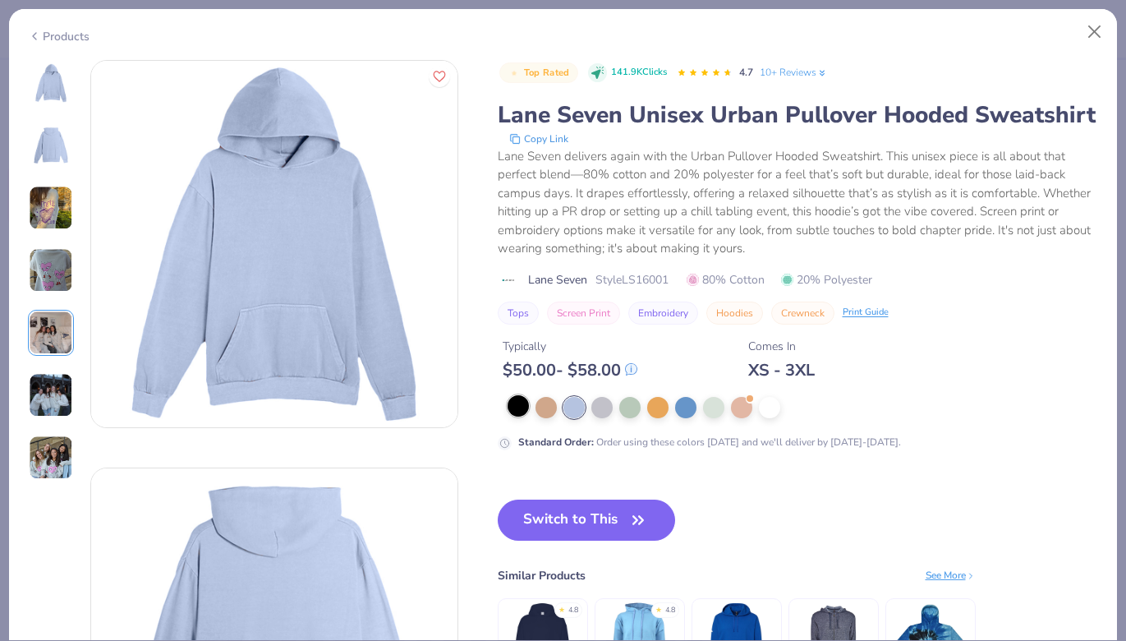
click at [523, 412] on div at bounding box center [518, 405] width 21 height 21
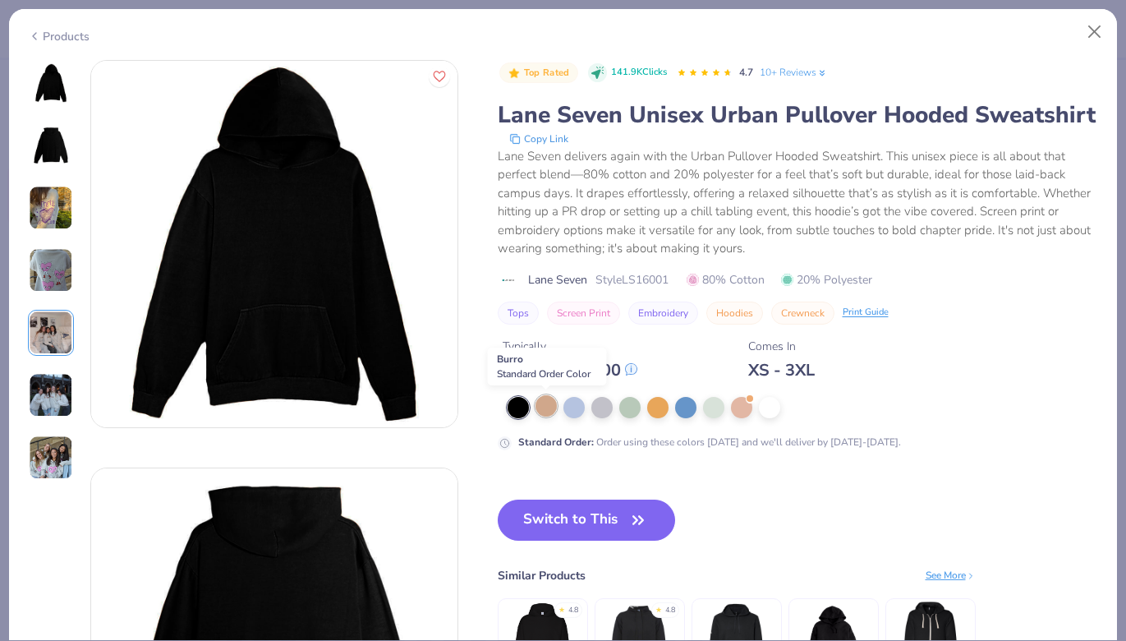
click at [550, 413] on div at bounding box center [546, 405] width 21 height 21
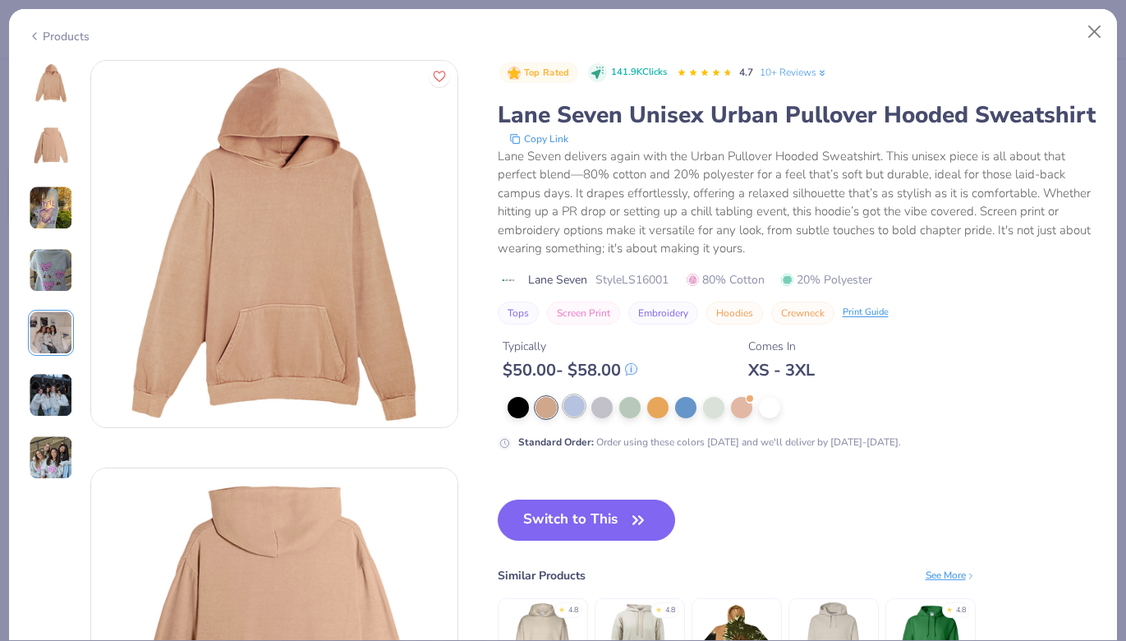
click at [574, 412] on div at bounding box center [574, 405] width 21 height 21
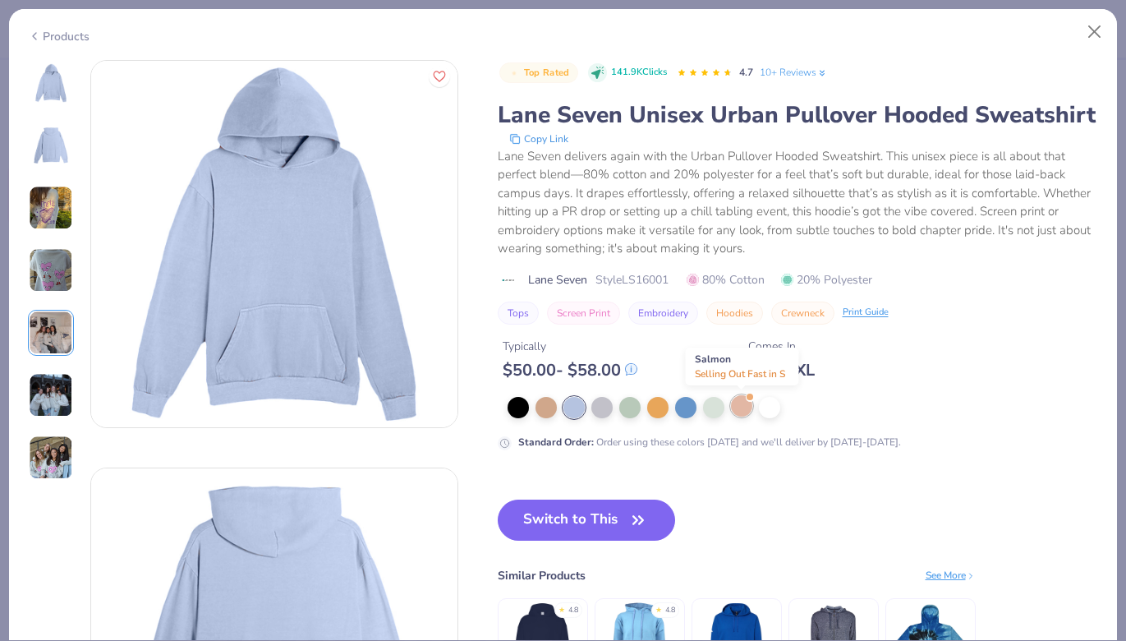
click at [748, 411] on div at bounding box center [741, 405] width 21 height 21
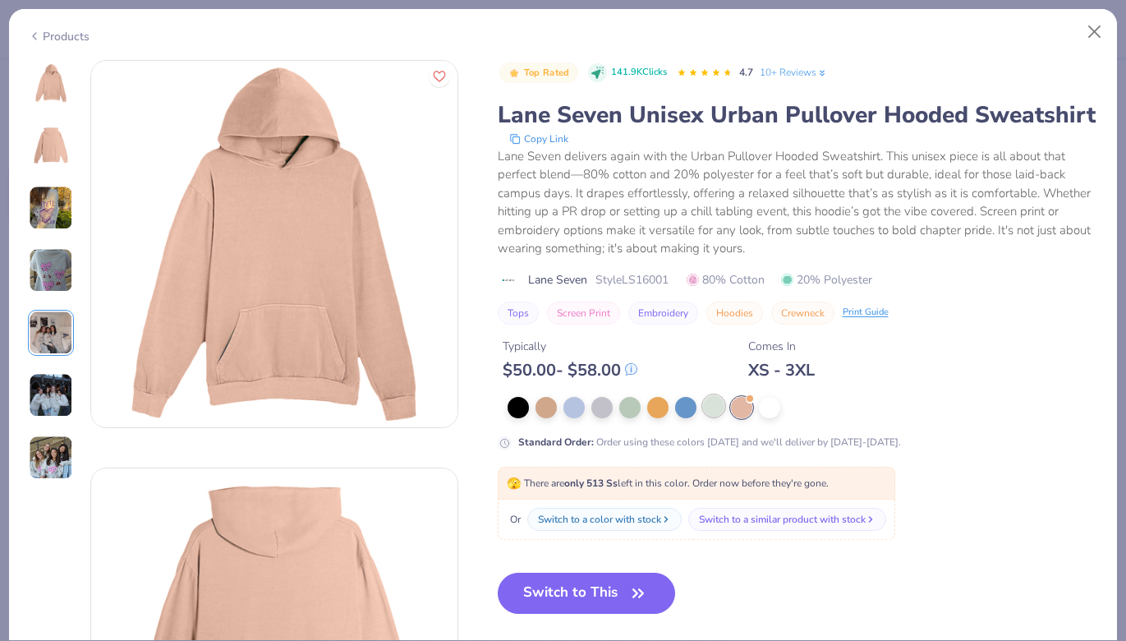
click at [714, 410] on div at bounding box center [713, 405] width 21 height 21
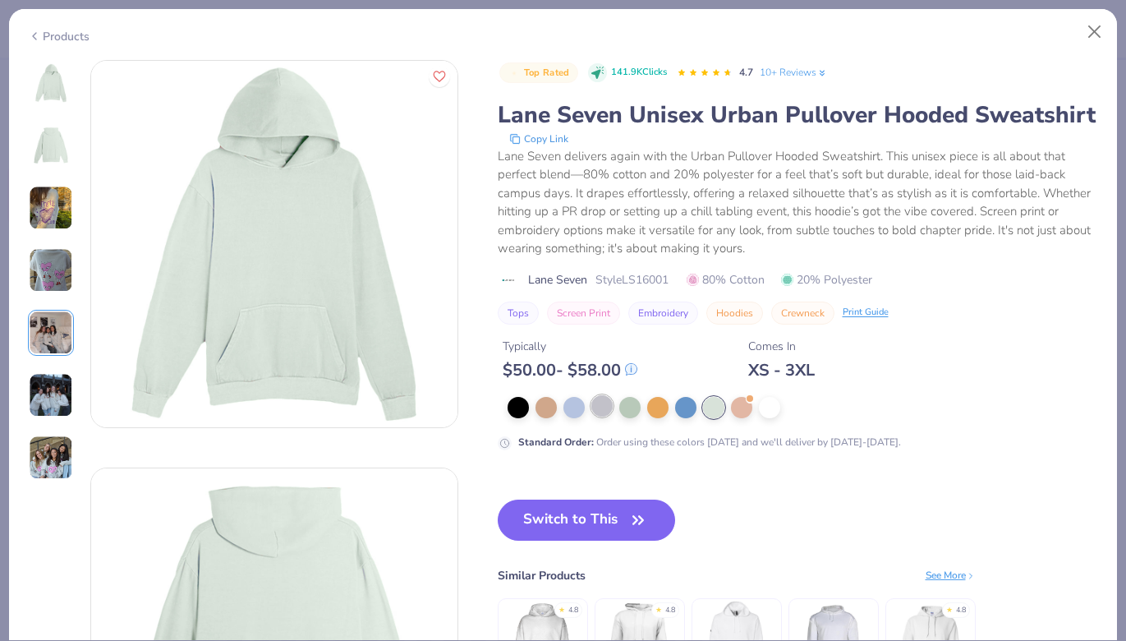
click at [606, 408] on div at bounding box center [602, 405] width 21 height 21
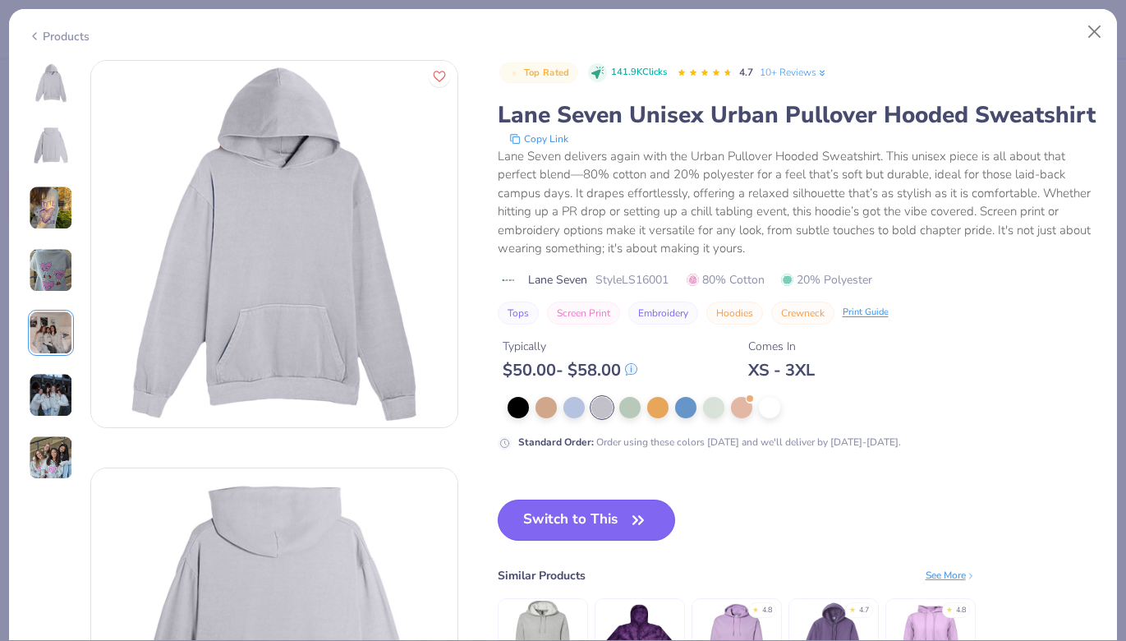
click at [596, 530] on button "Switch to This" at bounding box center [587, 520] width 178 height 41
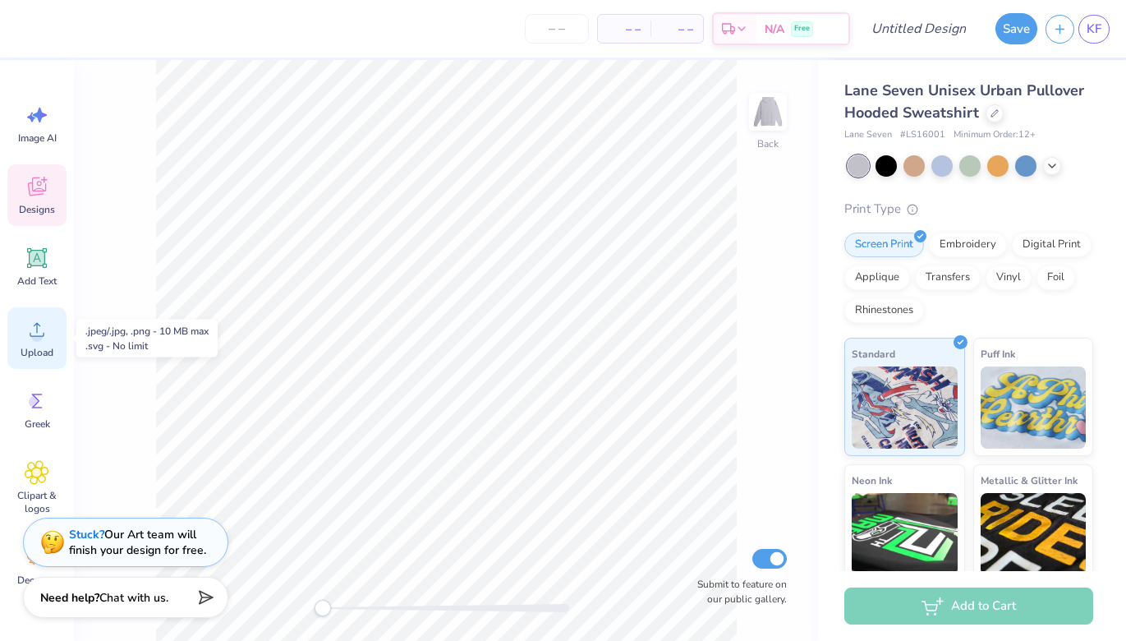
click at [47, 322] on icon at bounding box center [37, 329] width 25 height 25
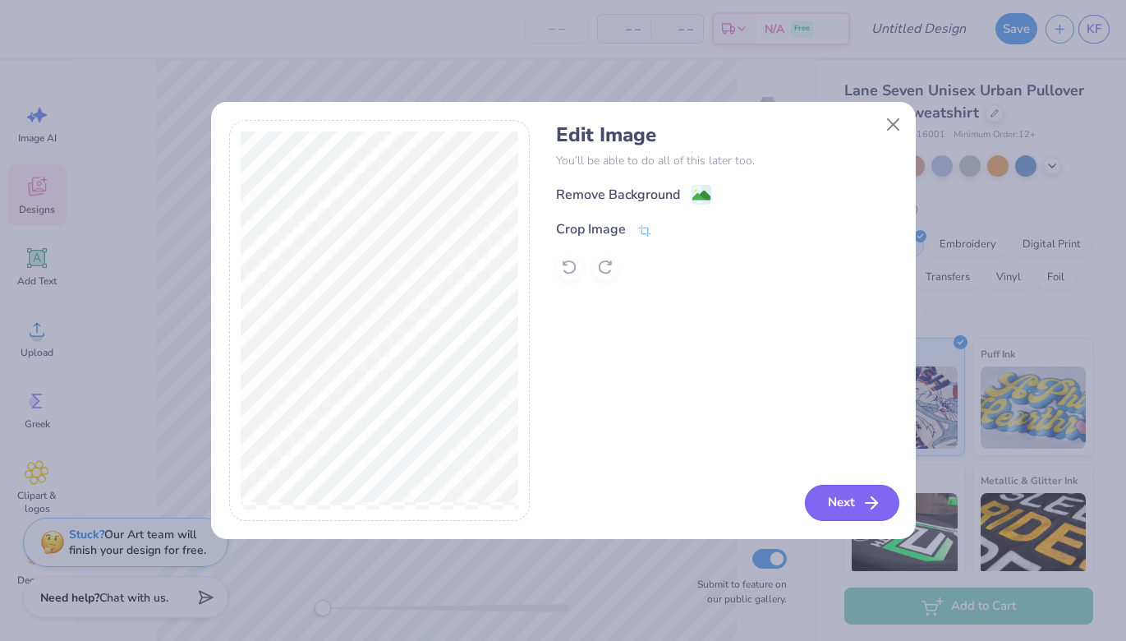
click at [864, 489] on button "Next" at bounding box center [852, 503] width 94 height 36
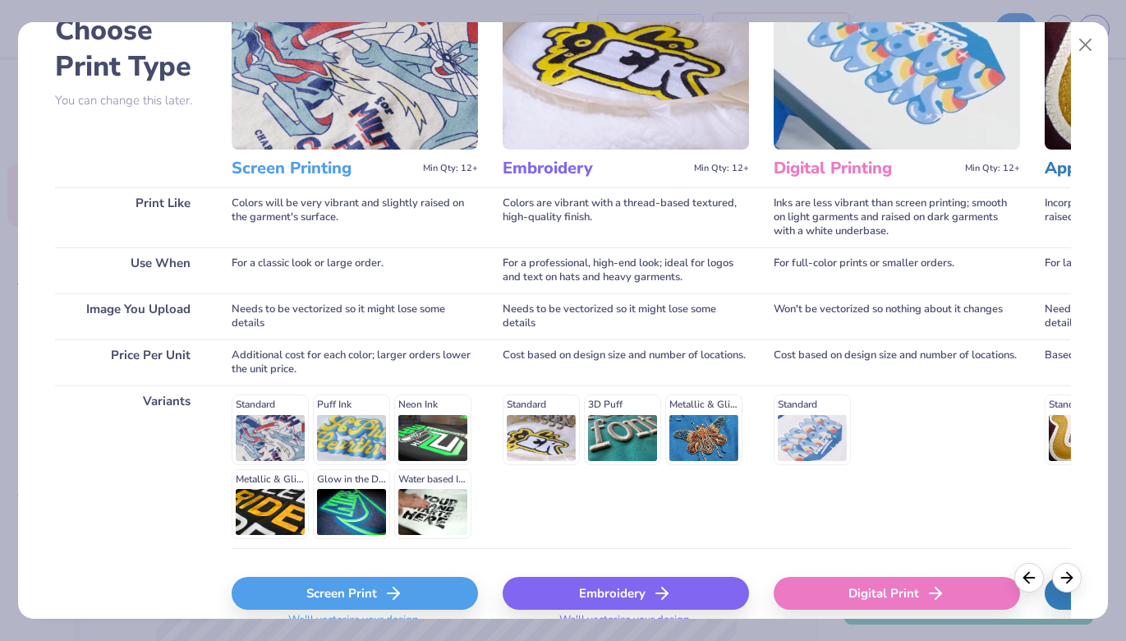
scroll to position [178, 0]
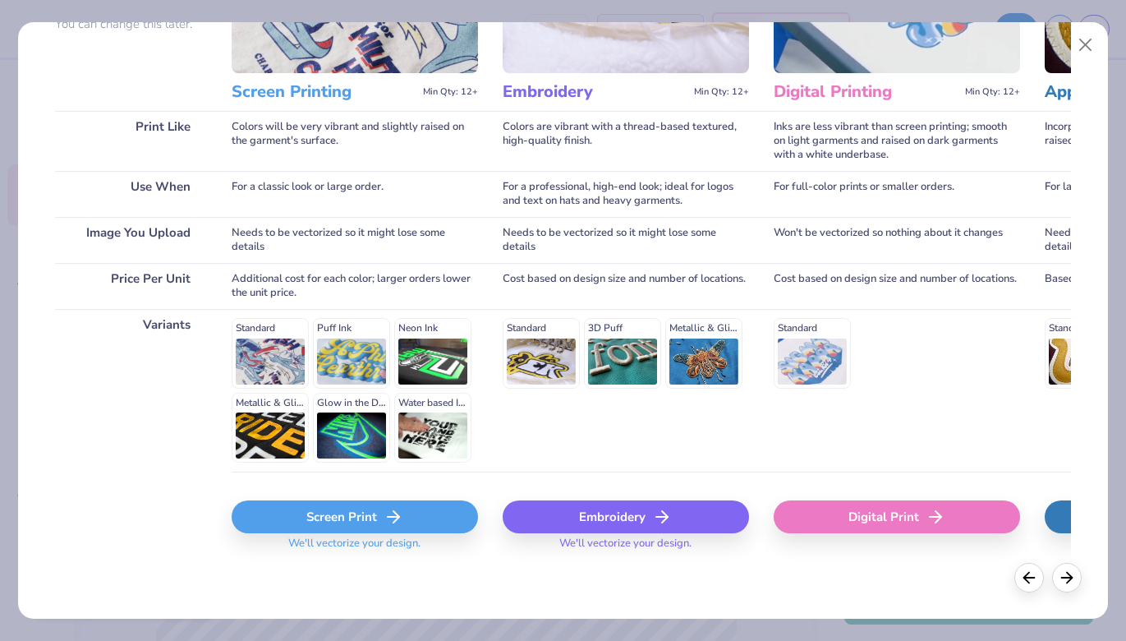
click at [550, 505] on div "Embroidery" at bounding box center [626, 516] width 246 height 33
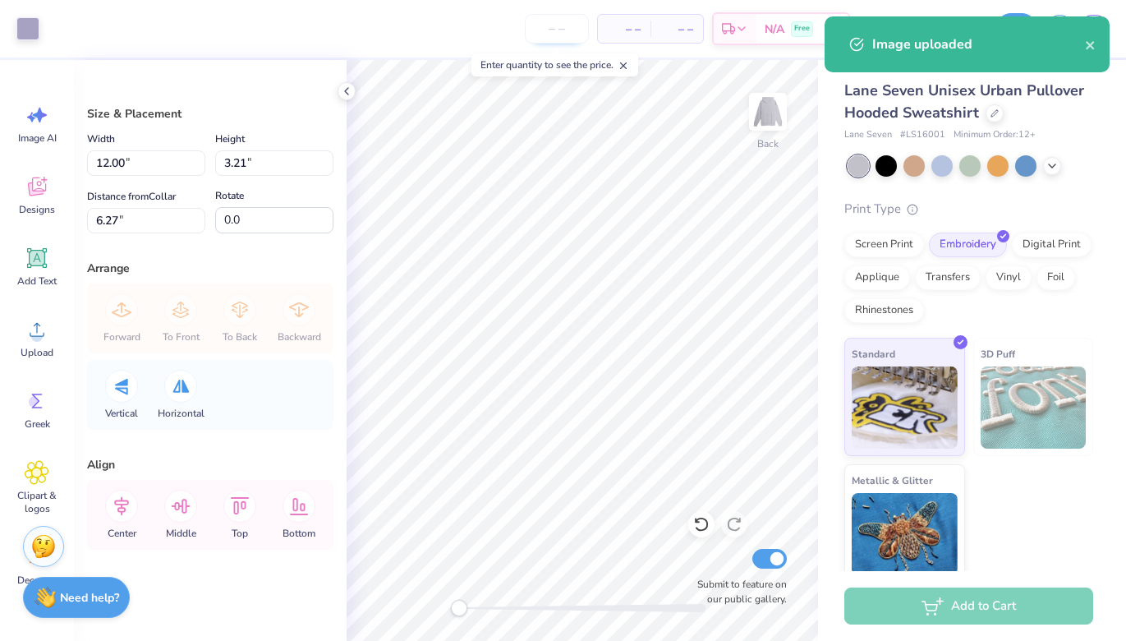
click at [561, 30] on input "number" at bounding box center [557, 29] width 64 height 30
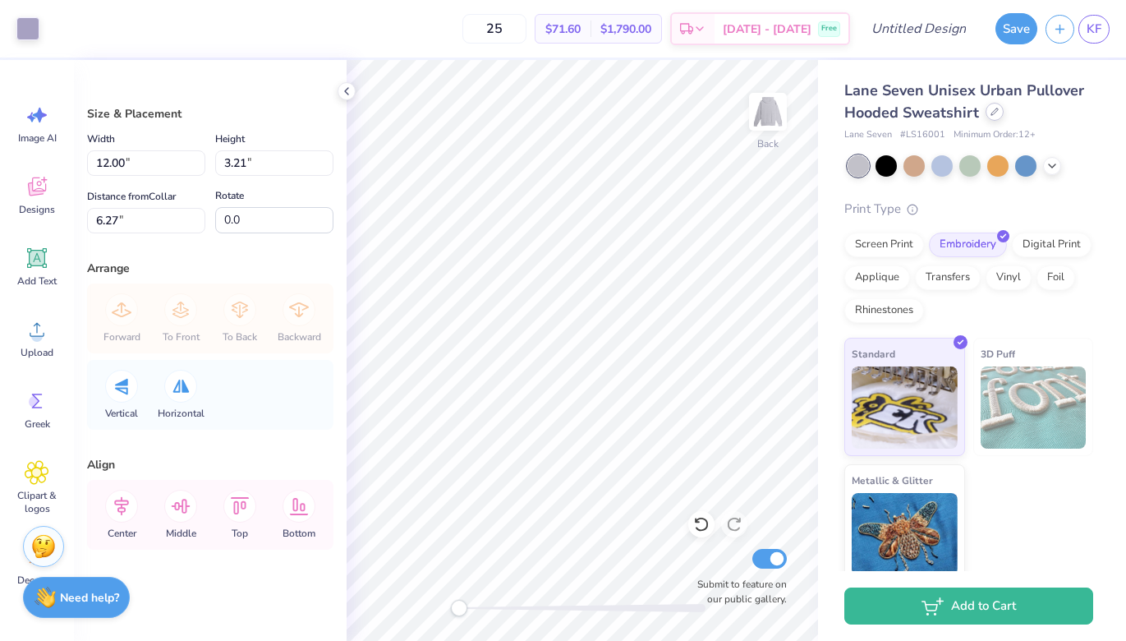
type input "25"
click at [987, 110] on div at bounding box center [995, 112] width 18 height 18
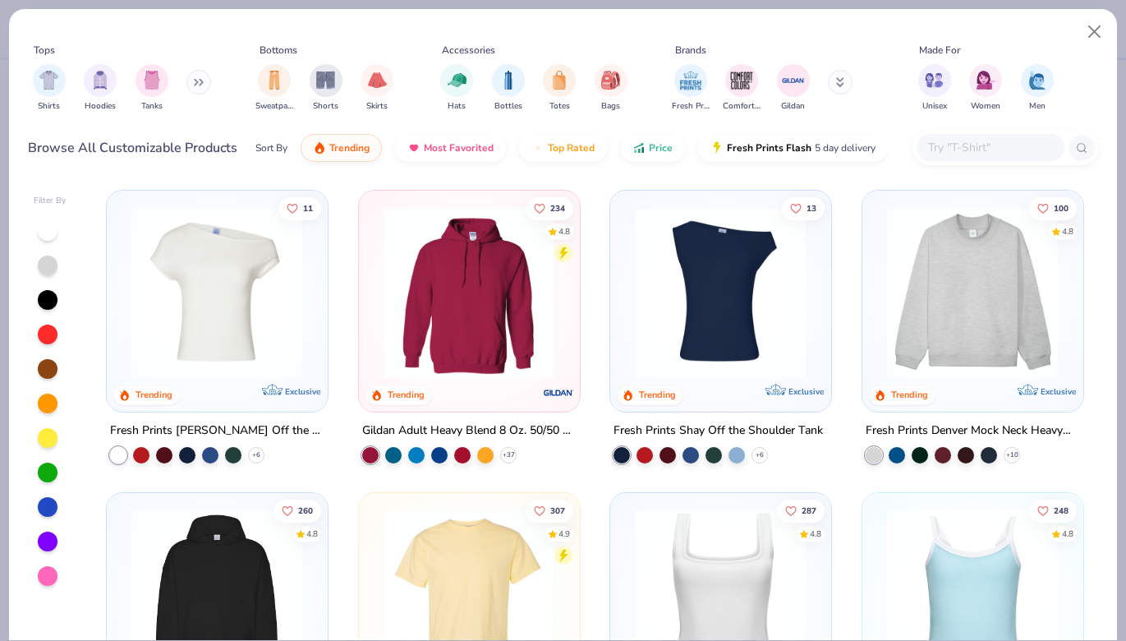
click at [538, 292] on img at bounding box center [468, 293] width 187 height 172
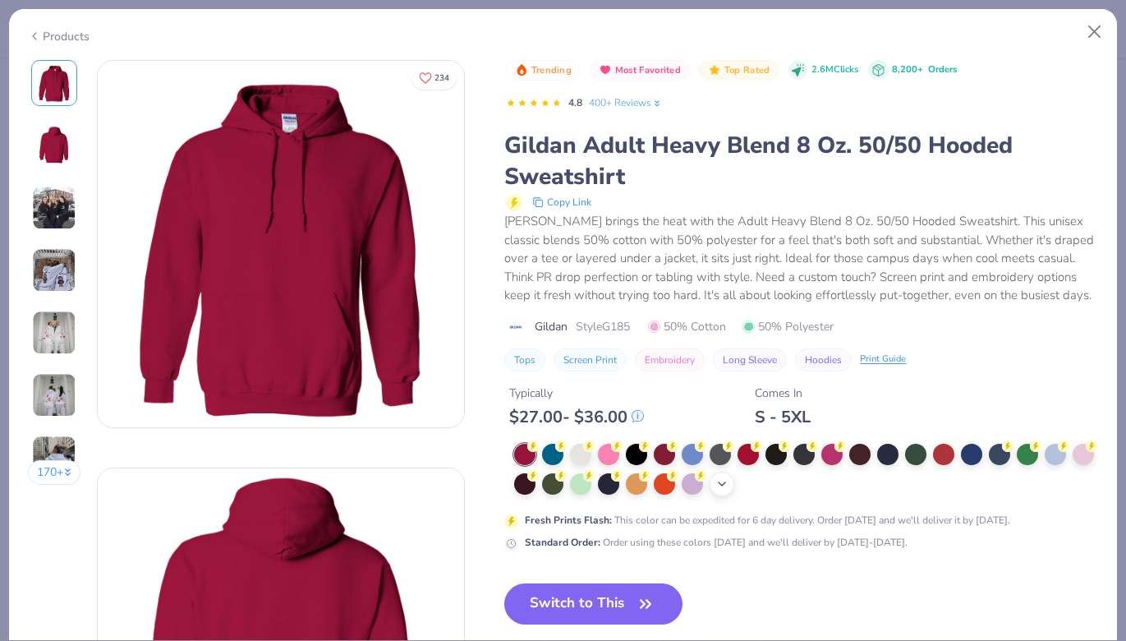
click at [721, 486] on icon at bounding box center [722, 483] width 13 height 13
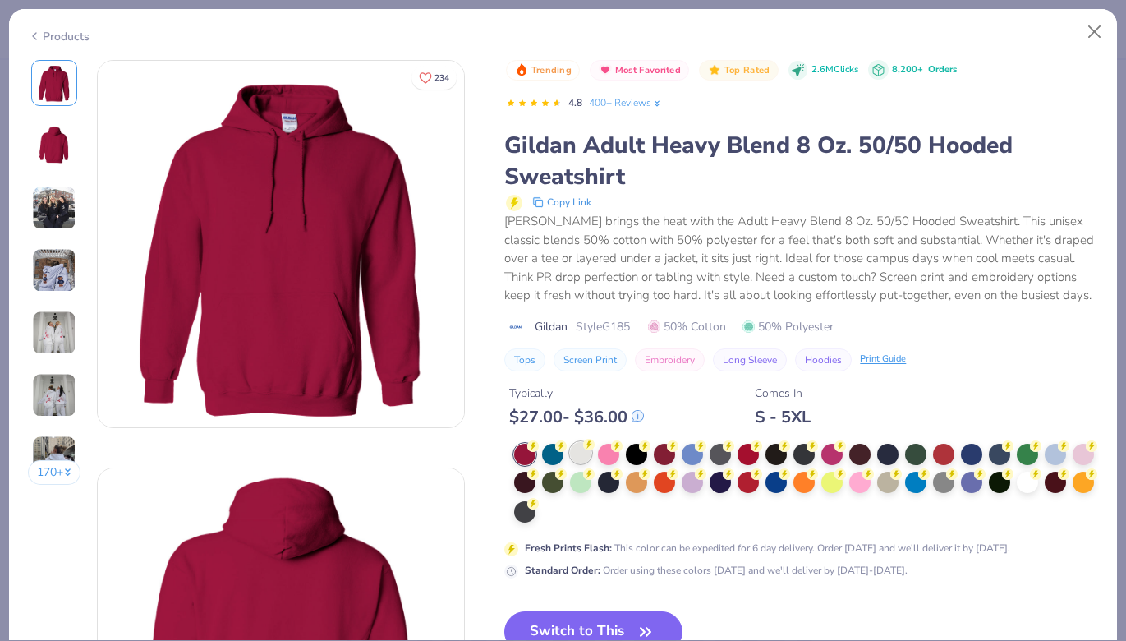
click at [574, 455] on div at bounding box center [580, 452] width 21 height 21
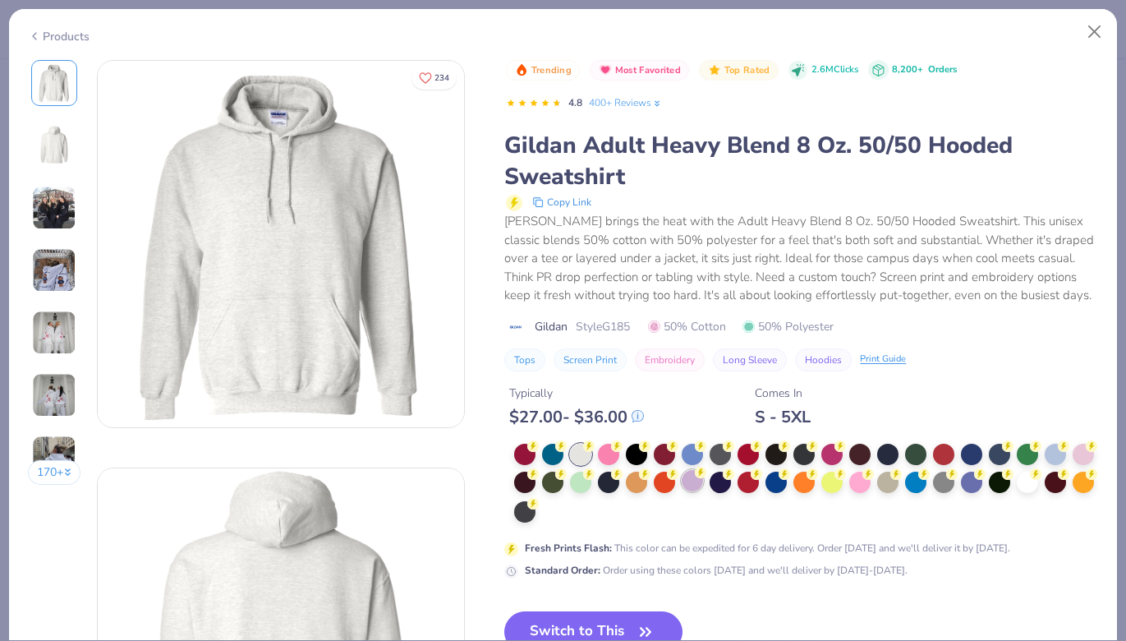
click at [693, 477] on div at bounding box center [692, 480] width 21 height 21
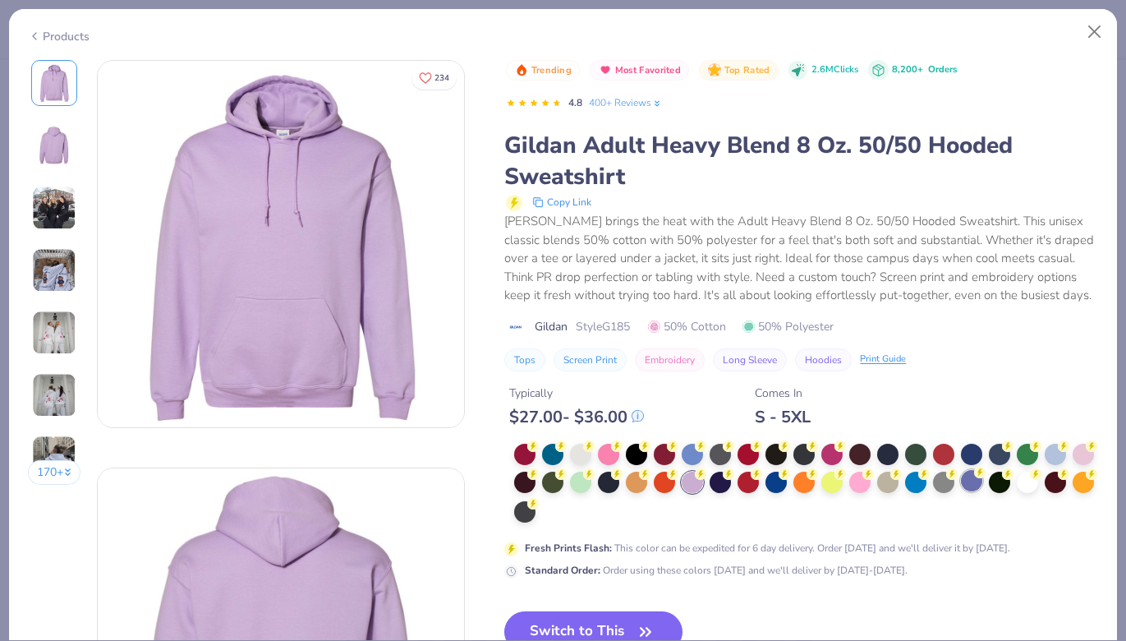
click at [973, 481] on div at bounding box center [971, 480] width 21 height 21
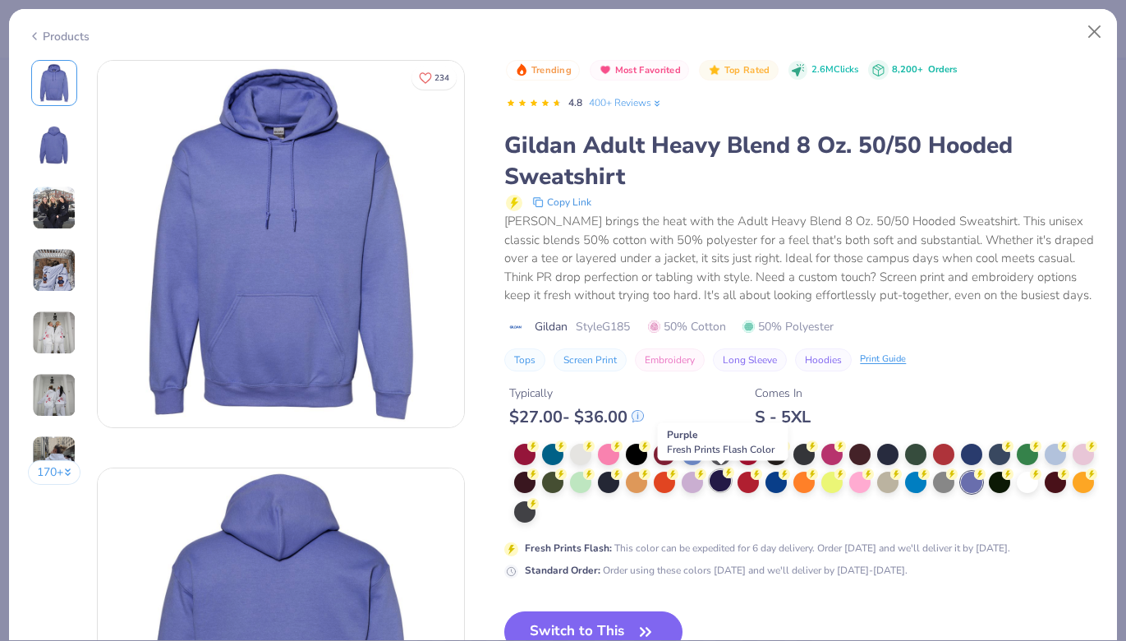
click at [717, 483] on div at bounding box center [720, 480] width 21 height 21
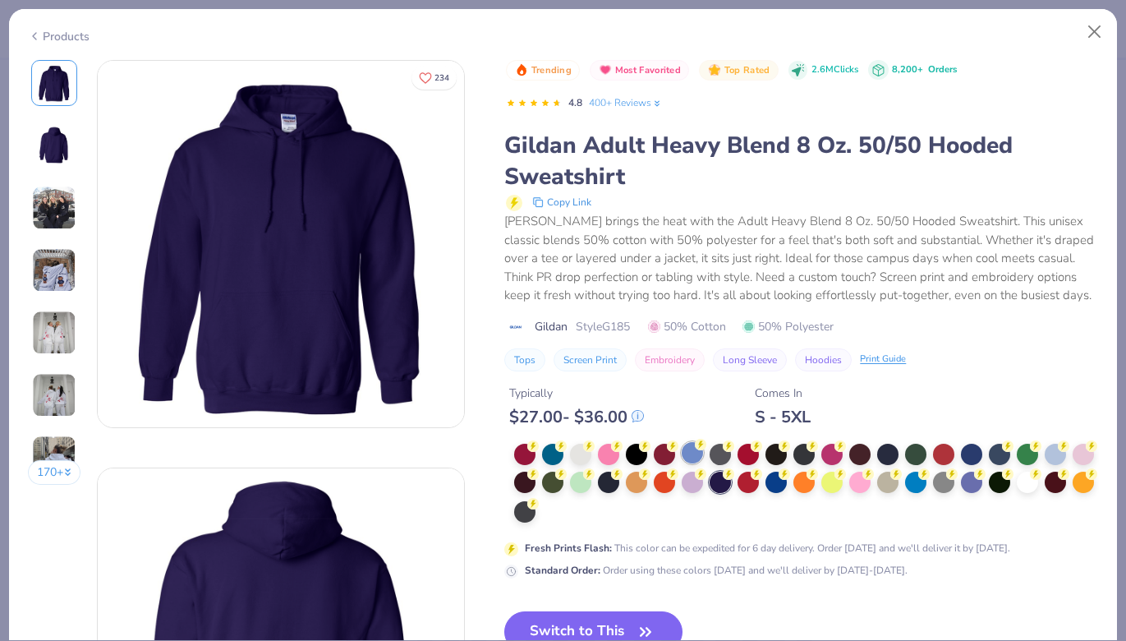
click at [692, 454] on div at bounding box center [692, 452] width 21 height 21
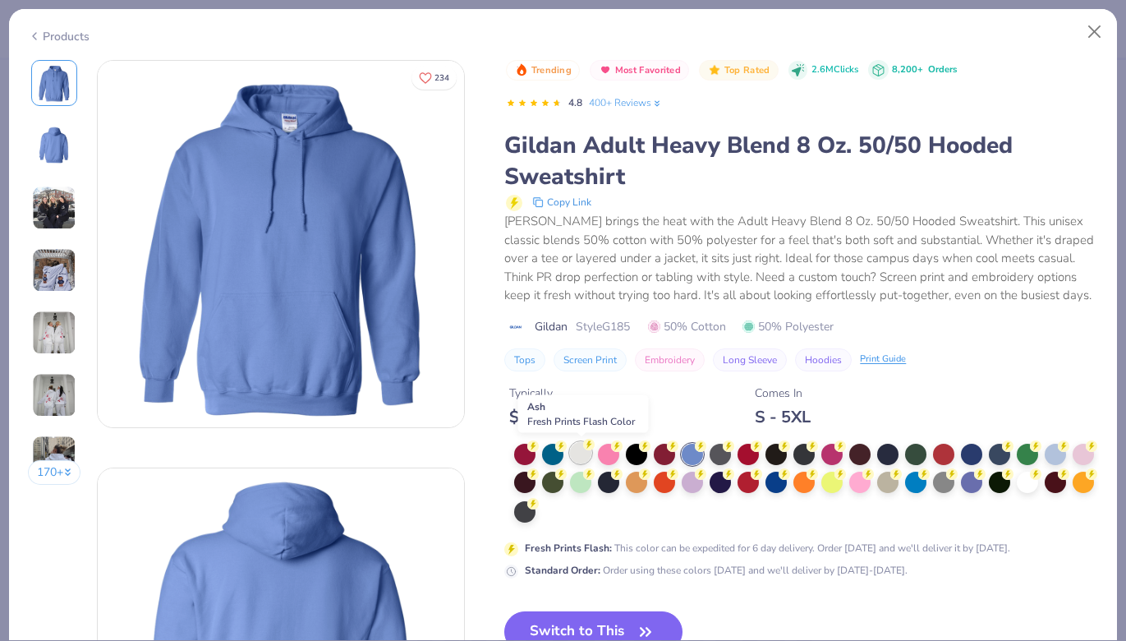
click at [574, 460] on div at bounding box center [580, 452] width 21 height 21
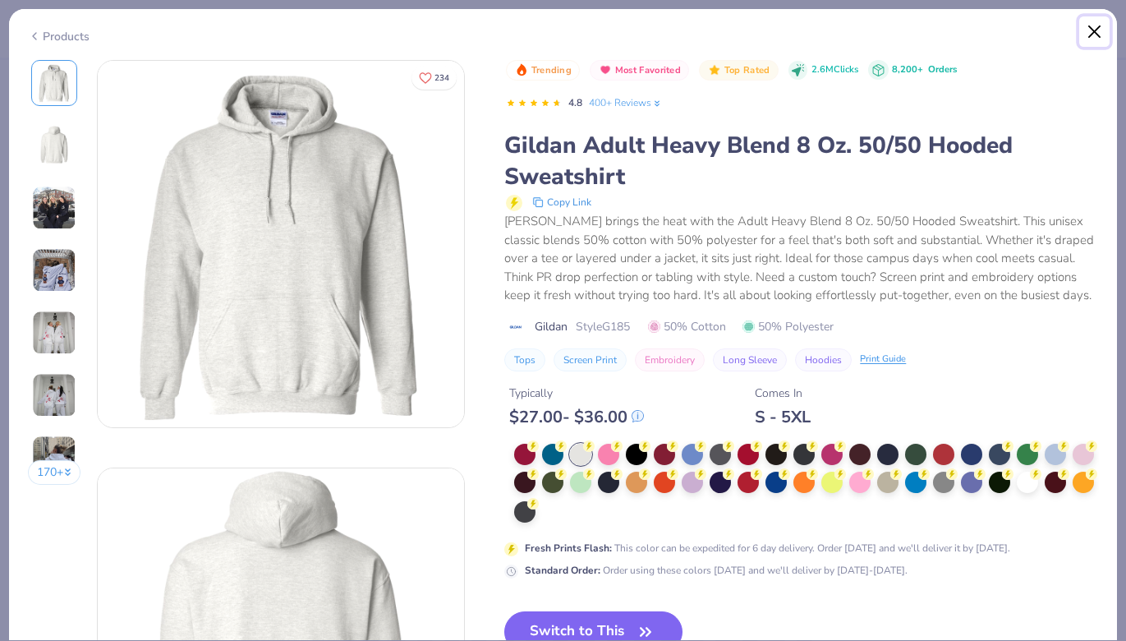
click at [1092, 40] on button "Close" at bounding box center [1095, 31] width 31 height 31
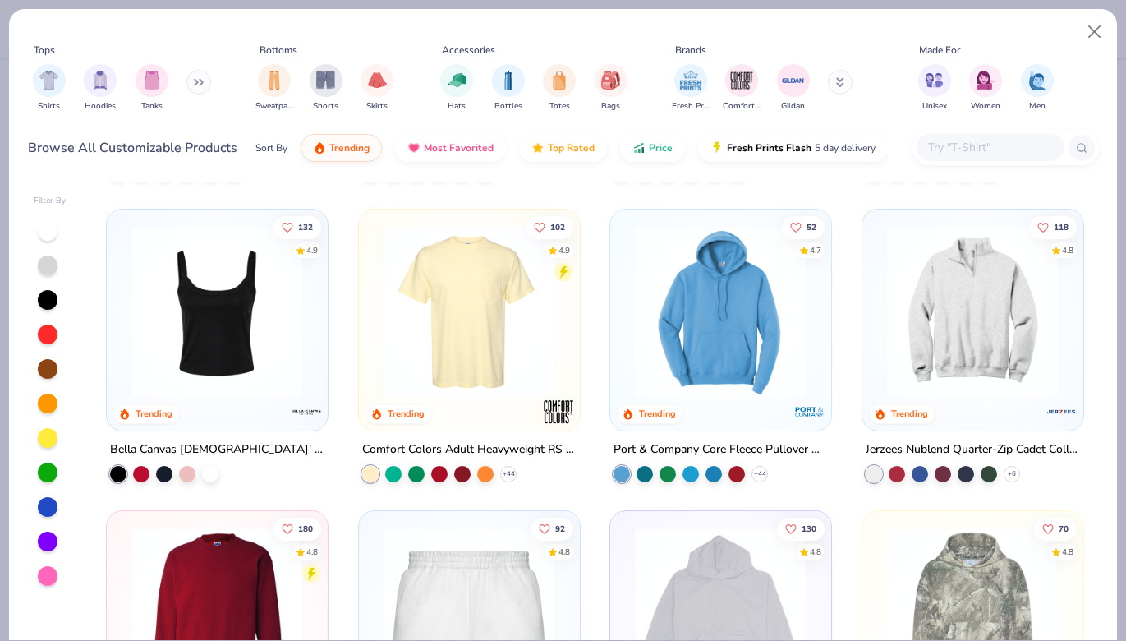
scroll to position [897, 0]
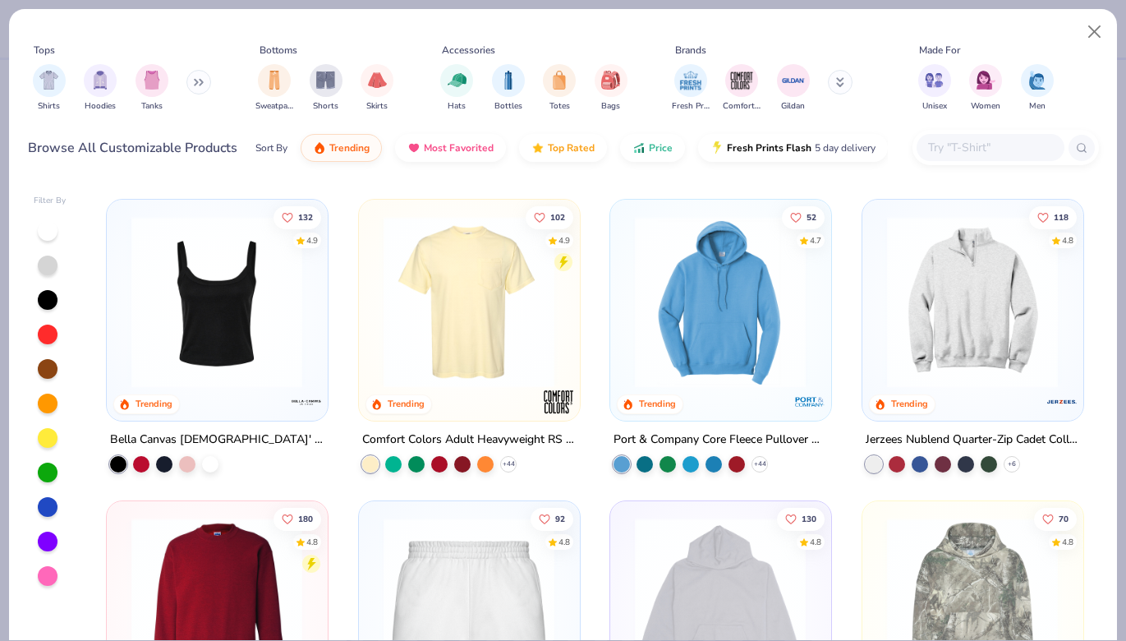
click at [676, 319] on img at bounding box center [720, 301] width 187 height 172
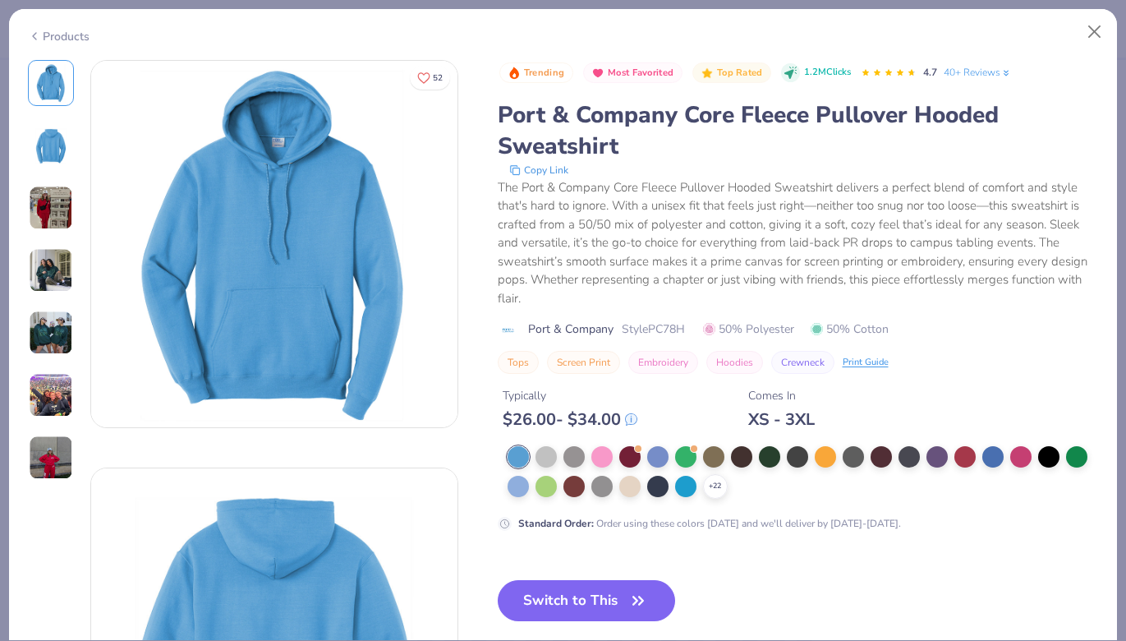
scroll to position [34, 0]
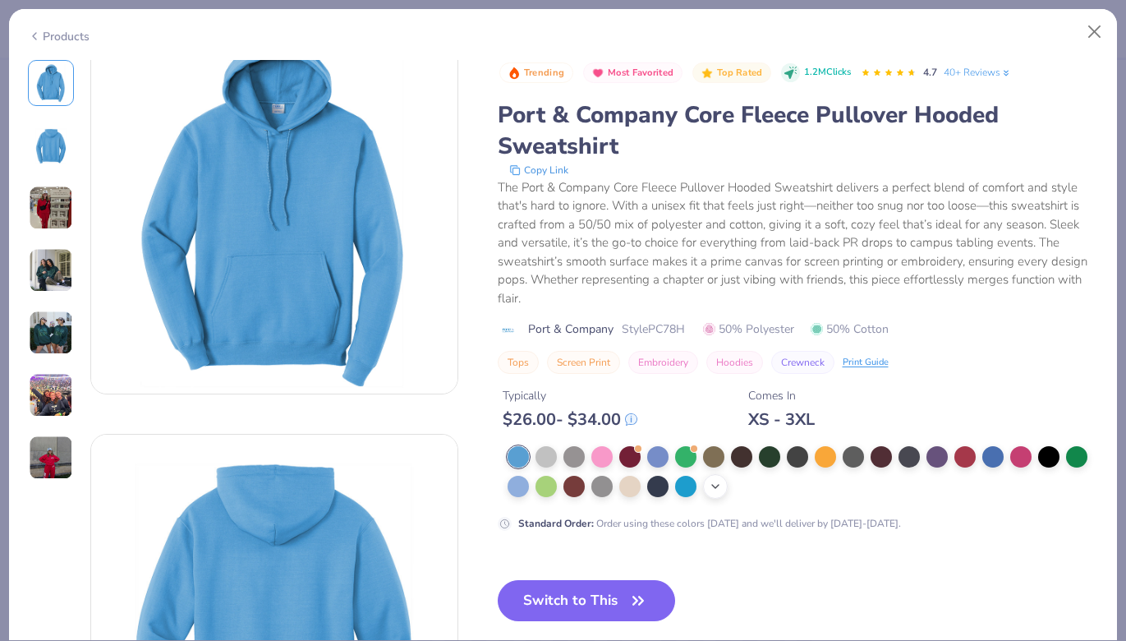
click at [717, 490] on icon at bounding box center [715, 486] width 13 height 13
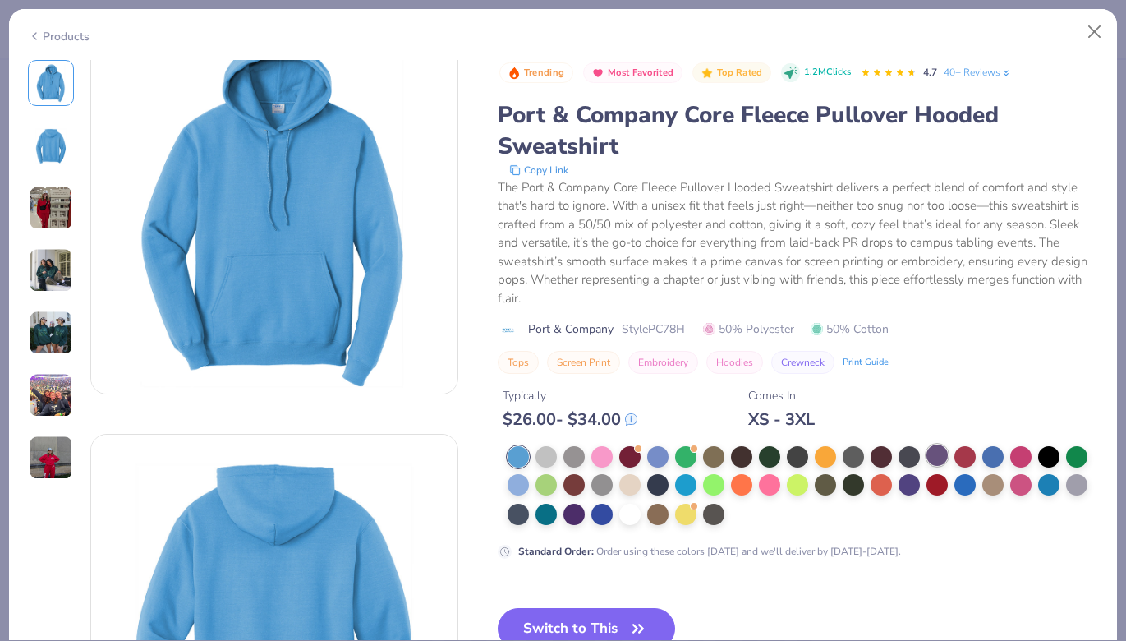
click at [939, 463] on div at bounding box center [937, 454] width 21 height 21
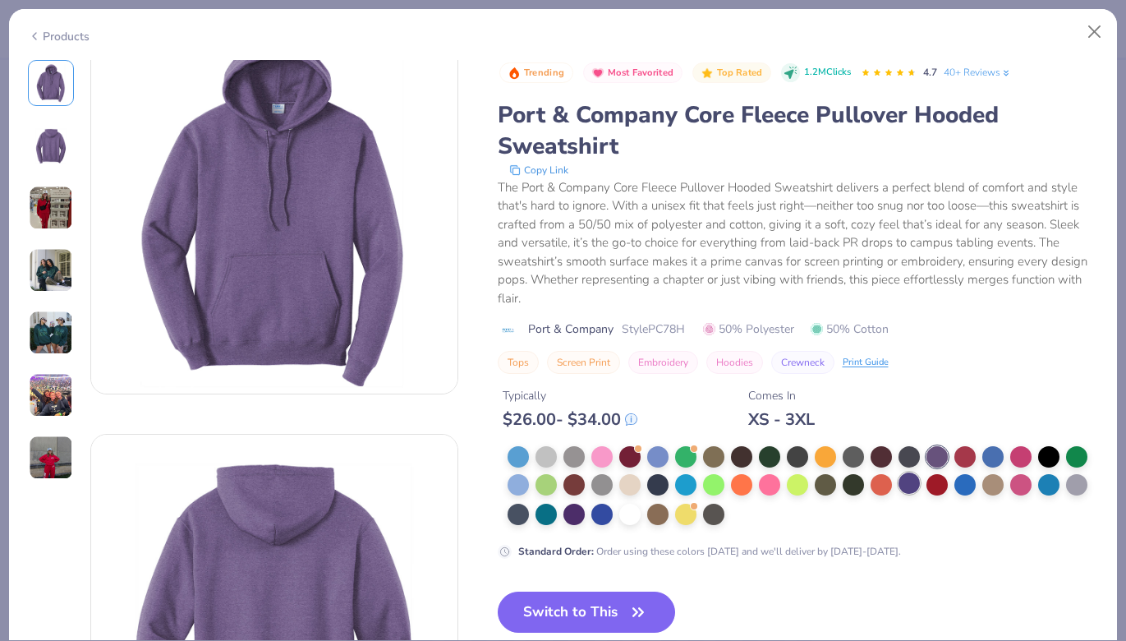
click at [905, 491] on div at bounding box center [909, 482] width 21 height 21
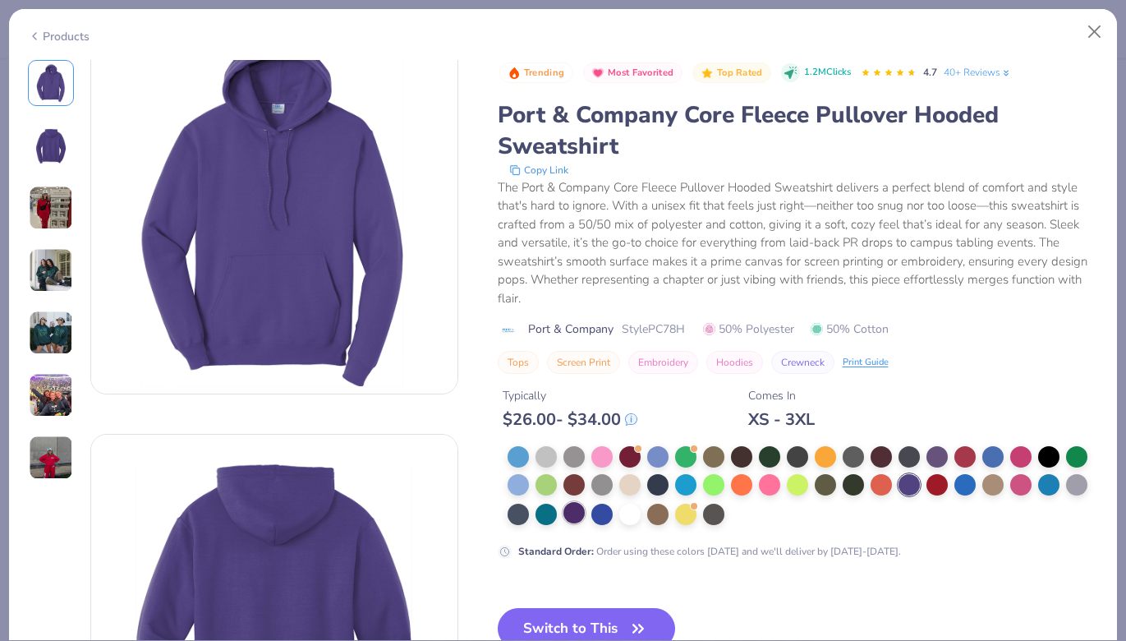
click at [579, 517] on div at bounding box center [574, 512] width 21 height 21
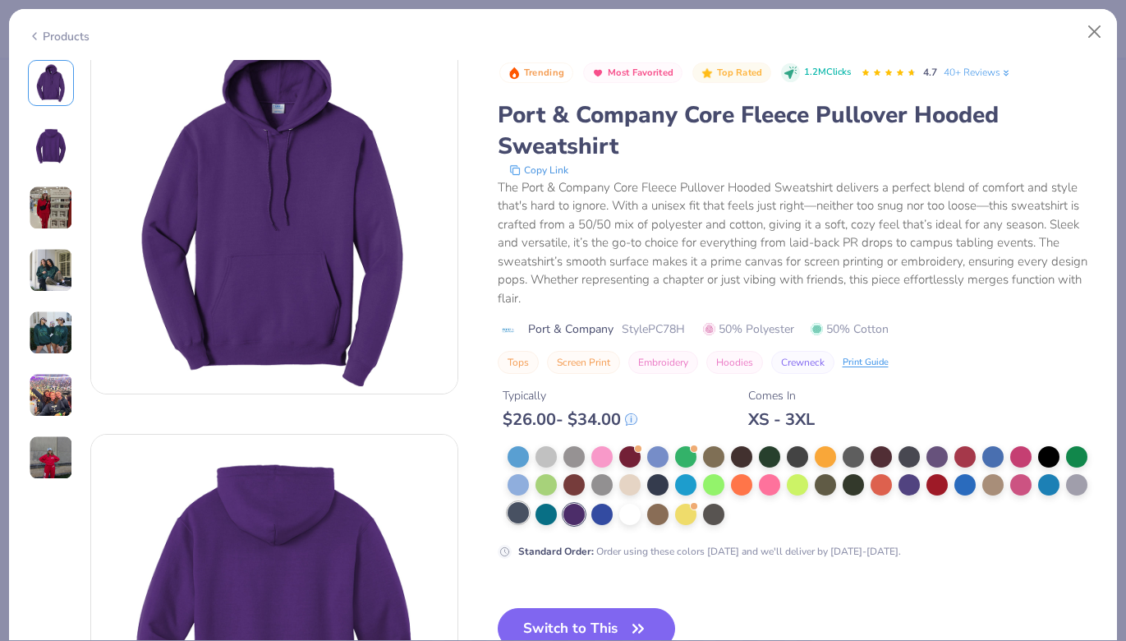
click at [509, 518] on div at bounding box center [518, 512] width 21 height 21
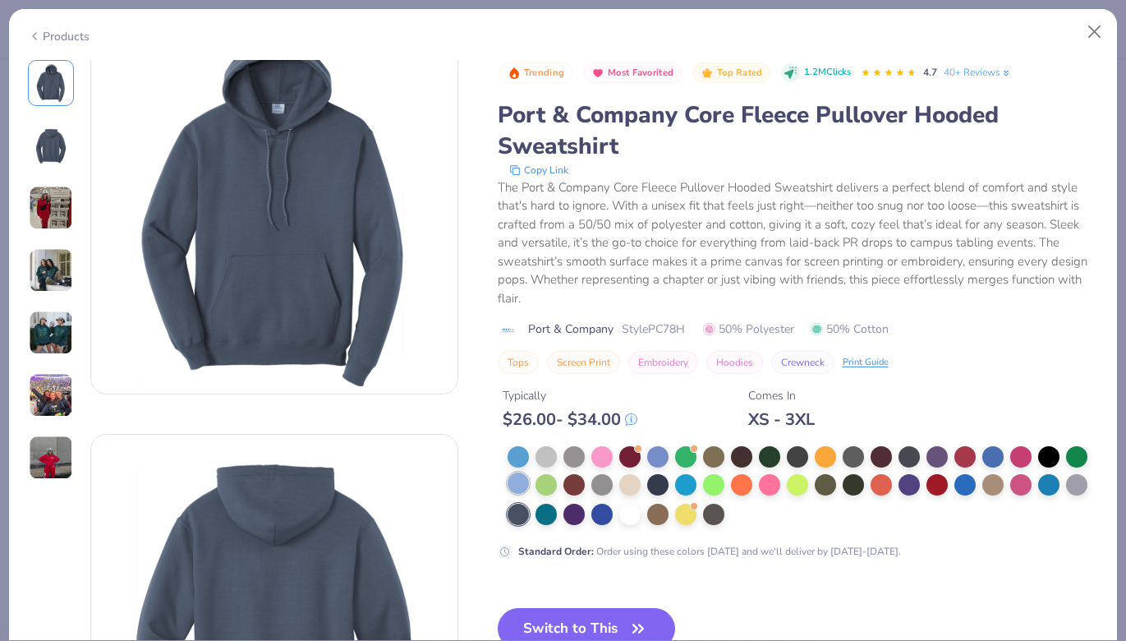
click at [517, 489] on div at bounding box center [518, 482] width 21 height 21
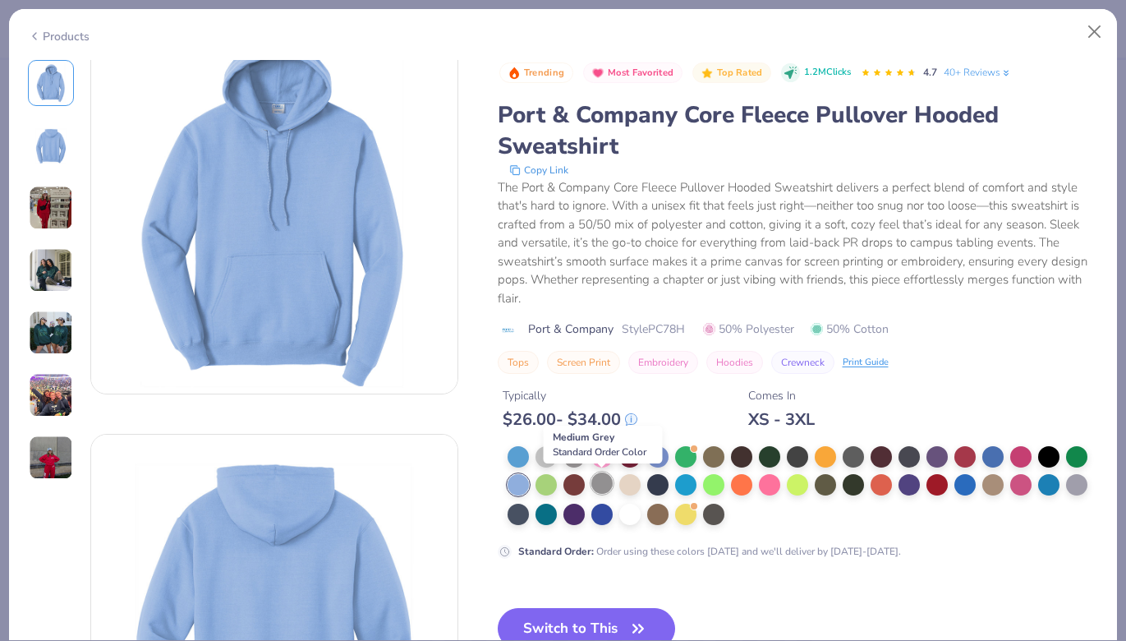
click at [601, 482] on div at bounding box center [602, 482] width 21 height 21
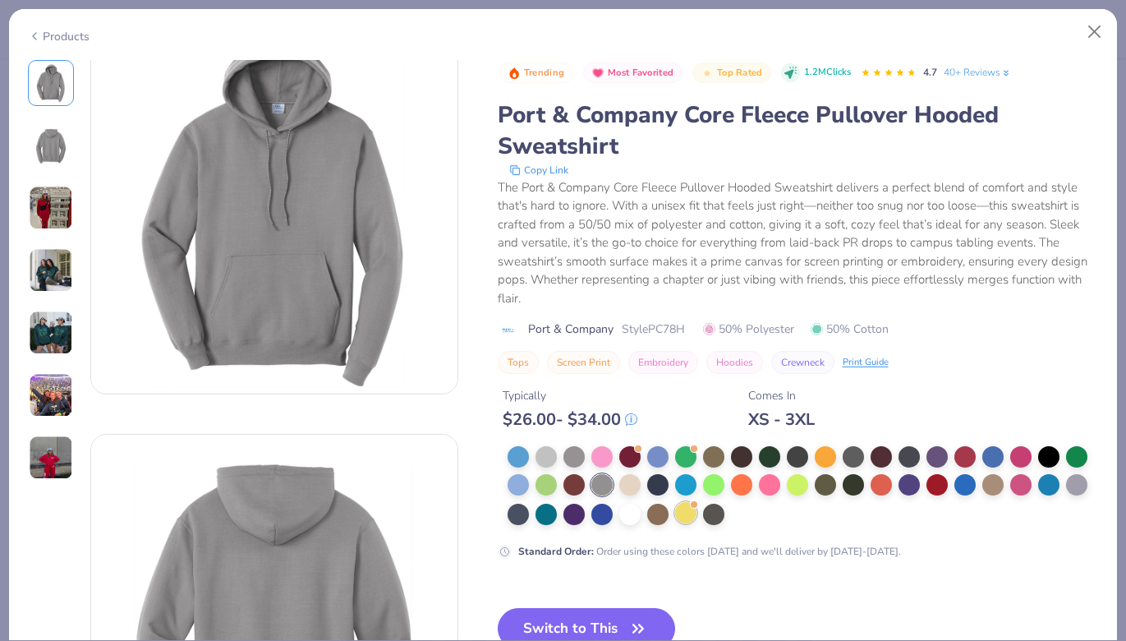
click at [680, 514] on div at bounding box center [685, 512] width 21 height 21
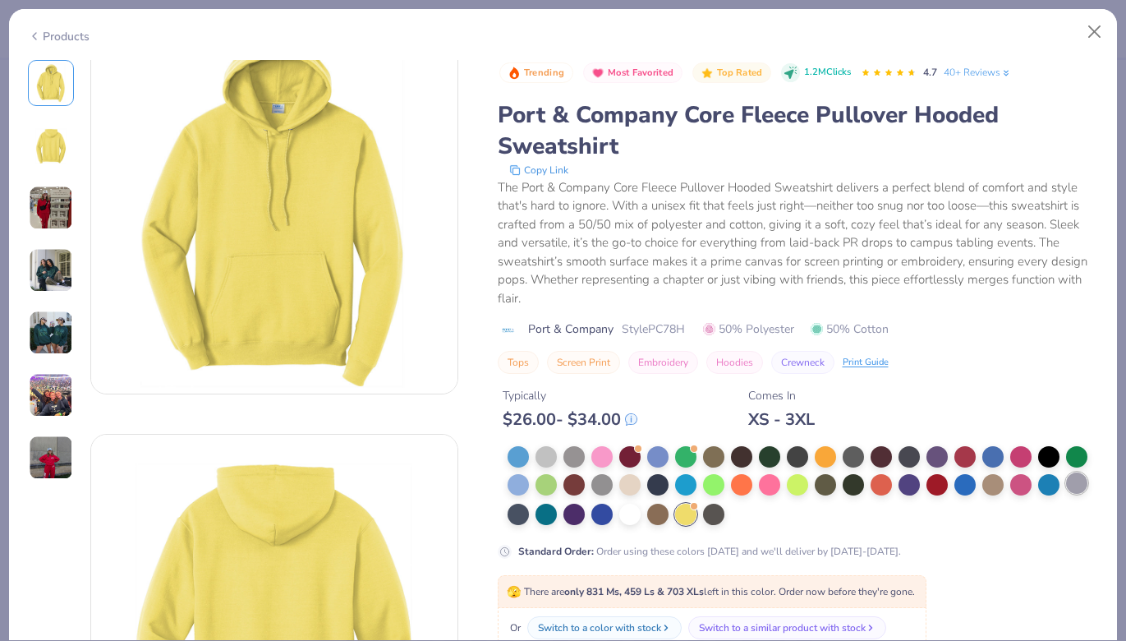
click at [1074, 480] on div at bounding box center [1076, 482] width 21 height 21
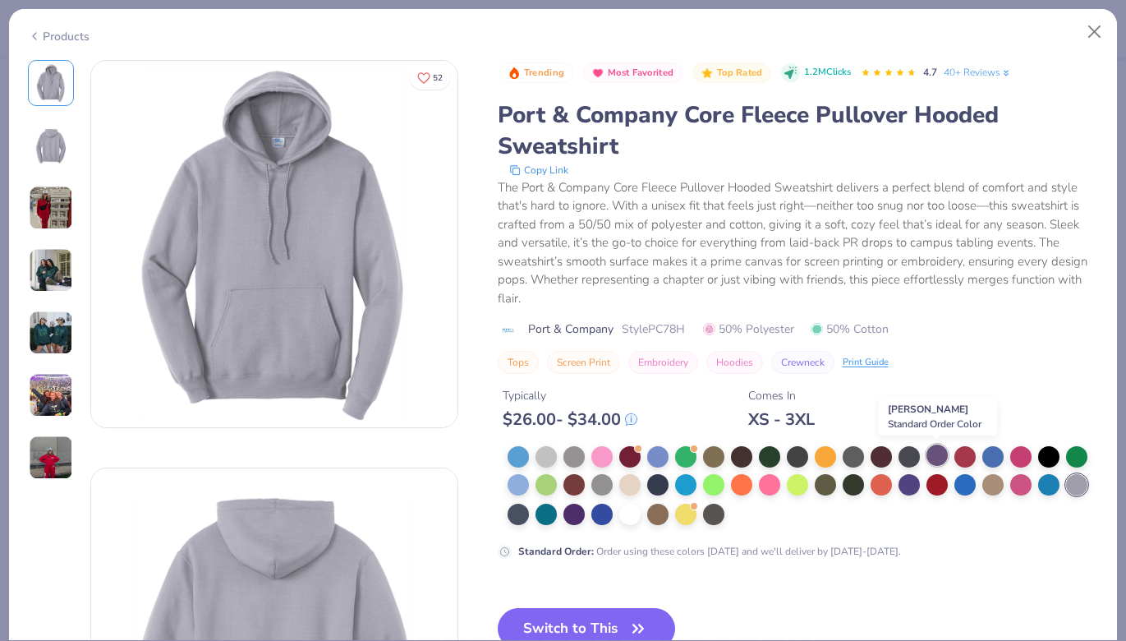
click at [930, 457] on div at bounding box center [937, 454] width 21 height 21
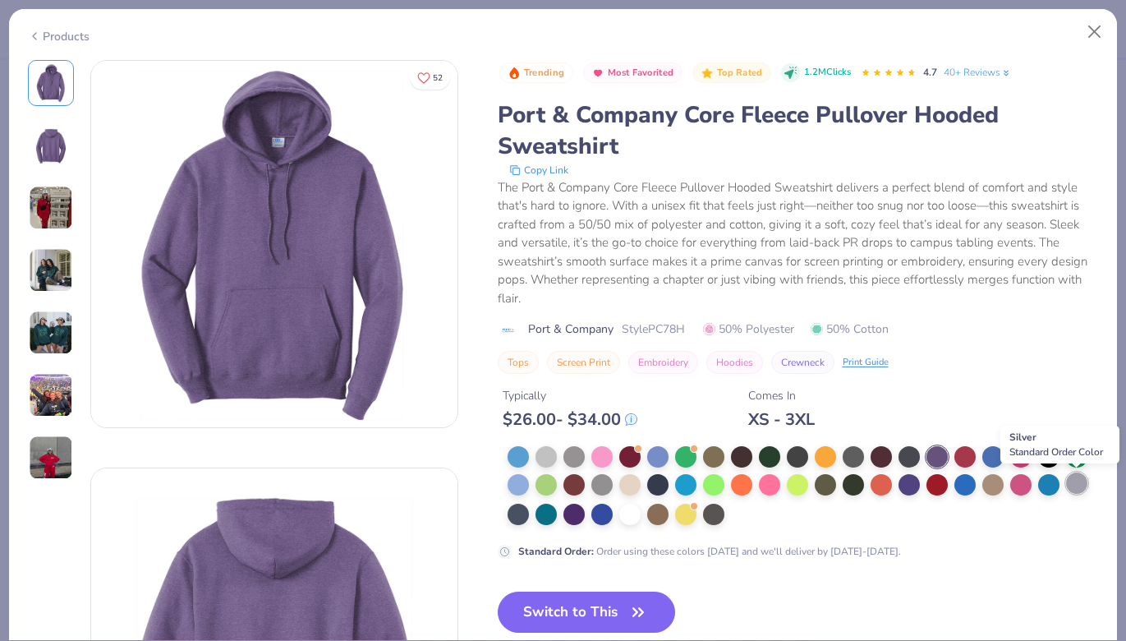
click at [1075, 486] on div at bounding box center [1076, 482] width 21 height 21
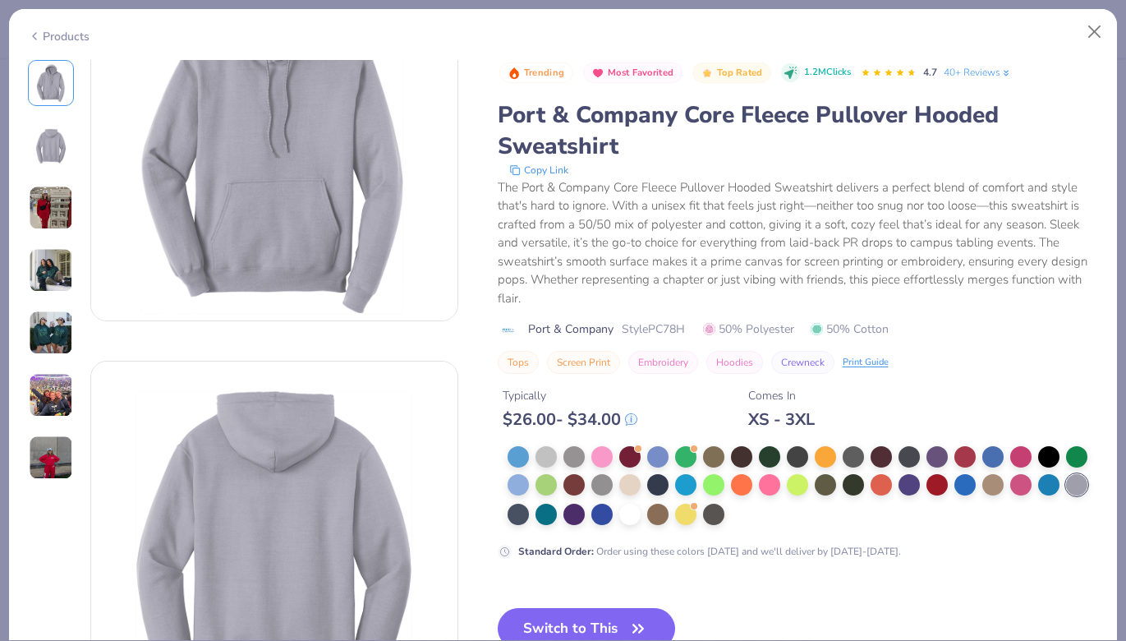
scroll to position [123, 0]
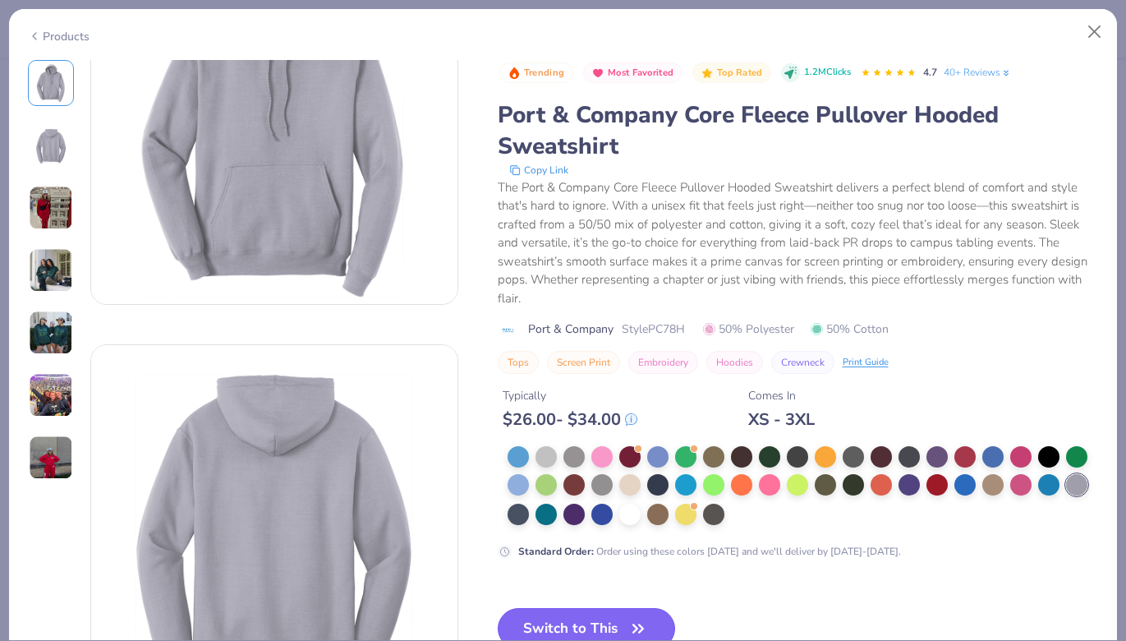
click at [523, 624] on button "Switch to This" at bounding box center [587, 628] width 178 height 41
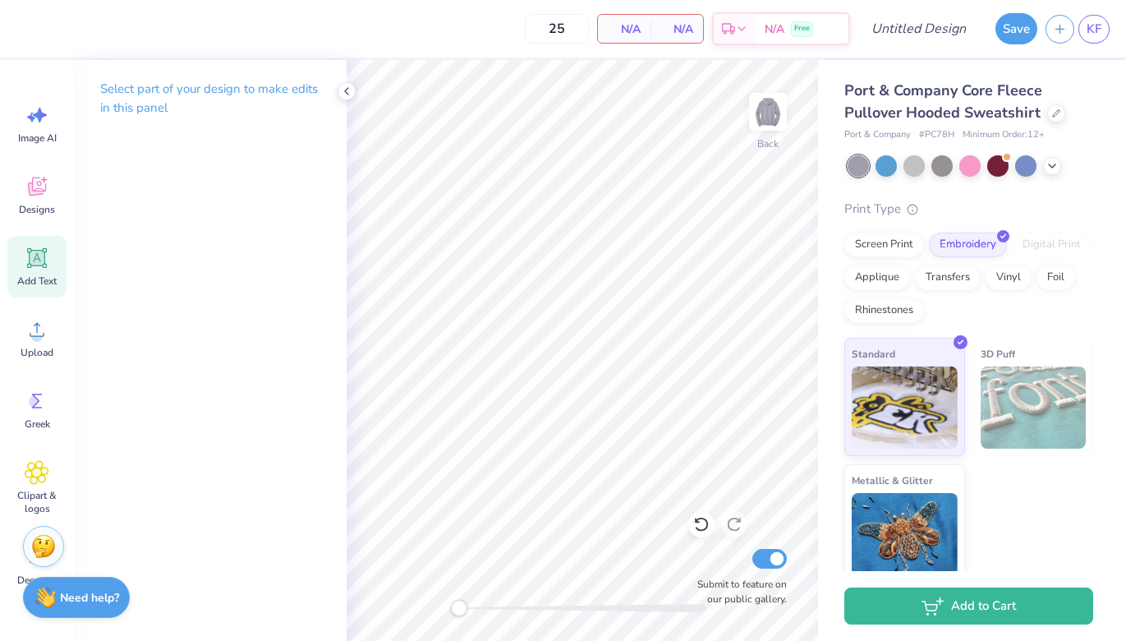
click at [36, 268] on icon at bounding box center [37, 258] width 25 height 25
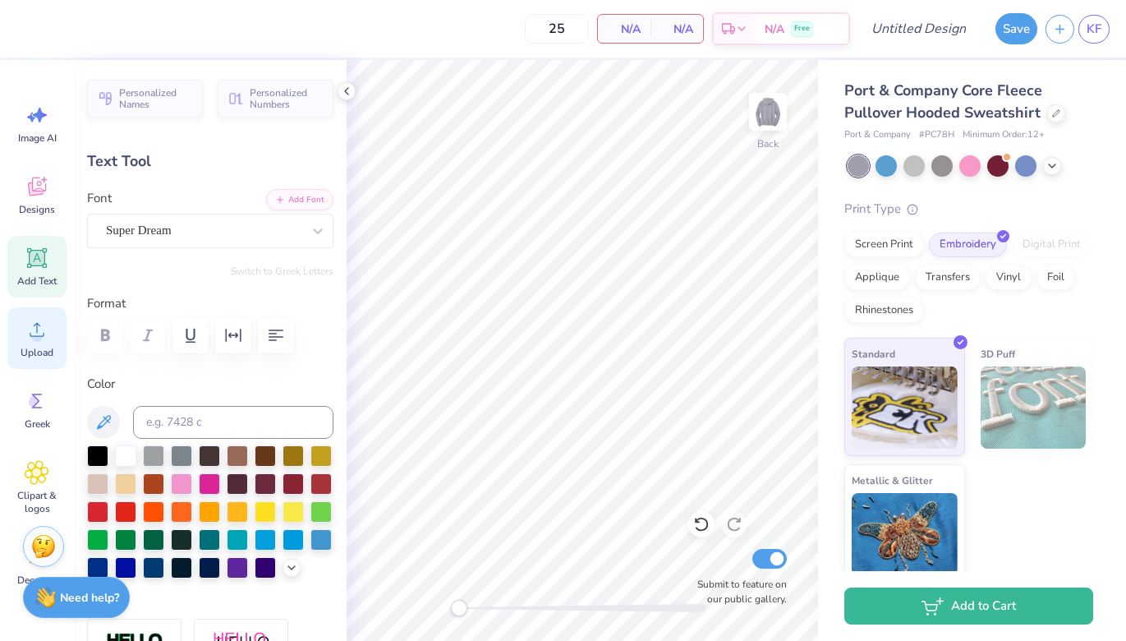
click at [30, 340] on icon at bounding box center [37, 329] width 25 height 25
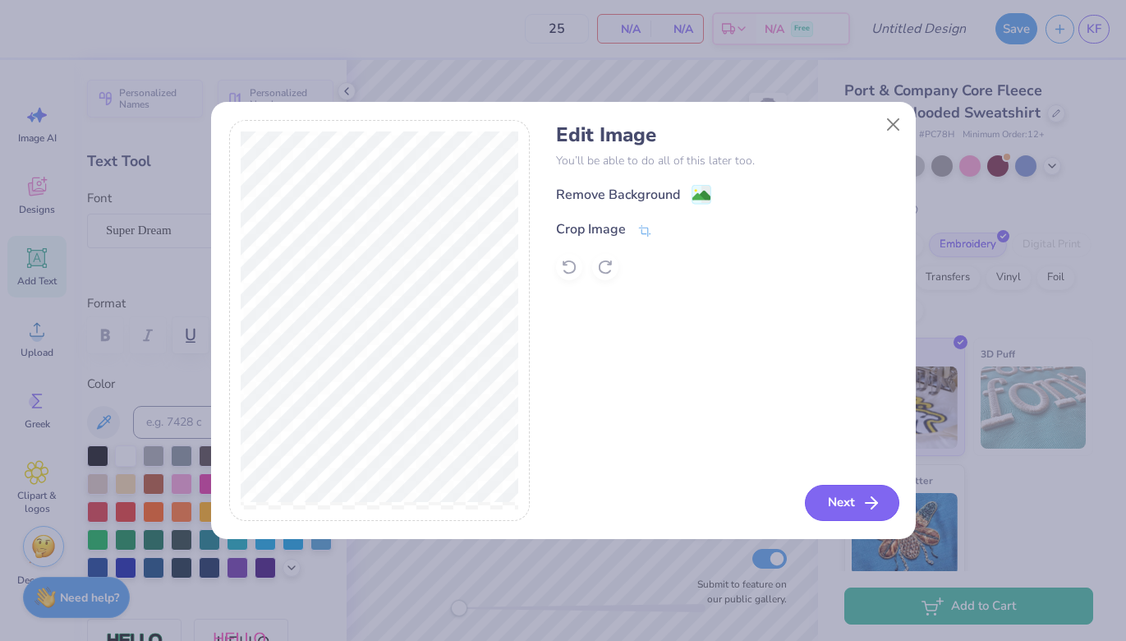
click at [831, 519] on button "Next" at bounding box center [852, 503] width 94 height 36
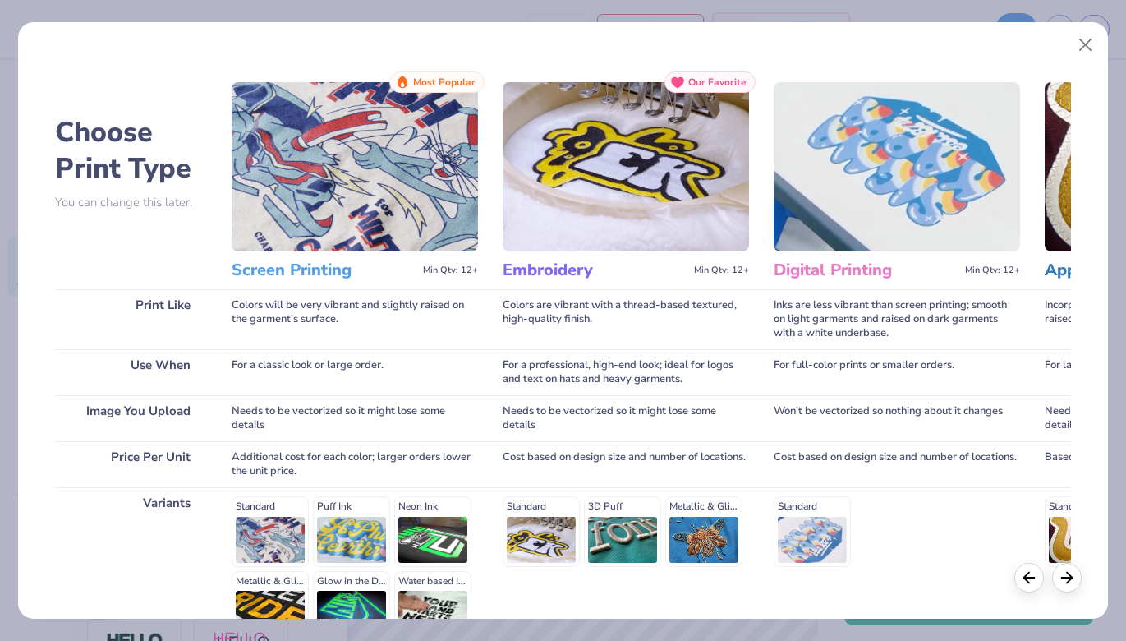
scroll to position [178, 0]
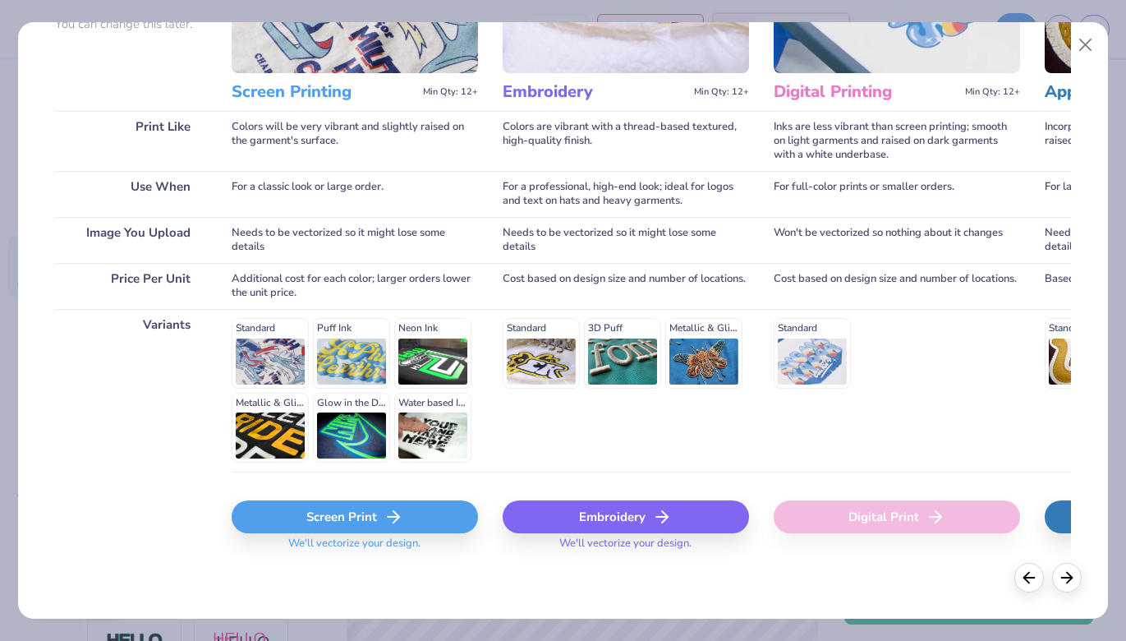
click at [555, 512] on div "Embroidery" at bounding box center [626, 516] width 246 height 33
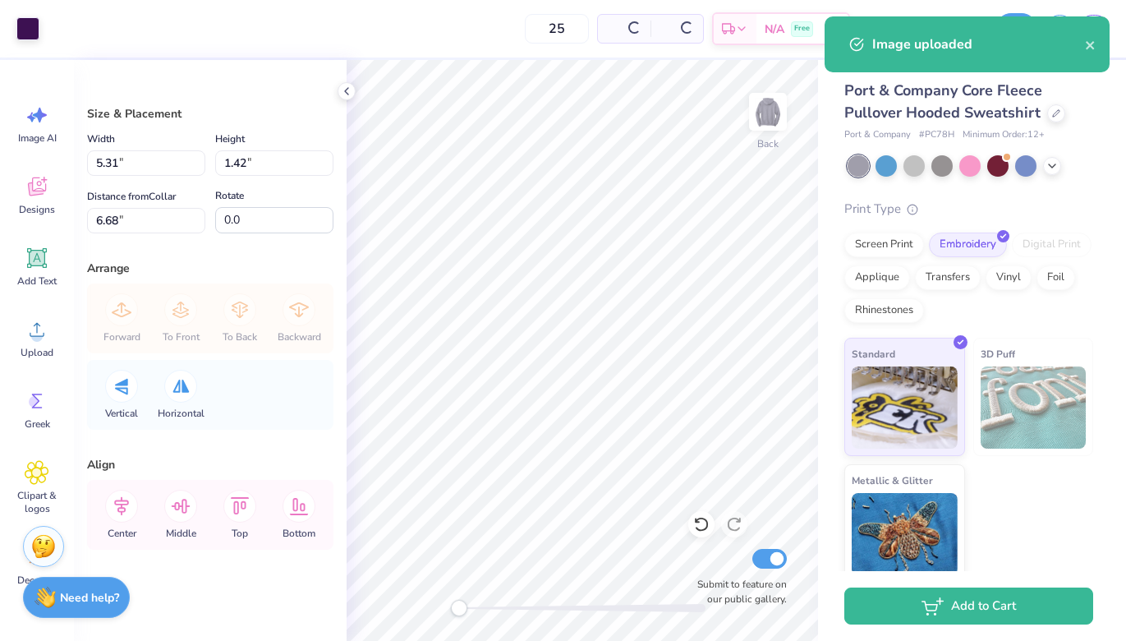
type input "5.31"
type input "1.42"
type input "6.68"
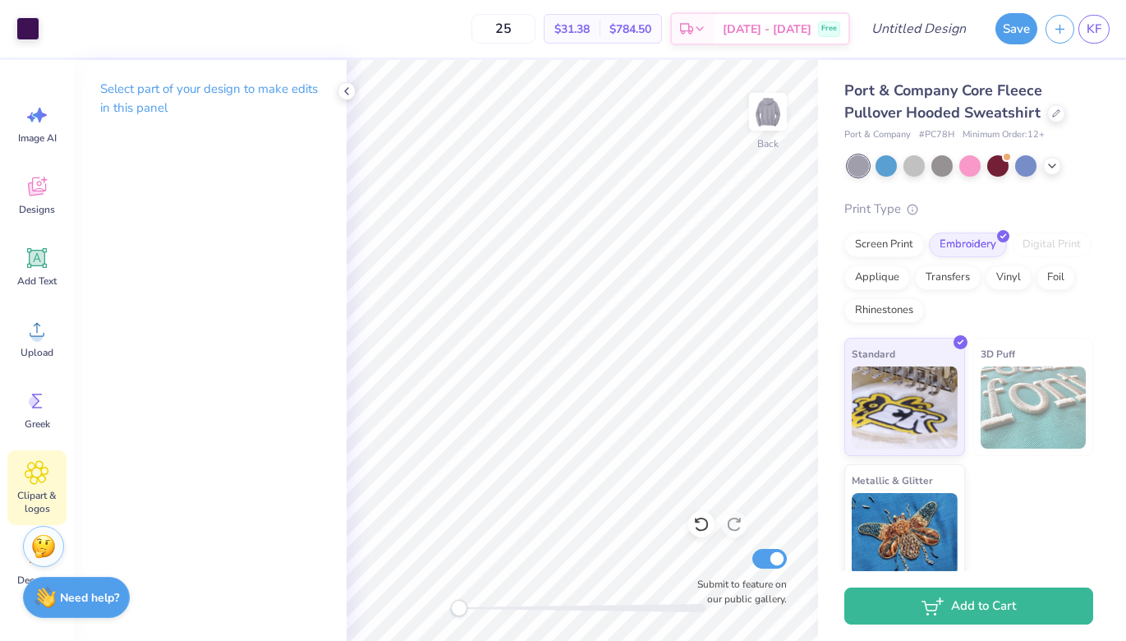
scroll to position [79, 0]
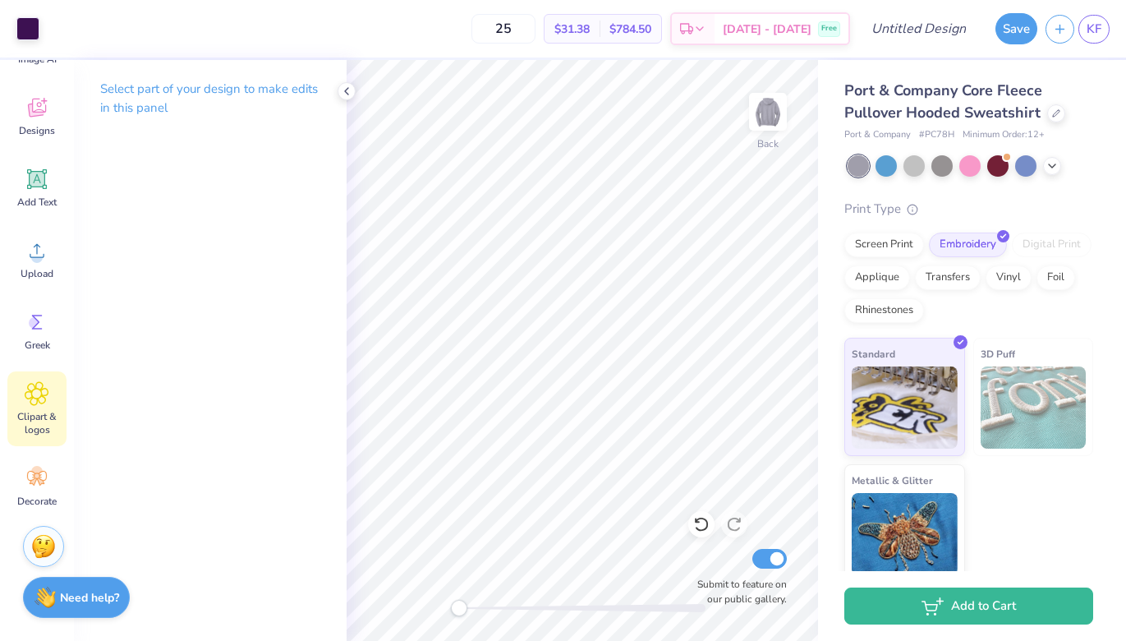
click at [43, 491] on div "Decorate" at bounding box center [36, 487] width 59 height 62
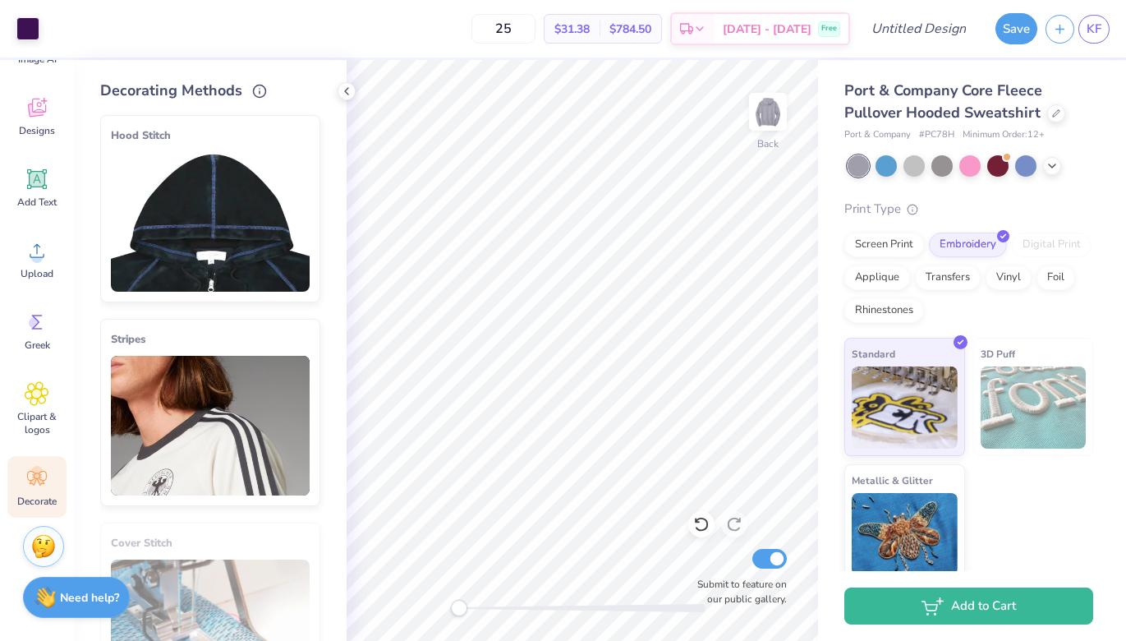
click at [205, 265] on img at bounding box center [210, 222] width 199 height 140
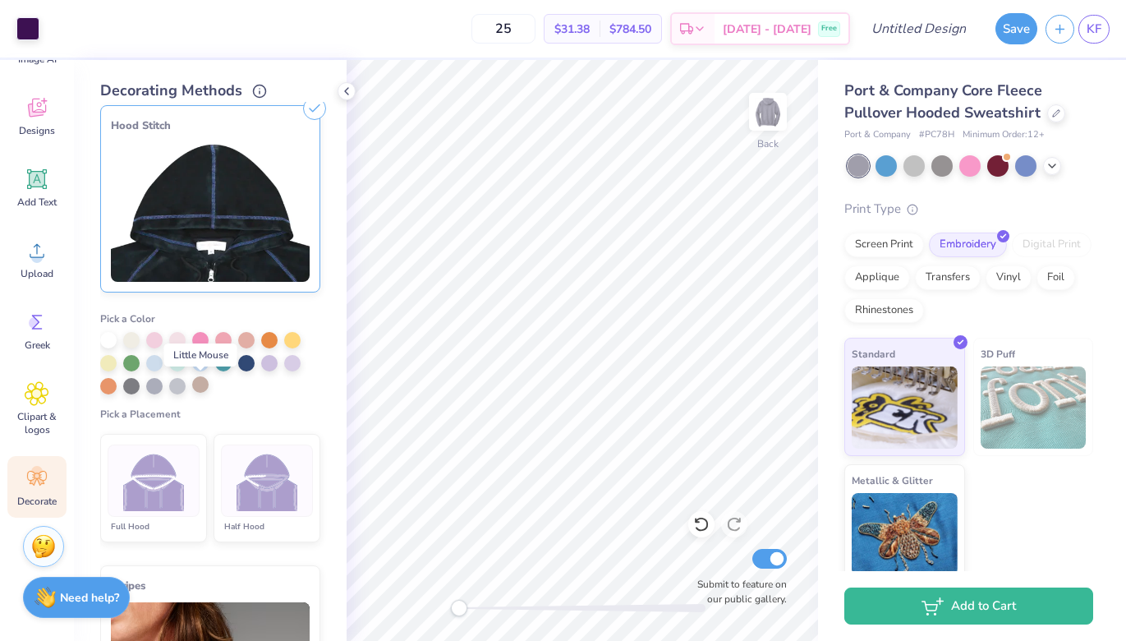
scroll to position [11, 0]
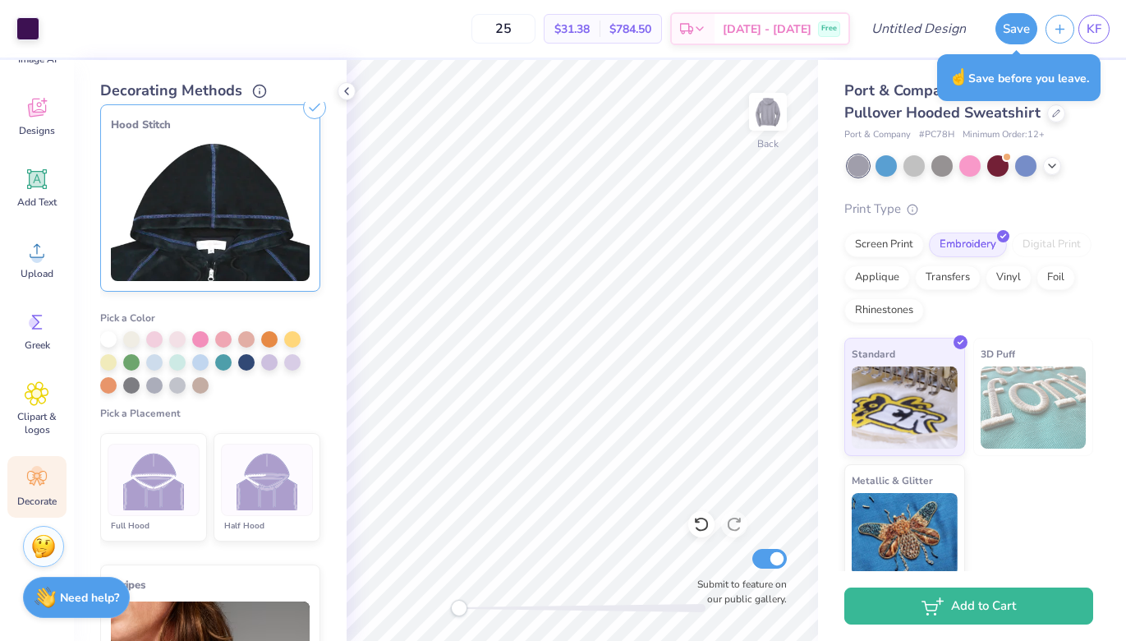
click at [1069, 168] on div at bounding box center [971, 165] width 246 height 21
click at [1049, 168] on icon at bounding box center [1052, 164] width 13 height 13
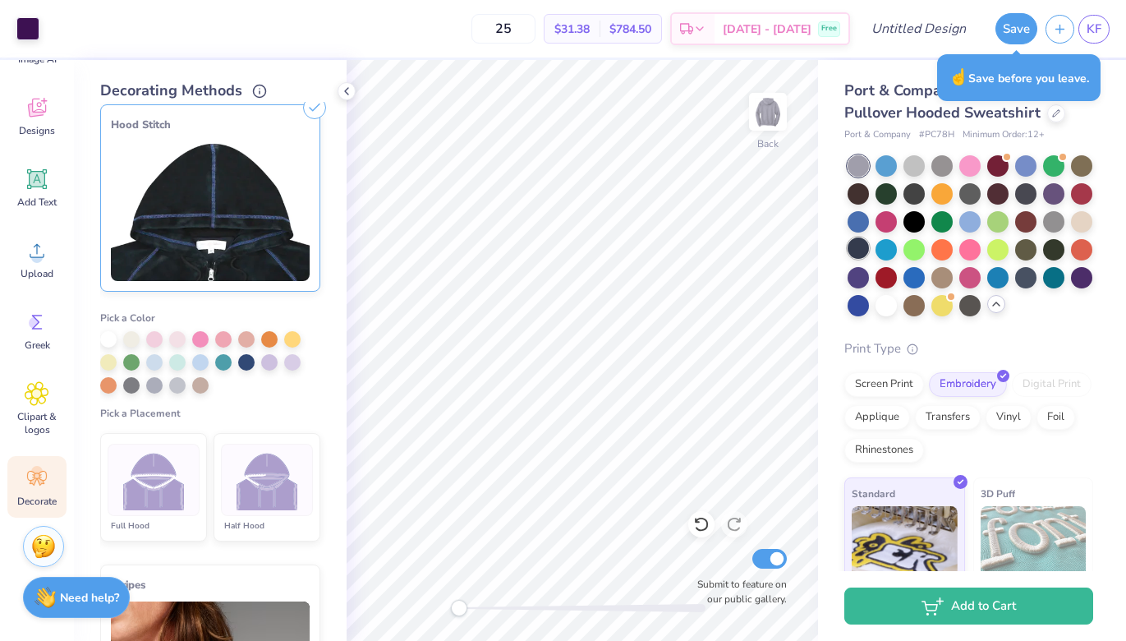
click at [860, 250] on div at bounding box center [858, 247] width 21 height 21
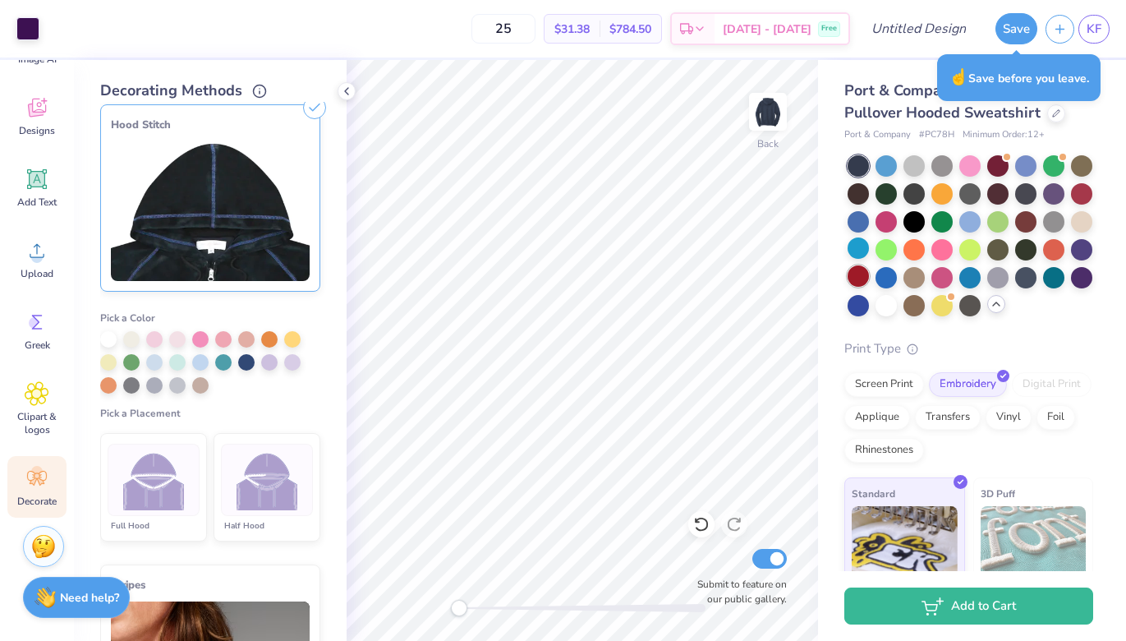
click at [855, 274] on div at bounding box center [858, 275] width 21 height 21
click at [1057, 117] on div at bounding box center [1057, 112] width 18 height 18
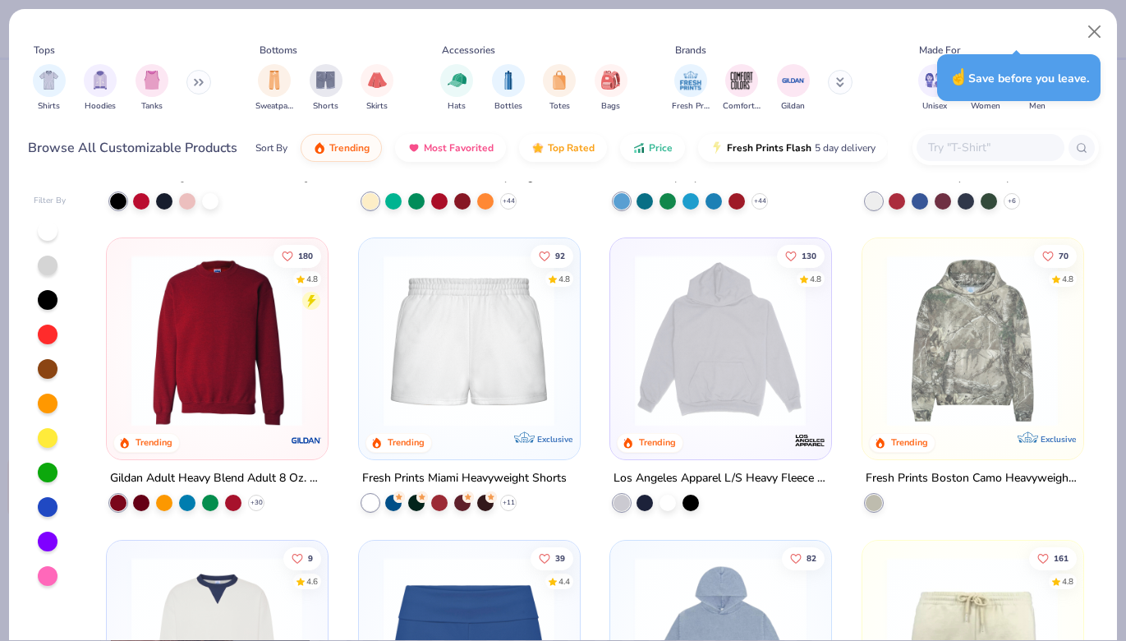
scroll to position [1177, 0]
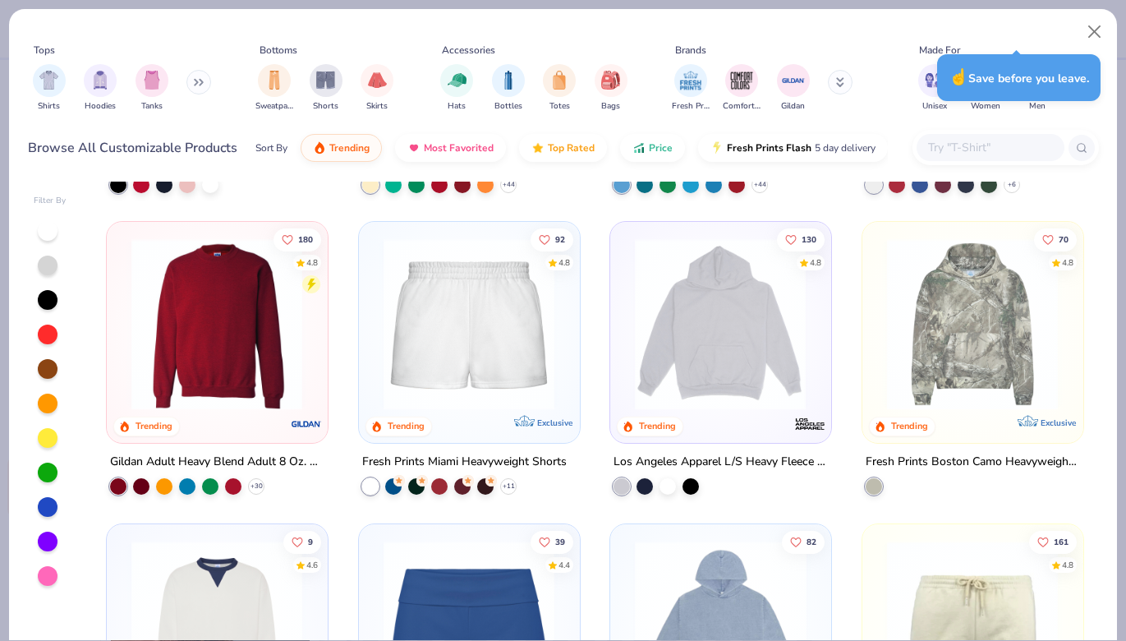
click at [666, 344] on img at bounding box center [720, 324] width 187 height 172
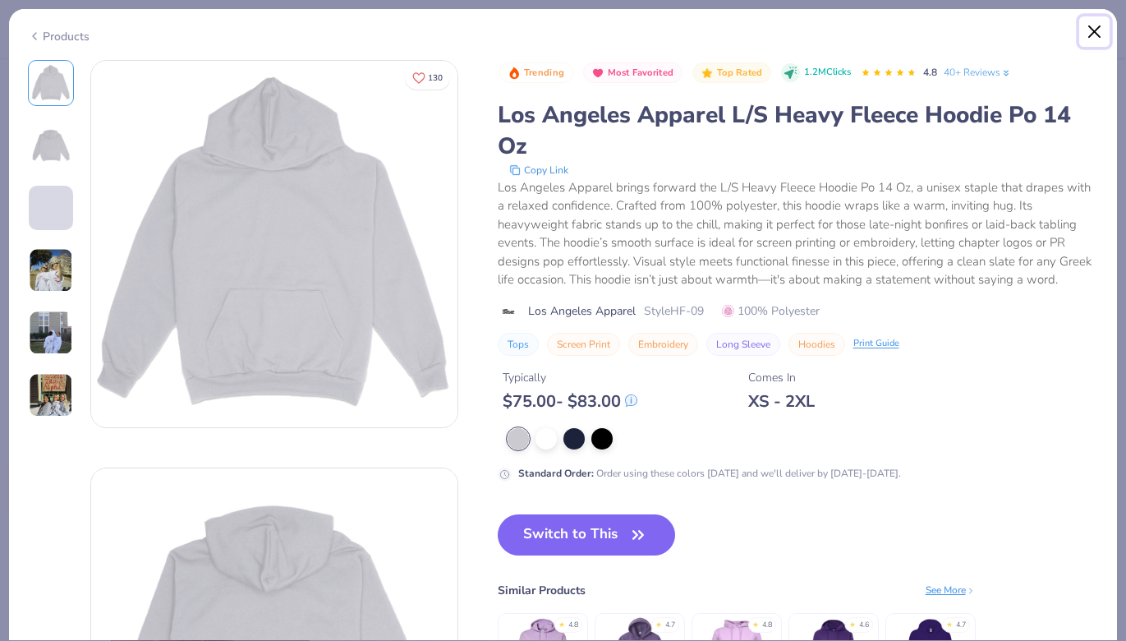
click at [1099, 25] on button "Close" at bounding box center [1095, 31] width 31 height 31
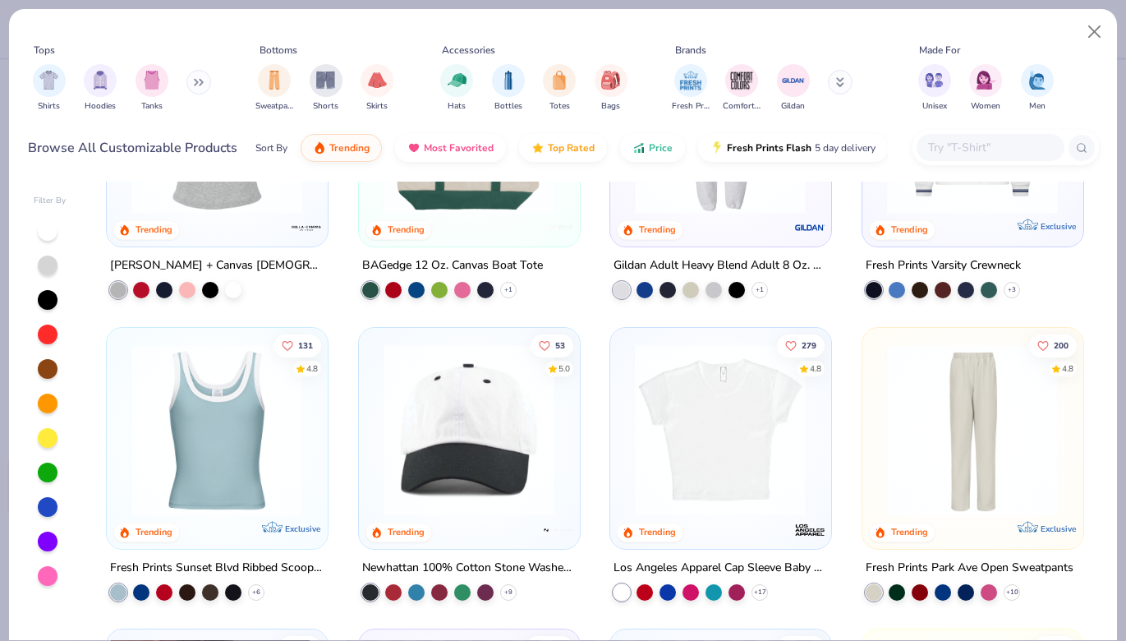
scroll to position [2210, 0]
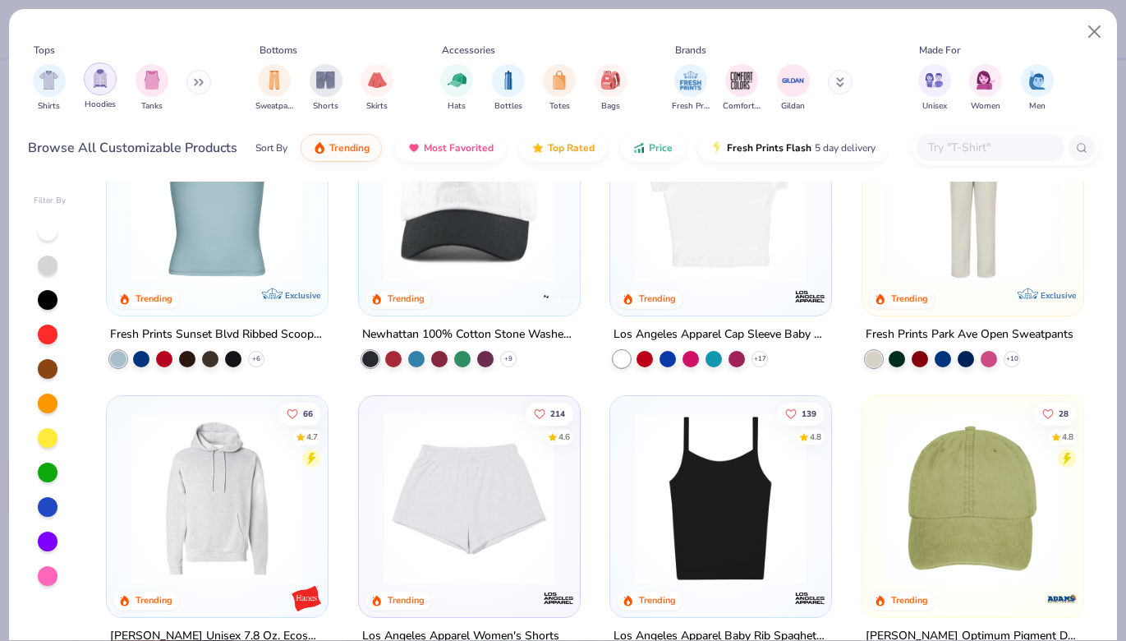
click at [113, 84] on div "filter for Hoodies" at bounding box center [100, 78] width 33 height 33
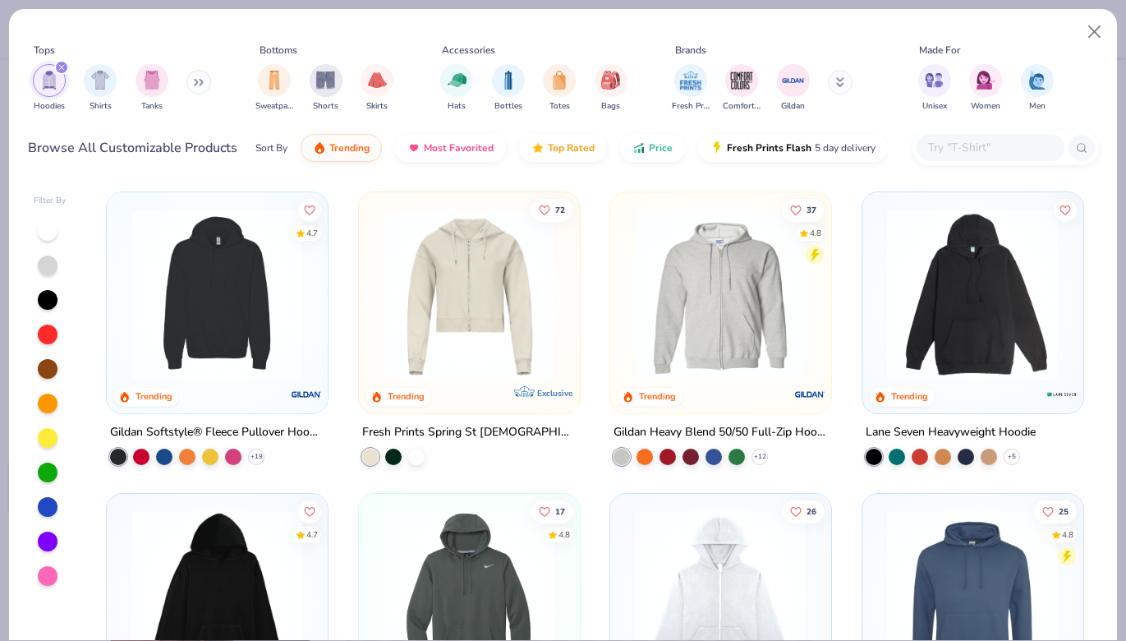
scroll to position [897, 0]
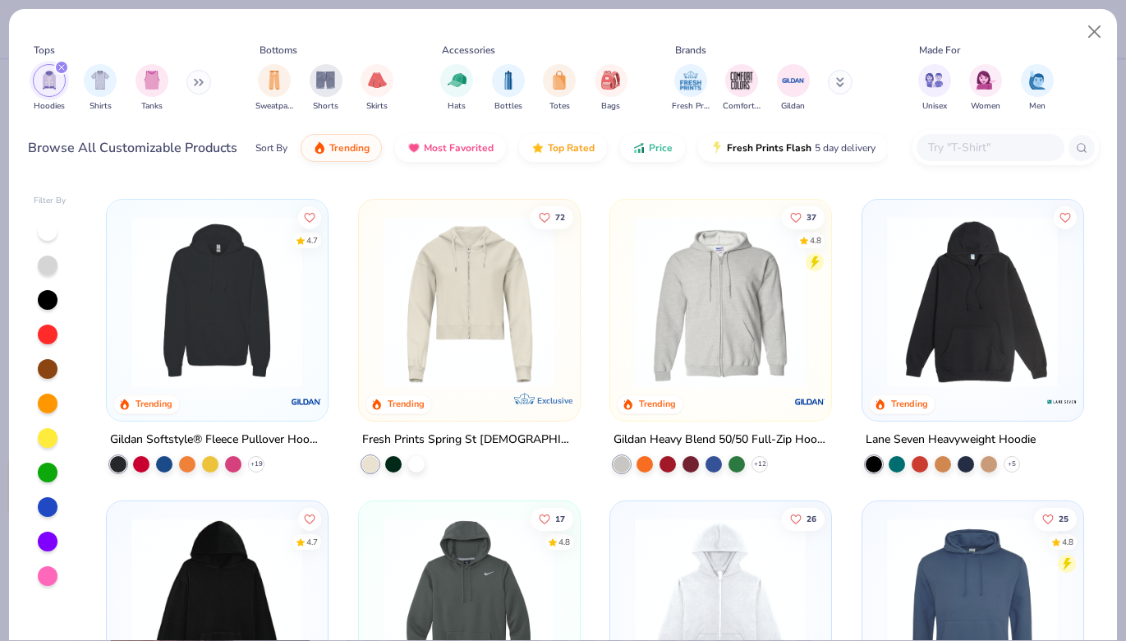
click at [896, 303] on img at bounding box center [972, 301] width 187 height 172
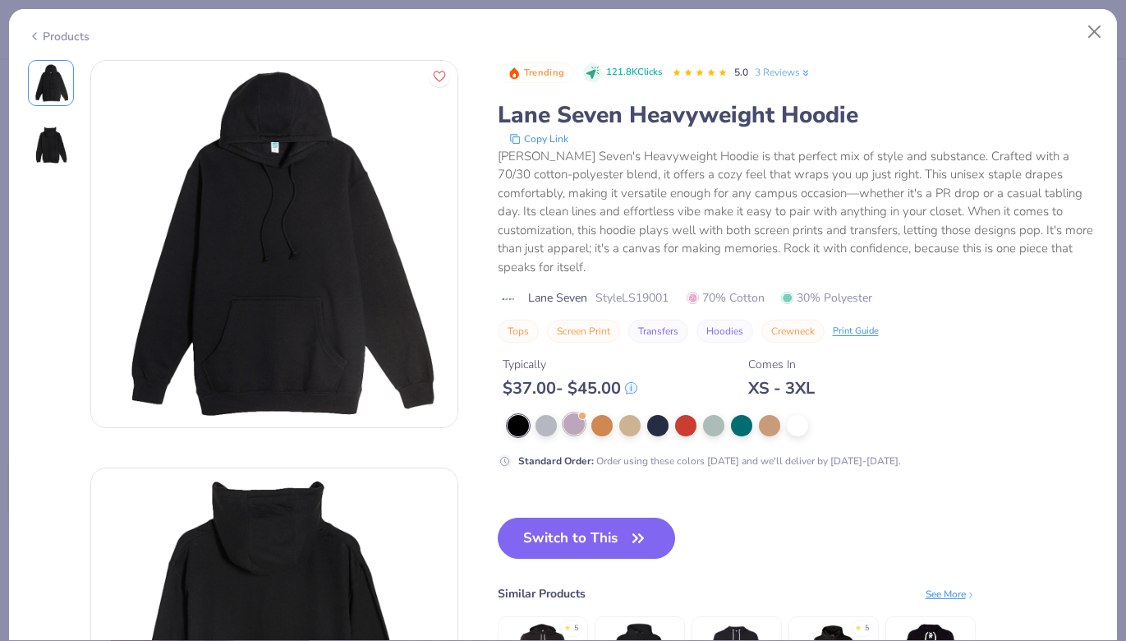
click at [569, 413] on div at bounding box center [574, 423] width 21 height 21
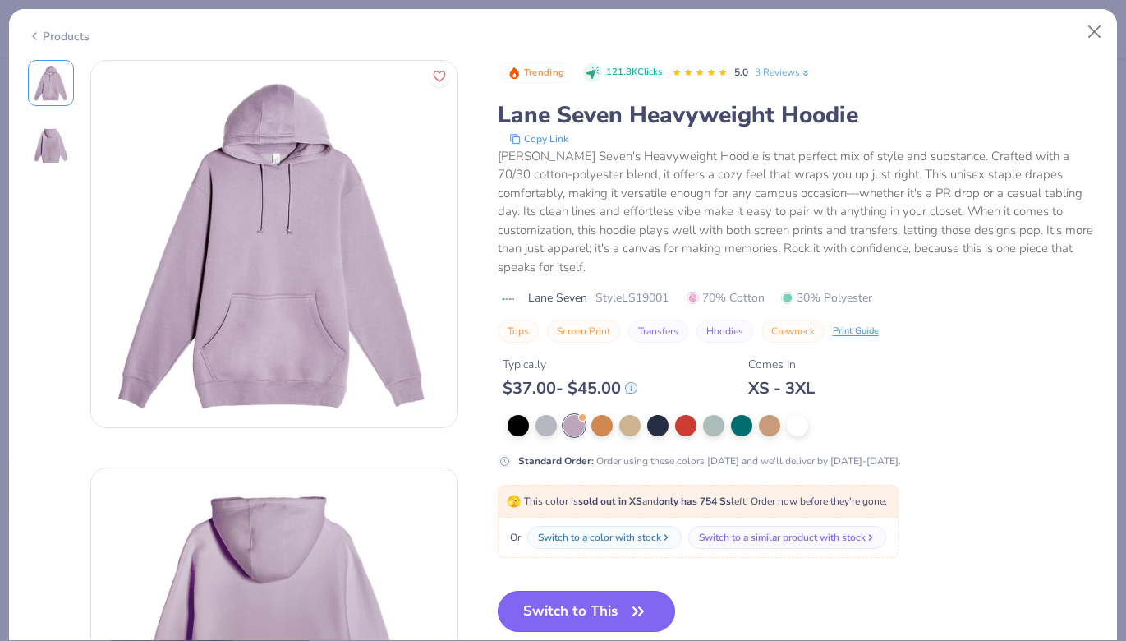
click at [584, 591] on button "Switch to This" at bounding box center [587, 611] width 178 height 41
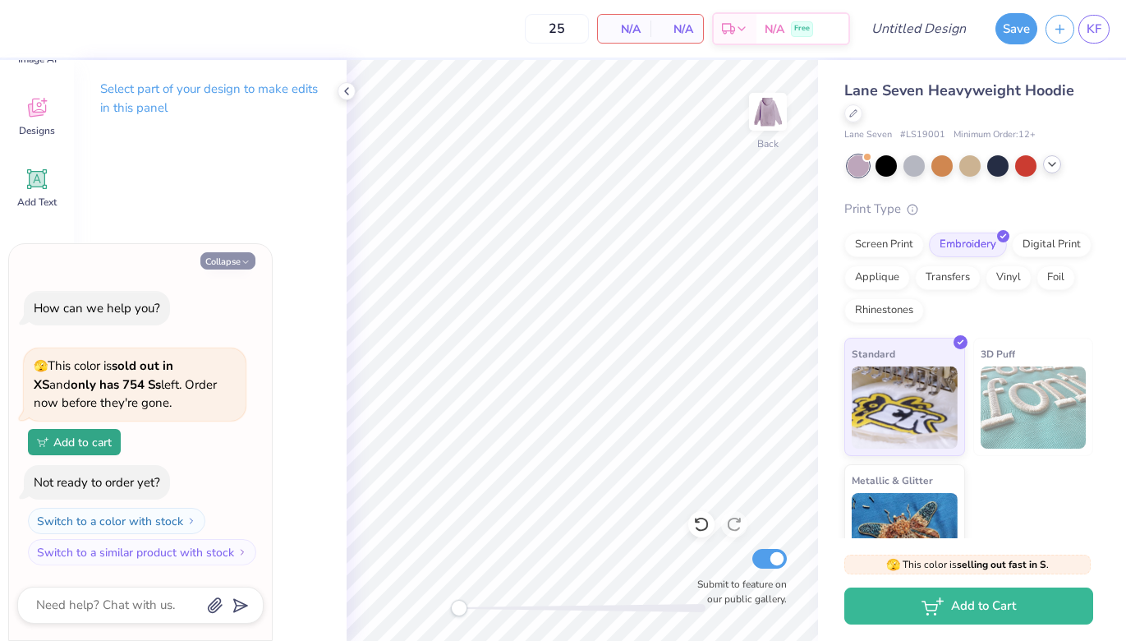
click at [242, 261] on icon "button" at bounding box center [246, 262] width 10 height 10
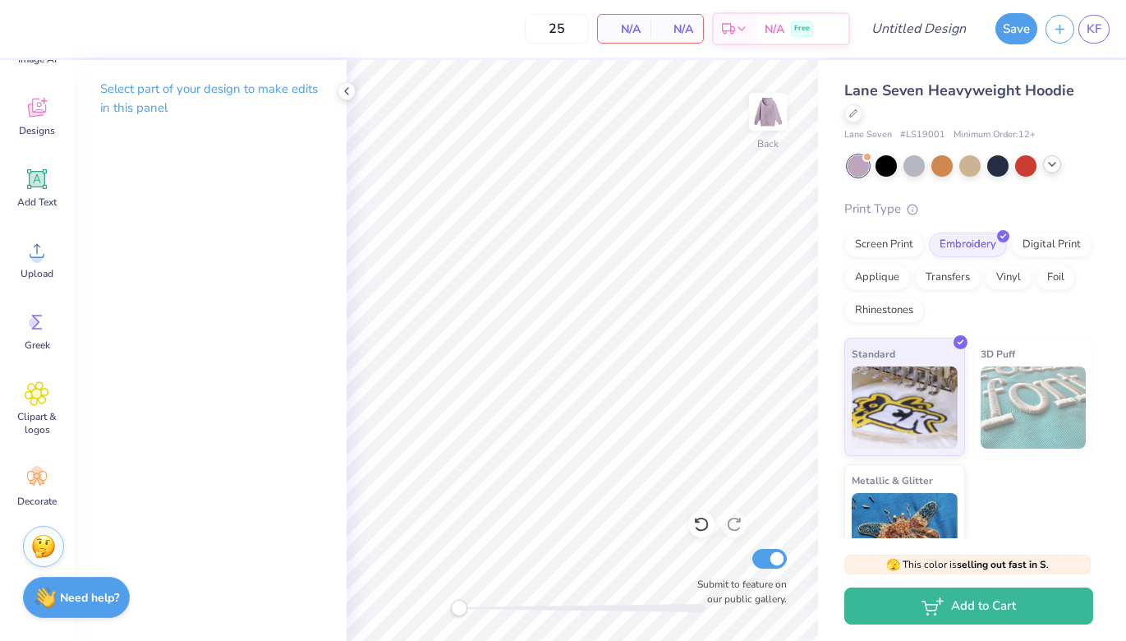
click at [42, 454] on div "Image AI Designs Add Text Upload Greek Clipart & logos Decorate" at bounding box center [36, 266] width 59 height 504
click at [42, 465] on div "Decorate" at bounding box center [36, 487] width 59 height 62
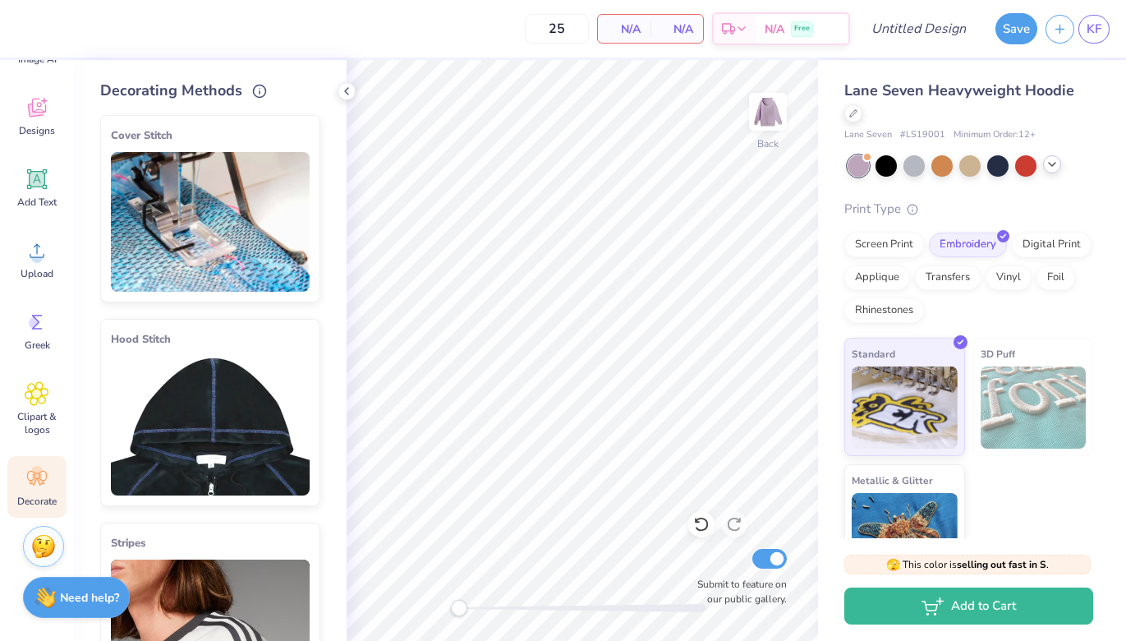
click at [161, 334] on div "Hood Stitch" at bounding box center [210, 339] width 199 height 20
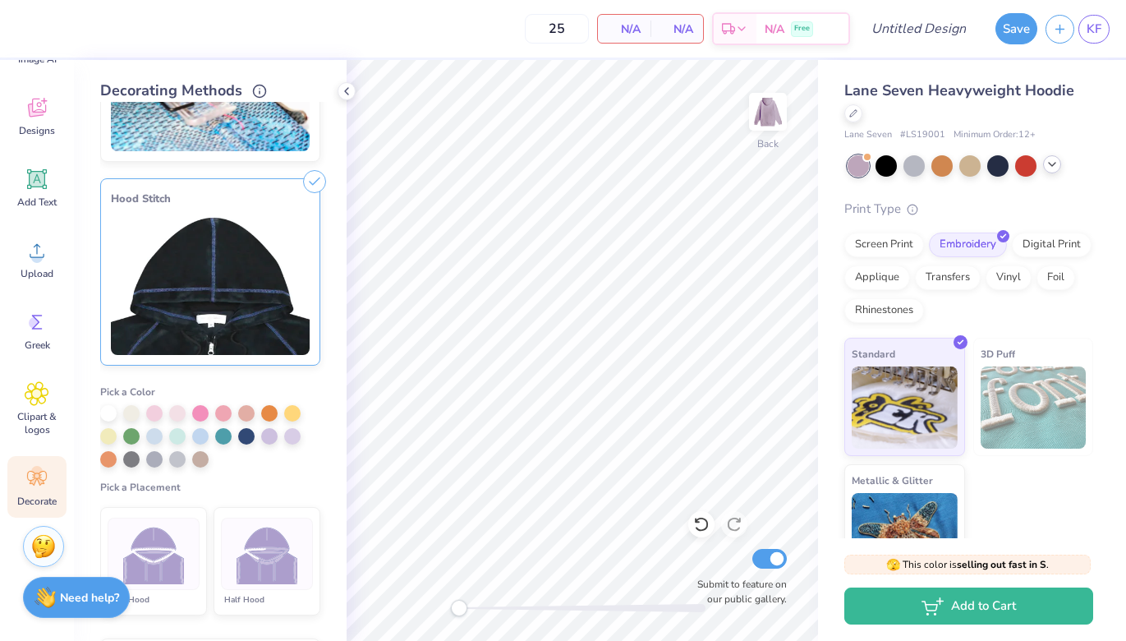
scroll to position [251, 0]
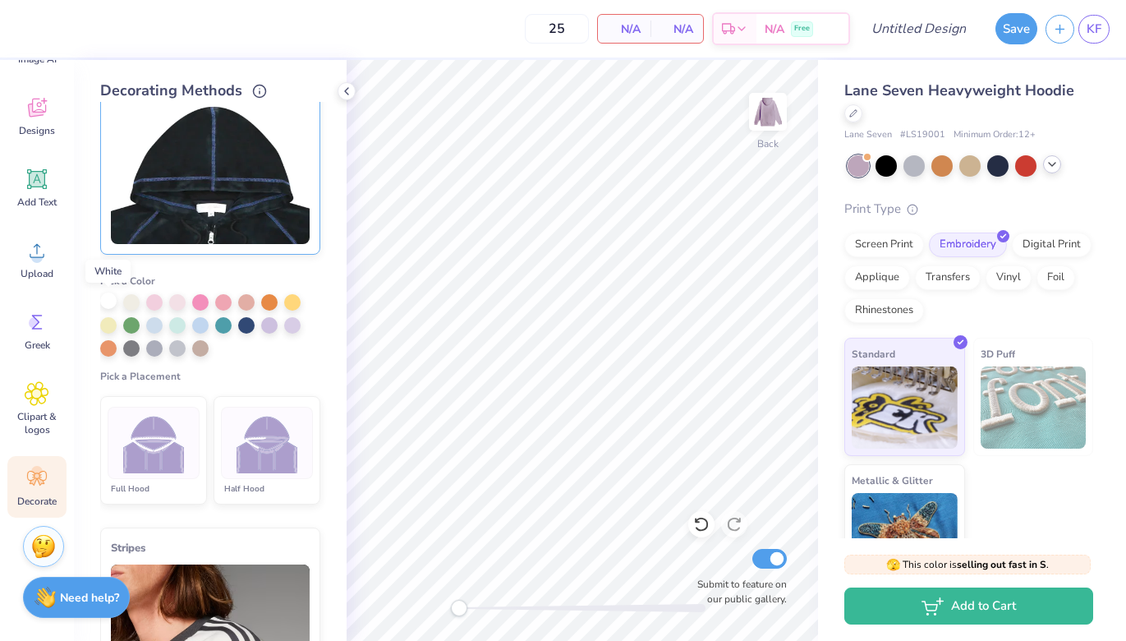
click at [110, 302] on div at bounding box center [108, 300] width 16 height 16
click at [919, 153] on div "Lane Seven Heavyweight Hoodie Lane Seven # LS19001 Minimum Order: 12 + Print Ty…" at bounding box center [969, 331] width 249 height 503
click at [919, 158] on div at bounding box center [914, 164] width 21 height 21
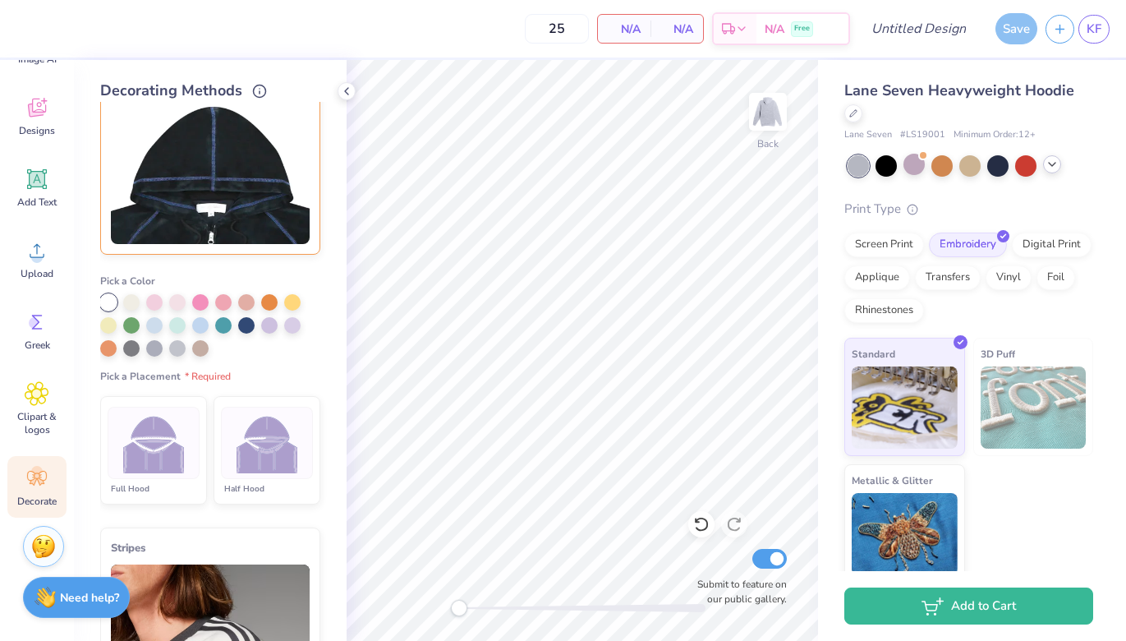
click at [1044, 159] on div at bounding box center [971, 165] width 246 height 21
click at [1048, 165] on icon at bounding box center [1052, 164] width 13 height 13
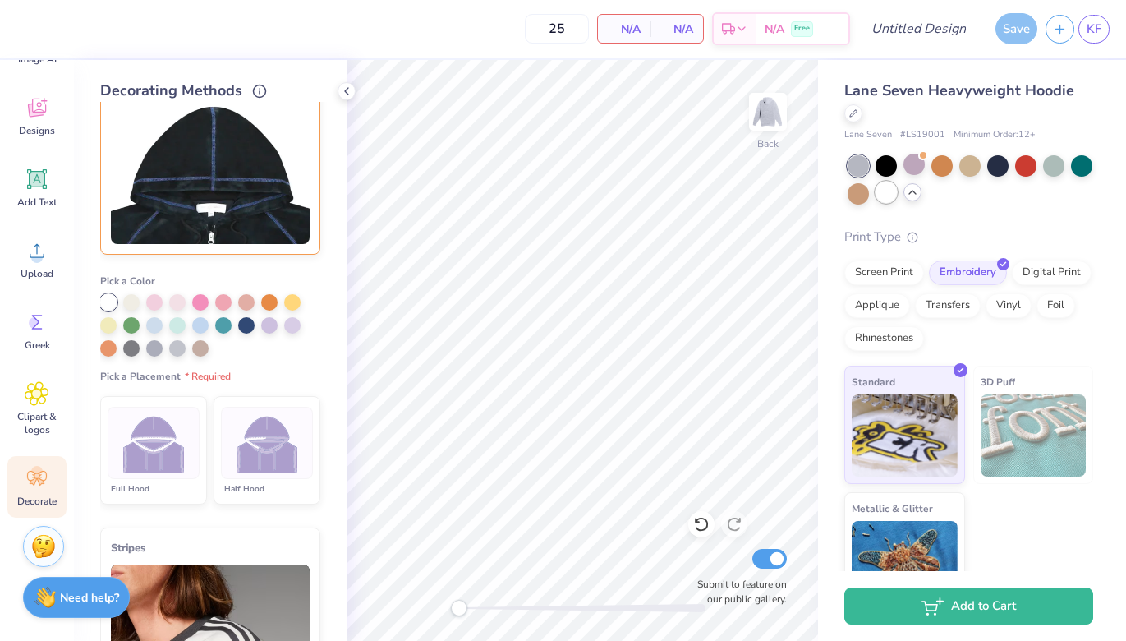
click at [882, 196] on div at bounding box center [886, 192] width 21 height 21
click at [857, 164] on div at bounding box center [858, 165] width 21 height 21
click at [941, 163] on div at bounding box center [942, 164] width 21 height 21
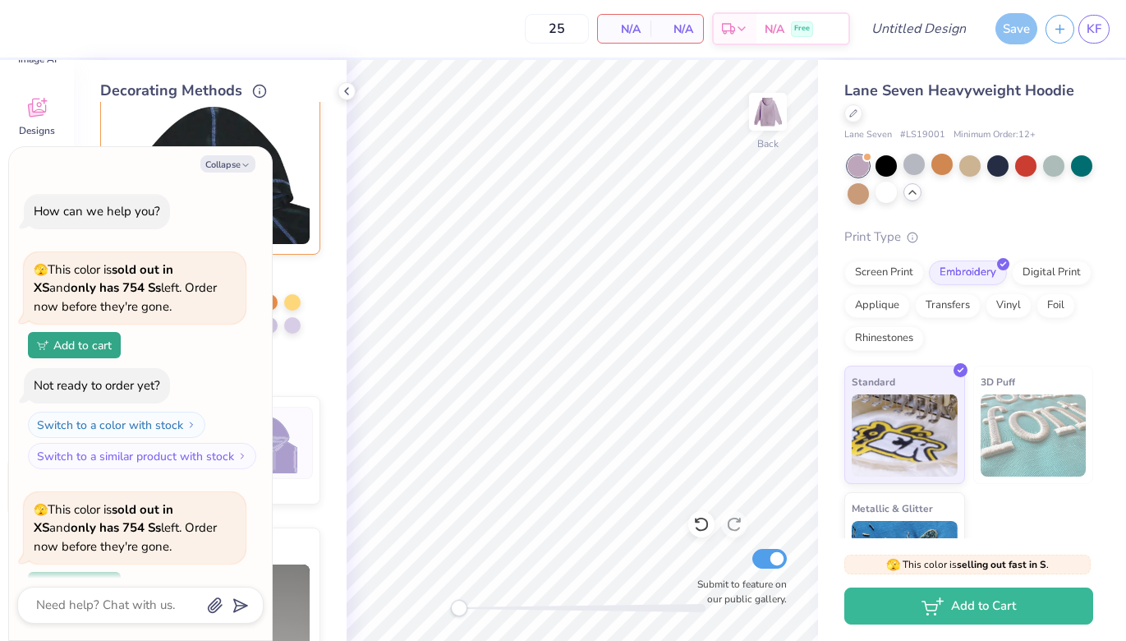
scroll to position [143, 0]
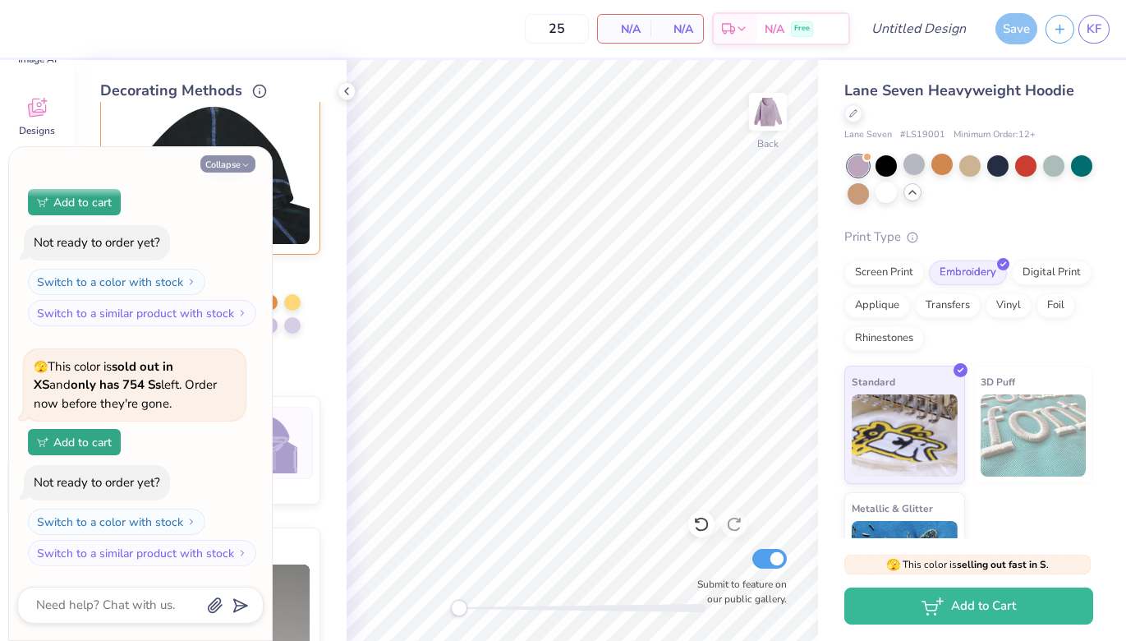
click at [245, 157] on button "Collapse" at bounding box center [227, 163] width 55 height 17
type textarea "x"
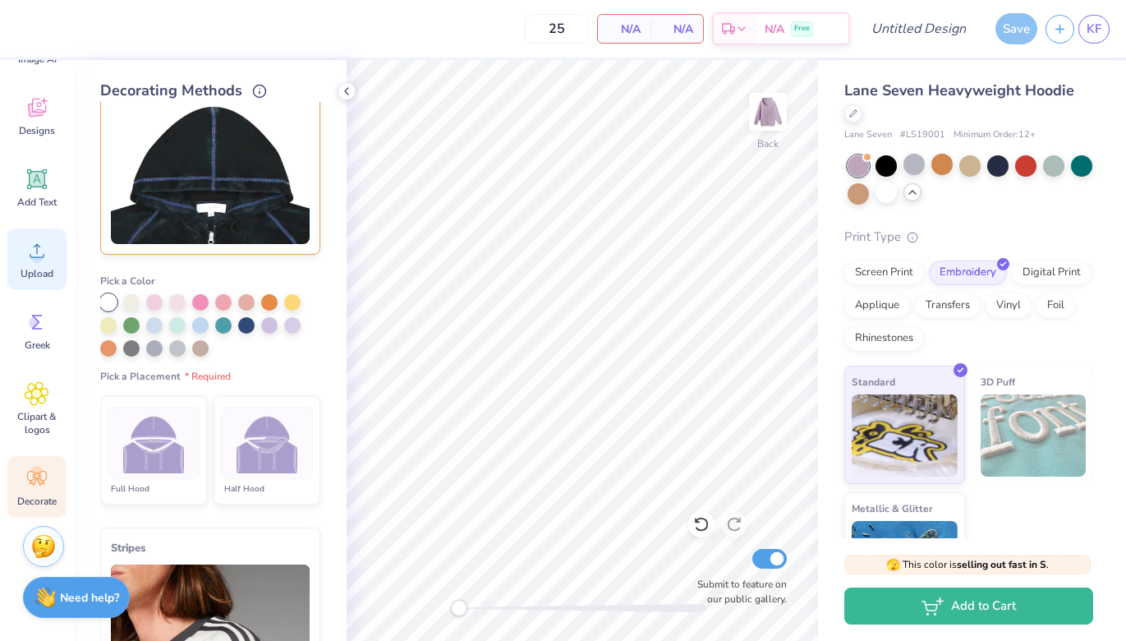
click at [45, 265] on div "Upload" at bounding box center [36, 259] width 59 height 62
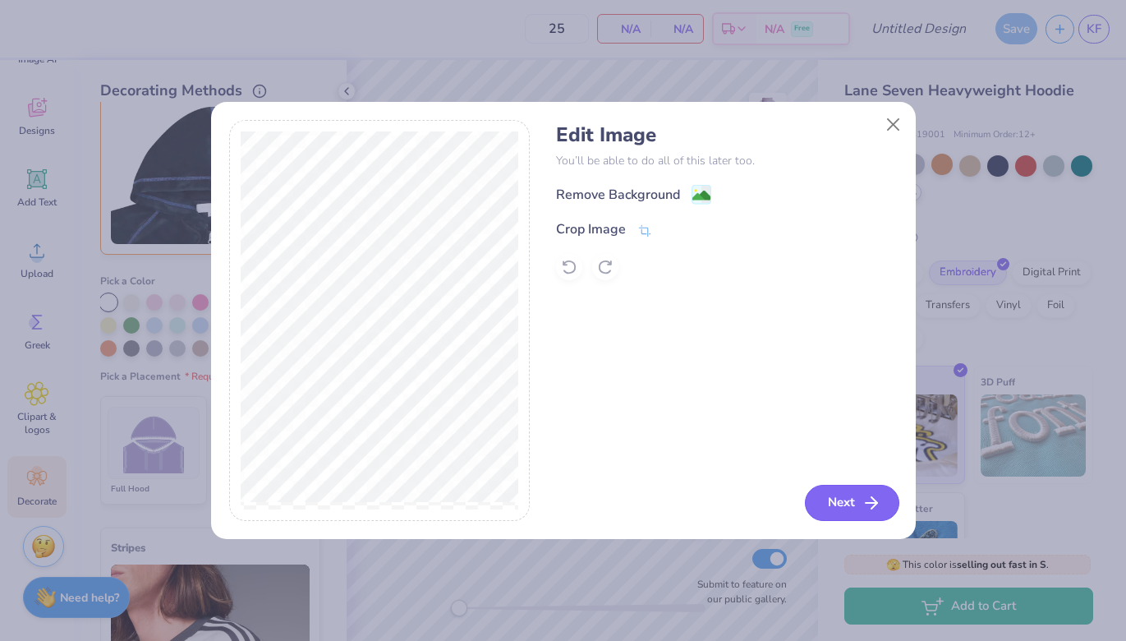
click at [869, 514] on button "Next" at bounding box center [852, 503] width 94 height 36
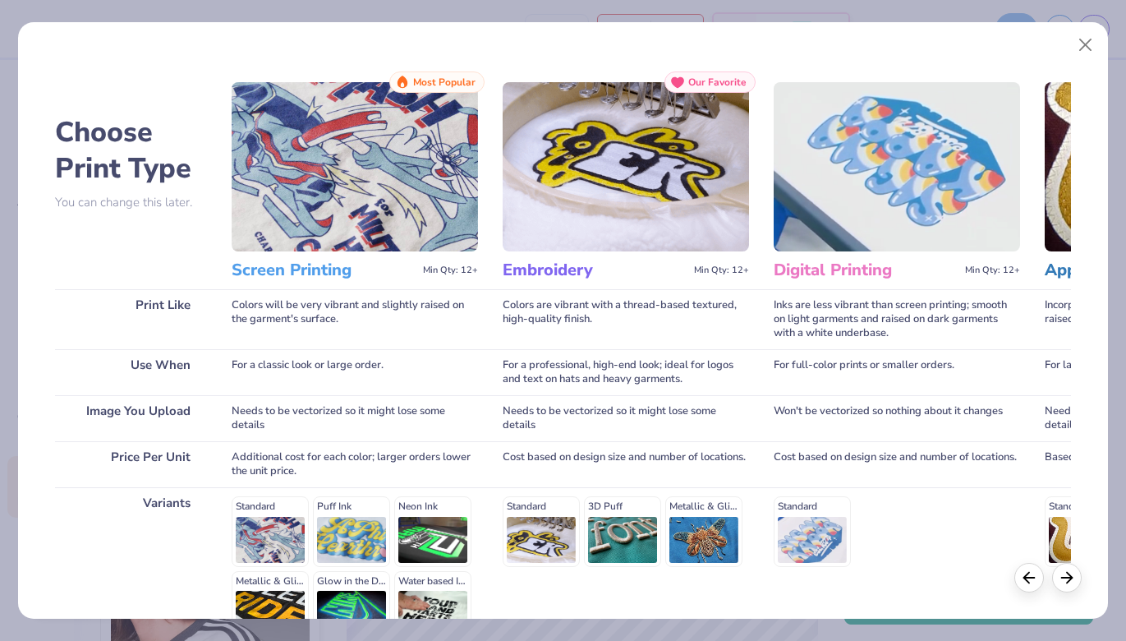
scroll to position [178, 0]
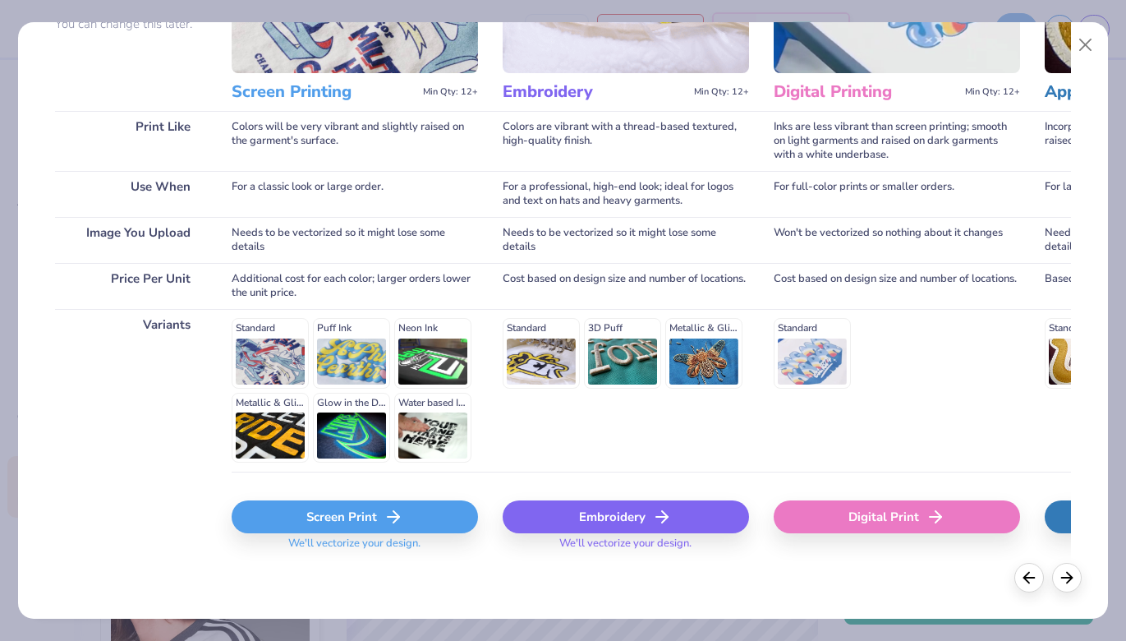
click at [565, 514] on div "Embroidery" at bounding box center [626, 516] width 246 height 33
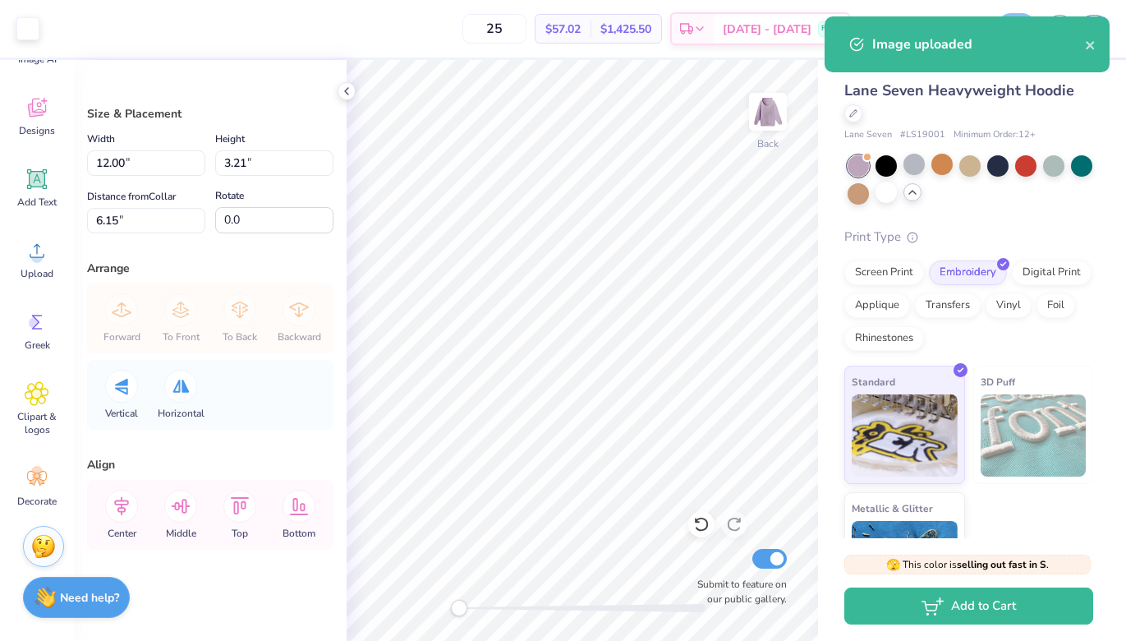
type input "6.85"
type input "1.83"
type input "7.52"
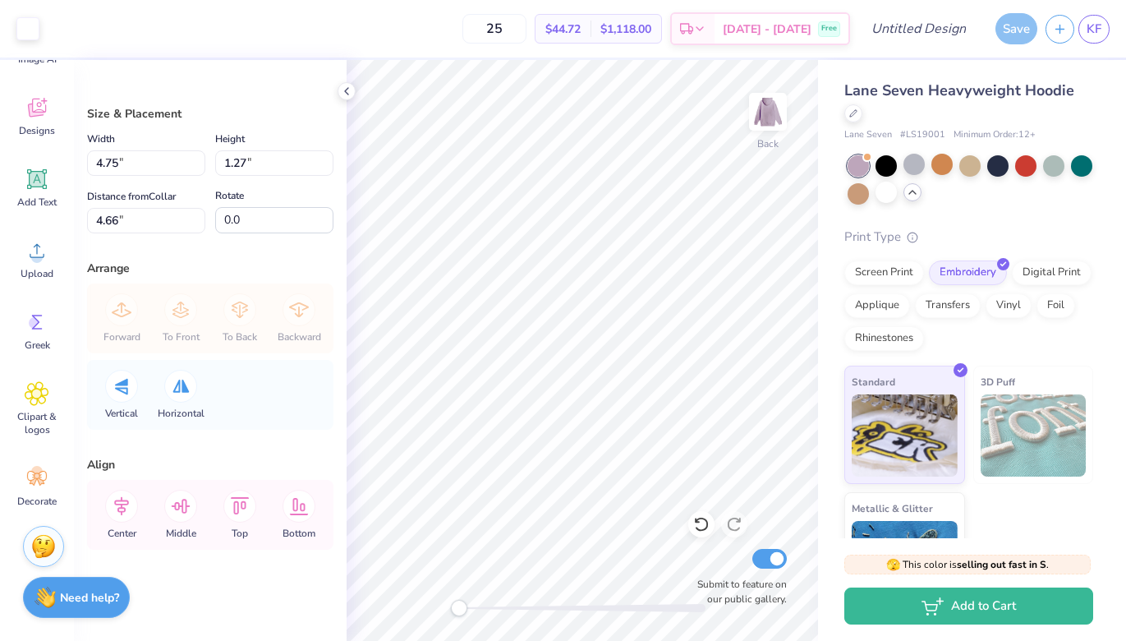
type input "4.75"
type input "1.27"
type input "4.66"
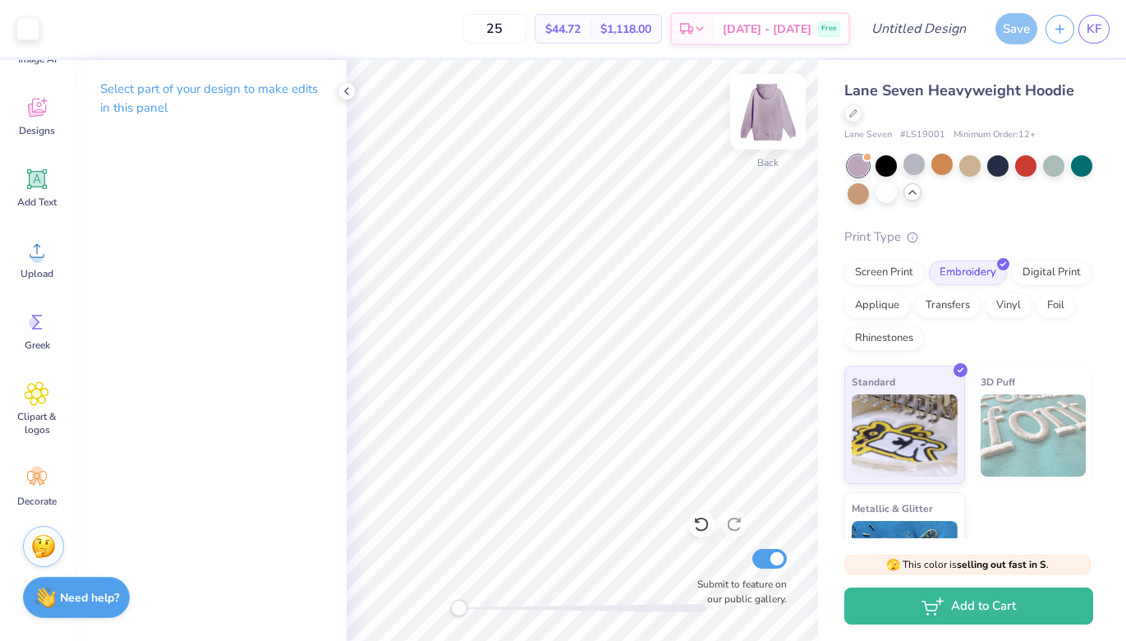
click at [768, 116] on img at bounding box center [768, 112] width 66 height 66
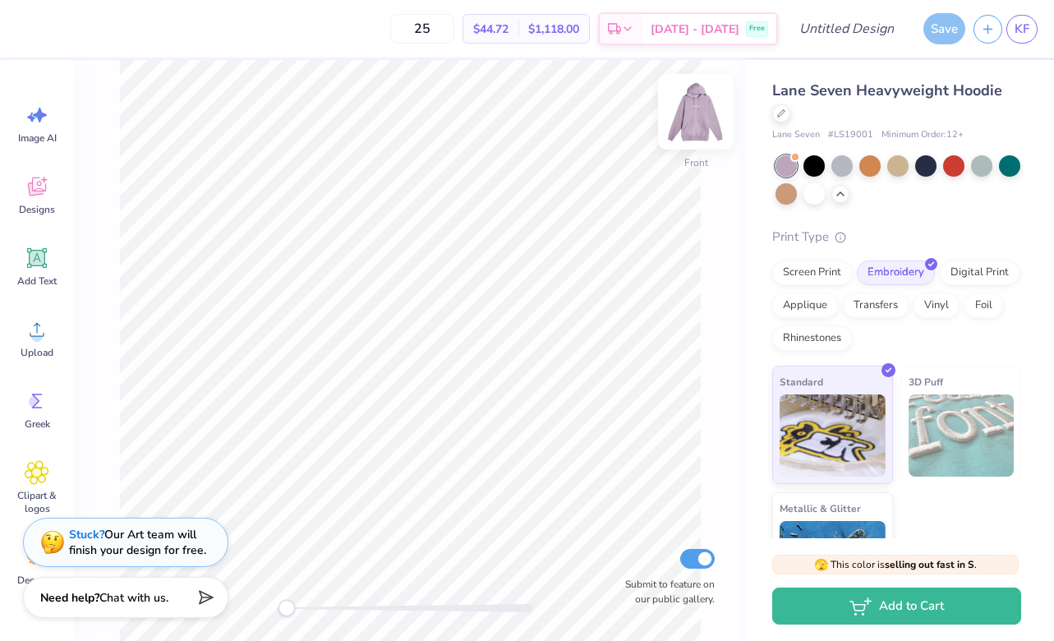
click at [702, 125] on img at bounding box center [696, 112] width 66 height 66
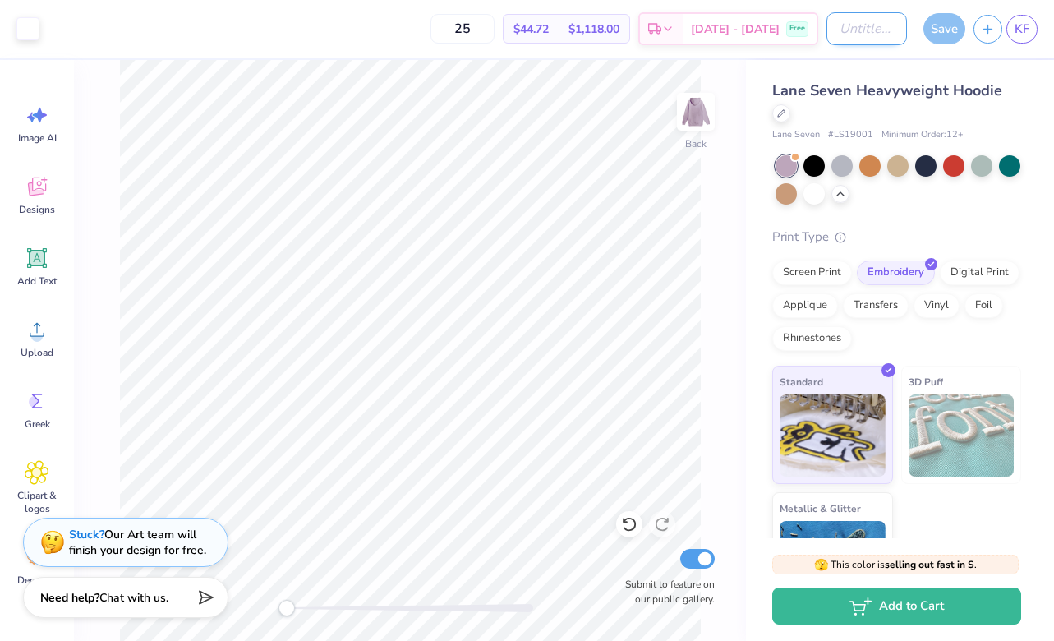
click at [787, 27] on input "Design Title" at bounding box center [867, 28] width 81 height 33
type input "new"
click at [735, 104] on div "Back Submit to feature on our public gallery." at bounding box center [410, 350] width 672 height 581
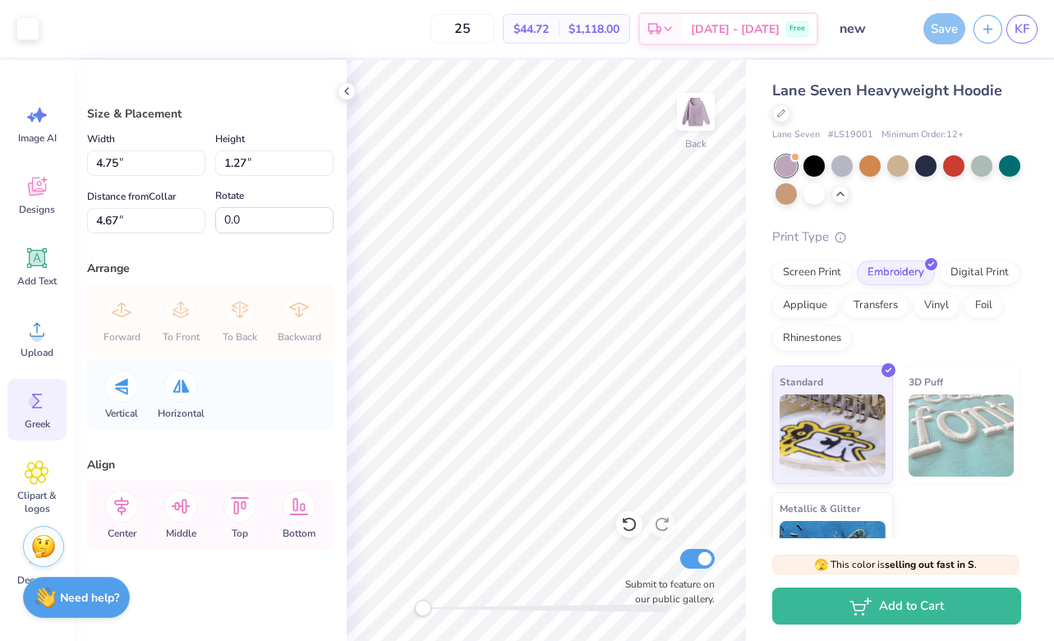
click at [44, 408] on icon at bounding box center [37, 401] width 25 height 25
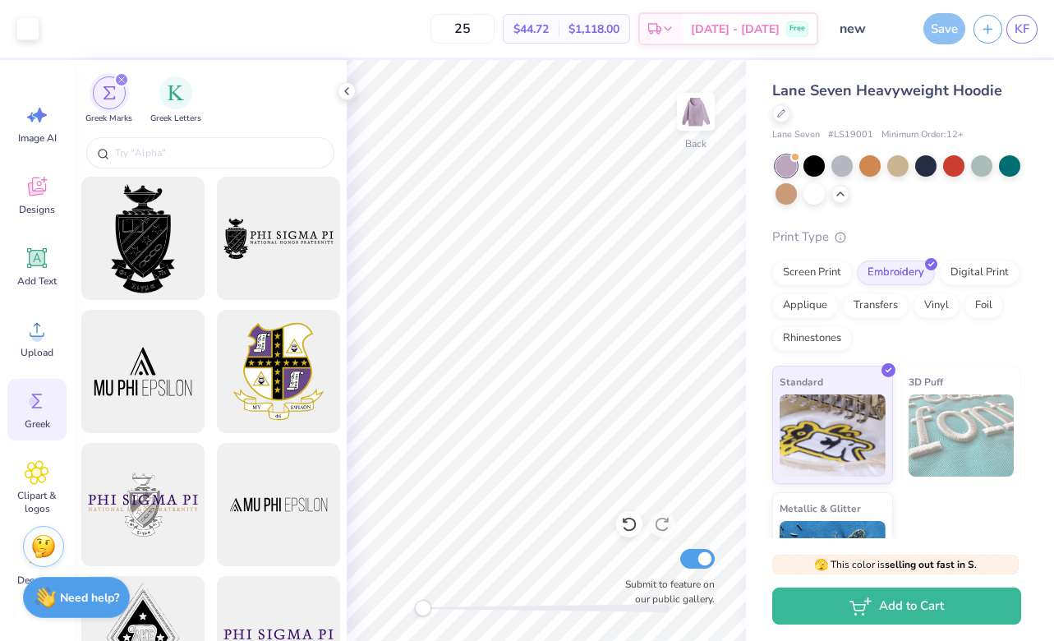
scroll to position [67, 0]
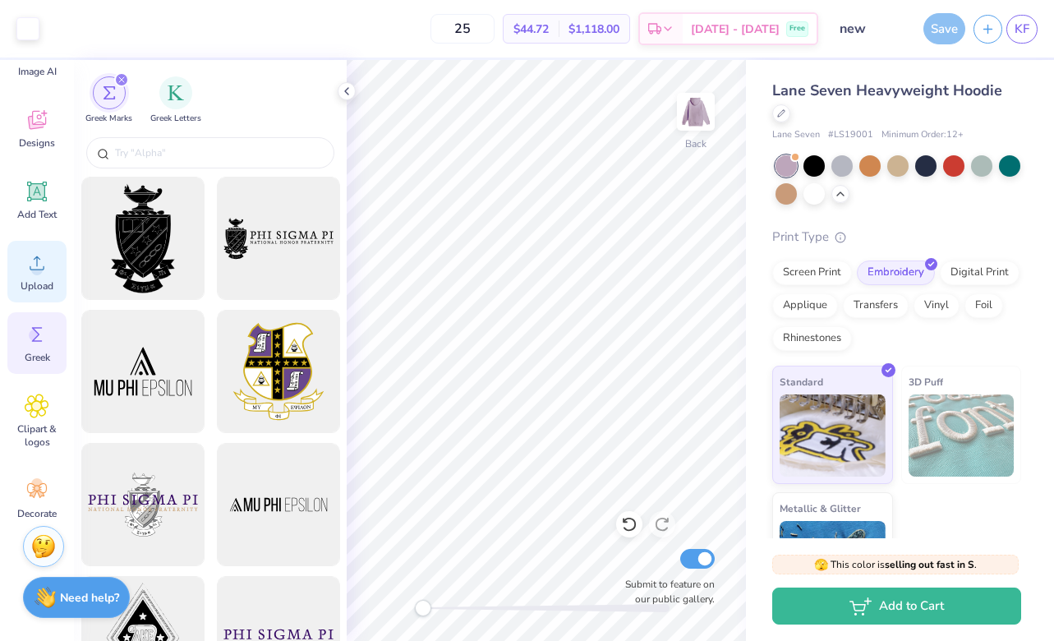
click at [39, 261] on icon at bounding box center [37, 263] width 25 height 25
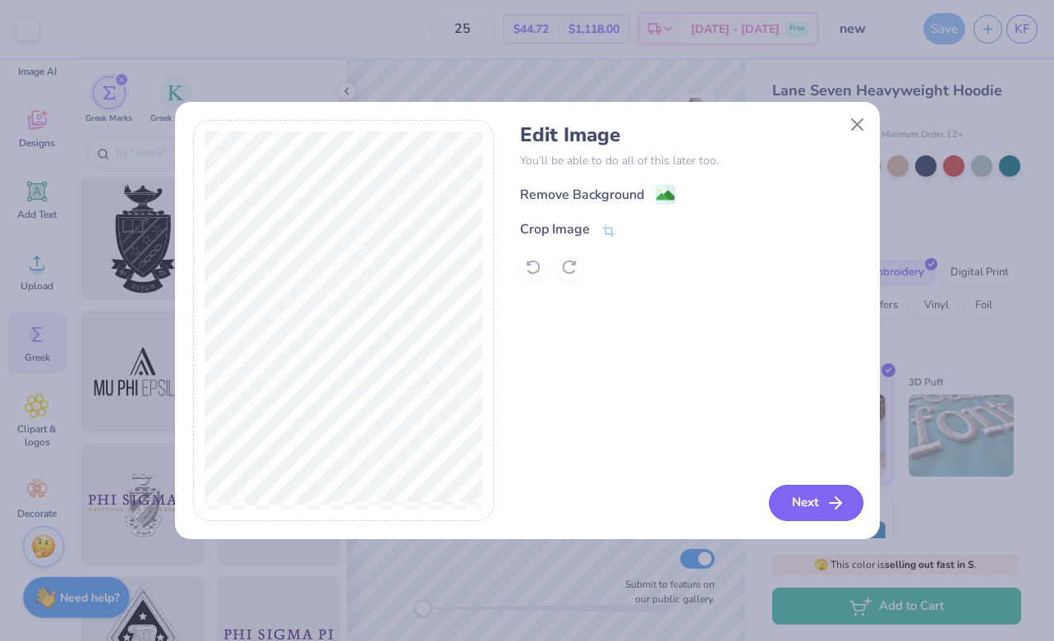
click at [787, 489] on button "Next" at bounding box center [816, 503] width 94 height 36
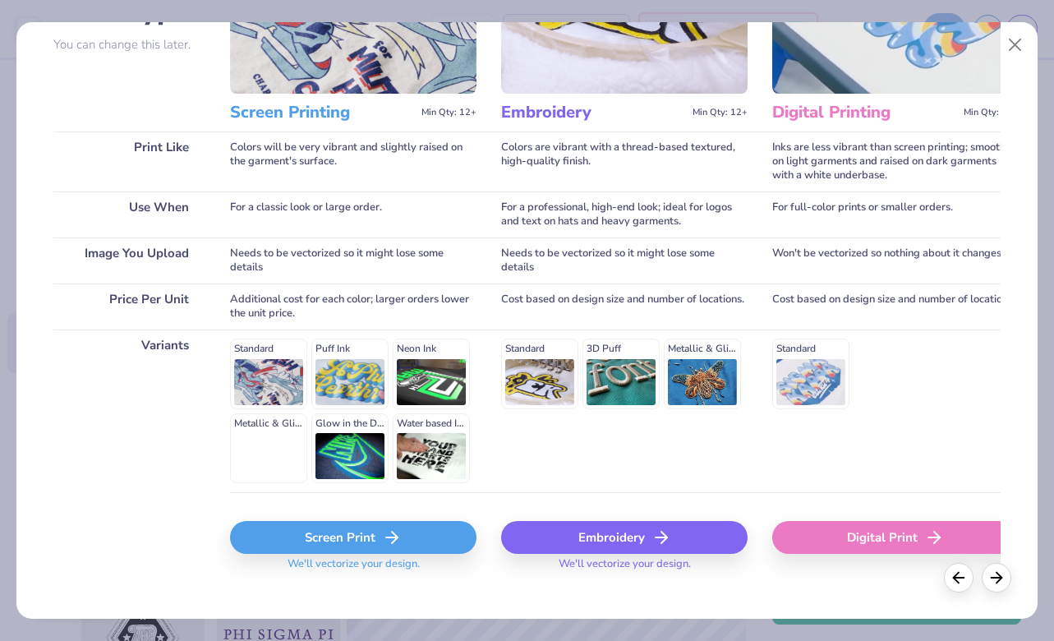
scroll to position [178, 0]
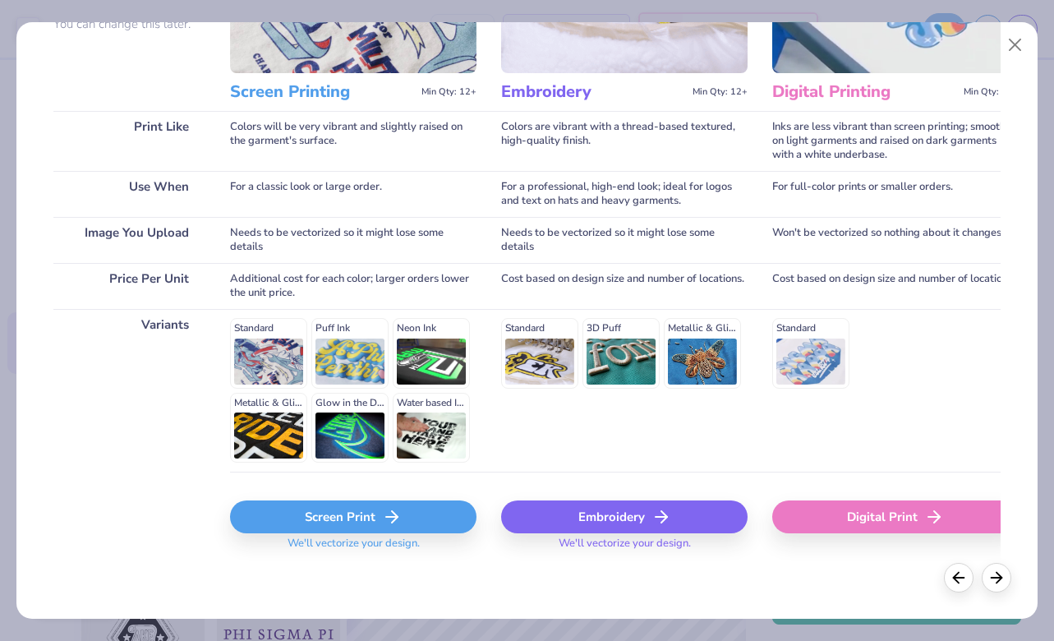
click at [542, 516] on div "Embroidery" at bounding box center [624, 516] width 246 height 33
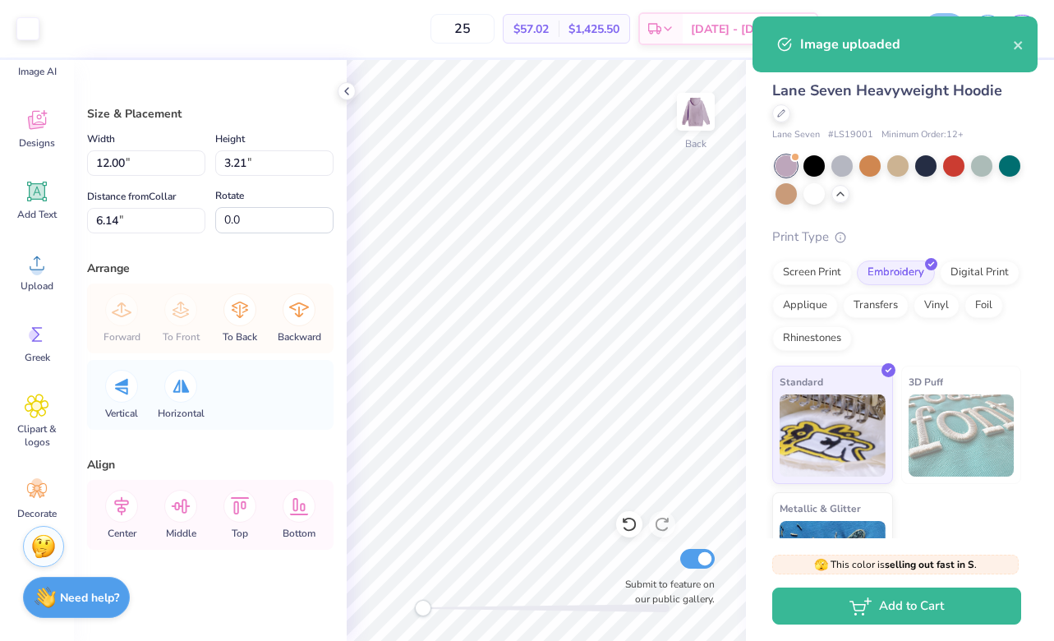
type input "4.75"
type input "1.27"
type input "4.67"
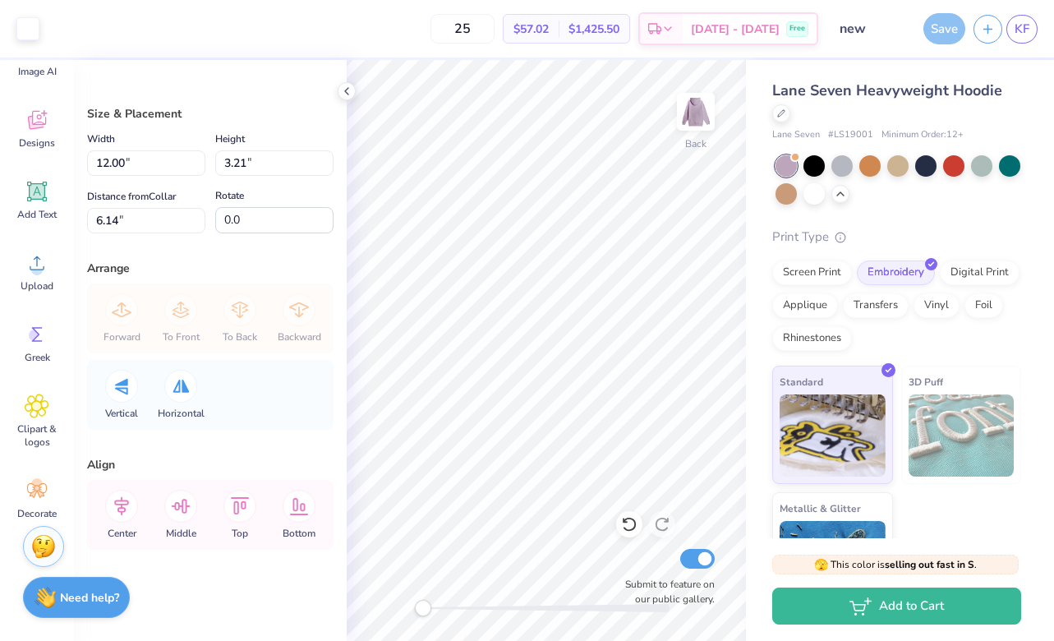
type input "6.07"
type input "1.62"
type input "7.73"
click at [689, 114] on img at bounding box center [696, 112] width 66 height 66
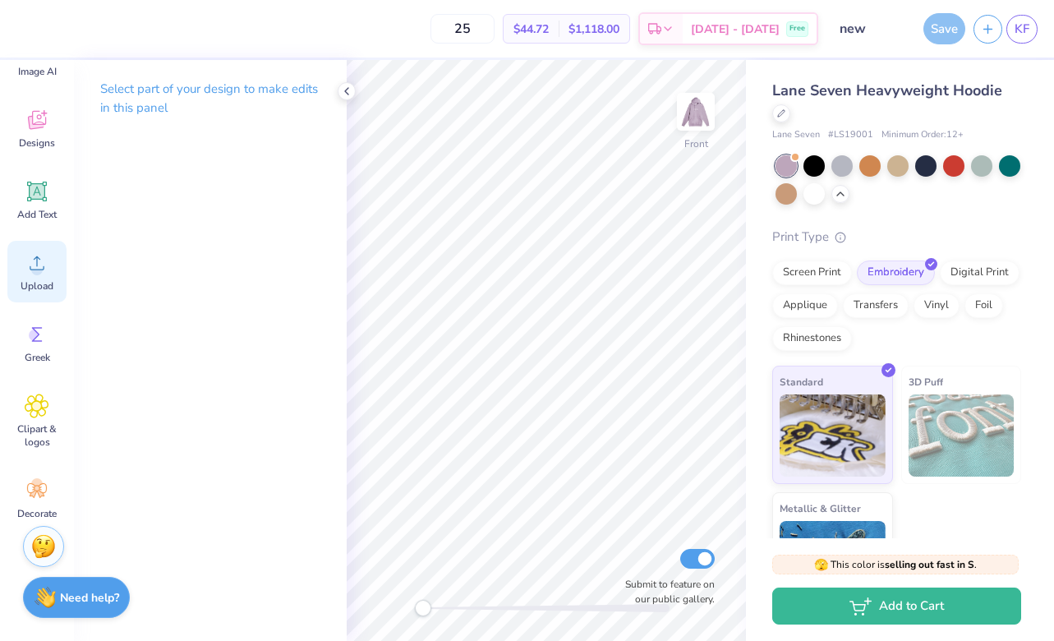
click at [48, 264] on icon at bounding box center [37, 263] width 25 height 25
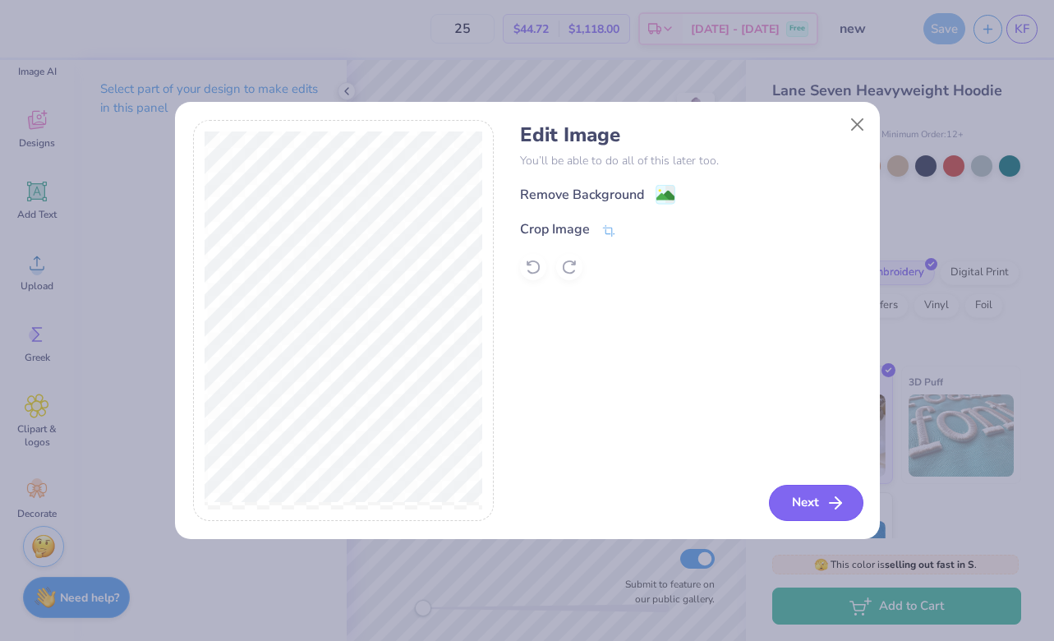
click at [787, 495] on button "Next" at bounding box center [816, 503] width 94 height 36
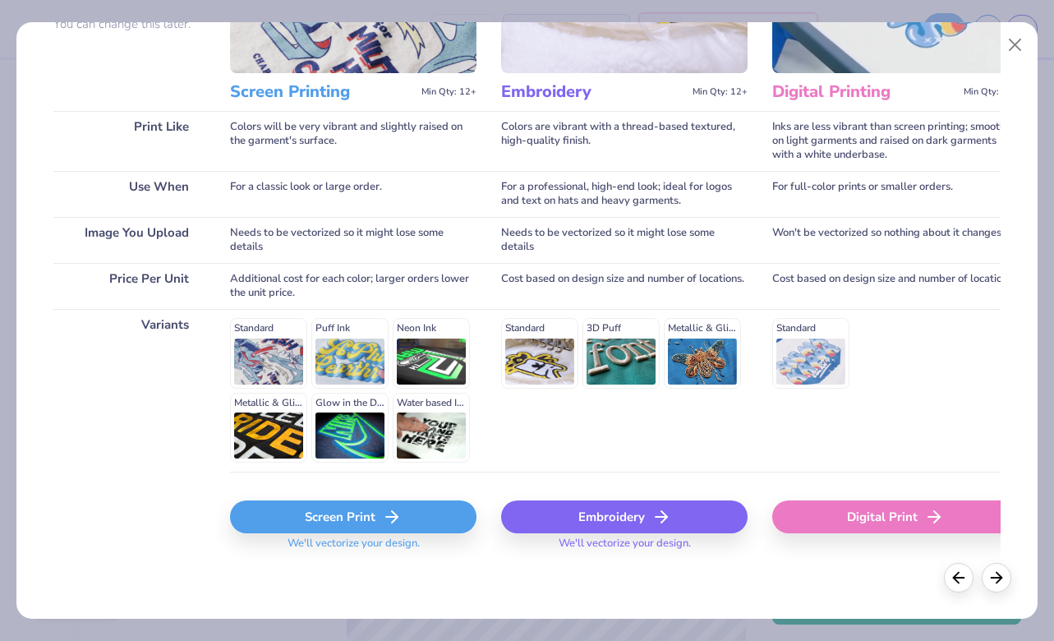
click at [384, 530] on div "Screen Print" at bounding box center [353, 516] width 246 height 33
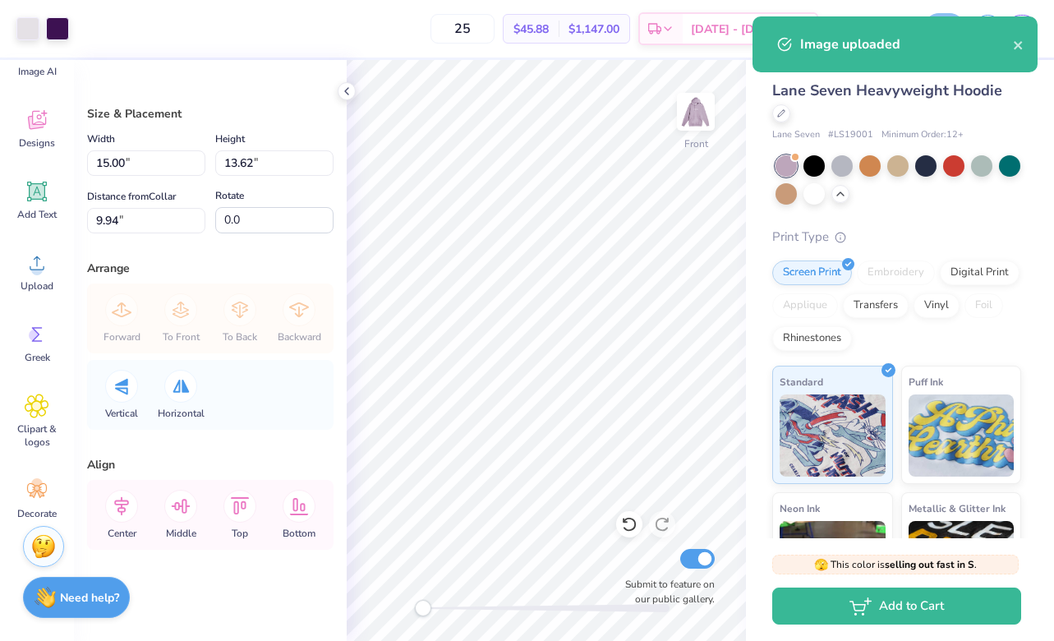
type input "13.26"
type input "12.04"
type input "11.52"
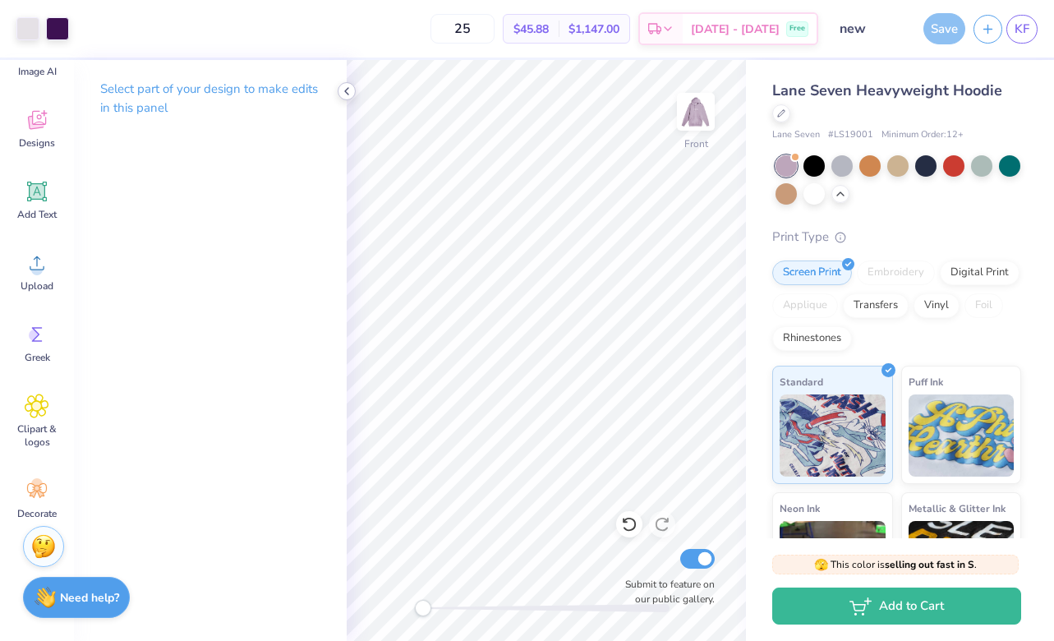
click at [349, 89] on icon at bounding box center [346, 91] width 13 height 13
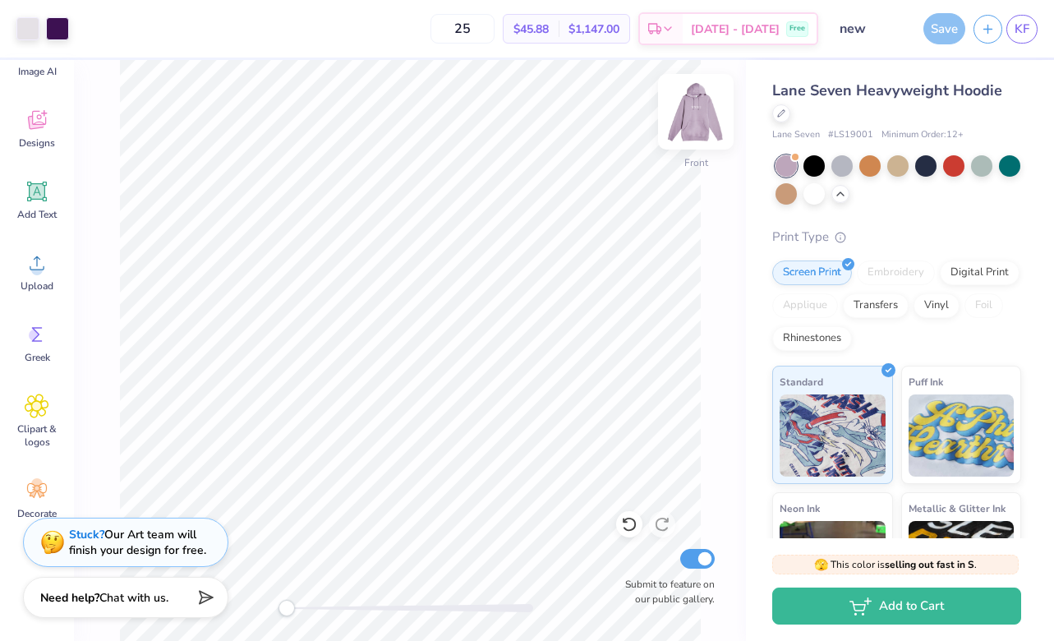
click at [707, 101] on img at bounding box center [696, 112] width 66 height 66
click at [702, 102] on img at bounding box center [696, 112] width 66 height 66
click at [695, 120] on img at bounding box center [696, 112] width 66 height 66
click at [787, 26] on input "new" at bounding box center [867, 28] width 81 height 33
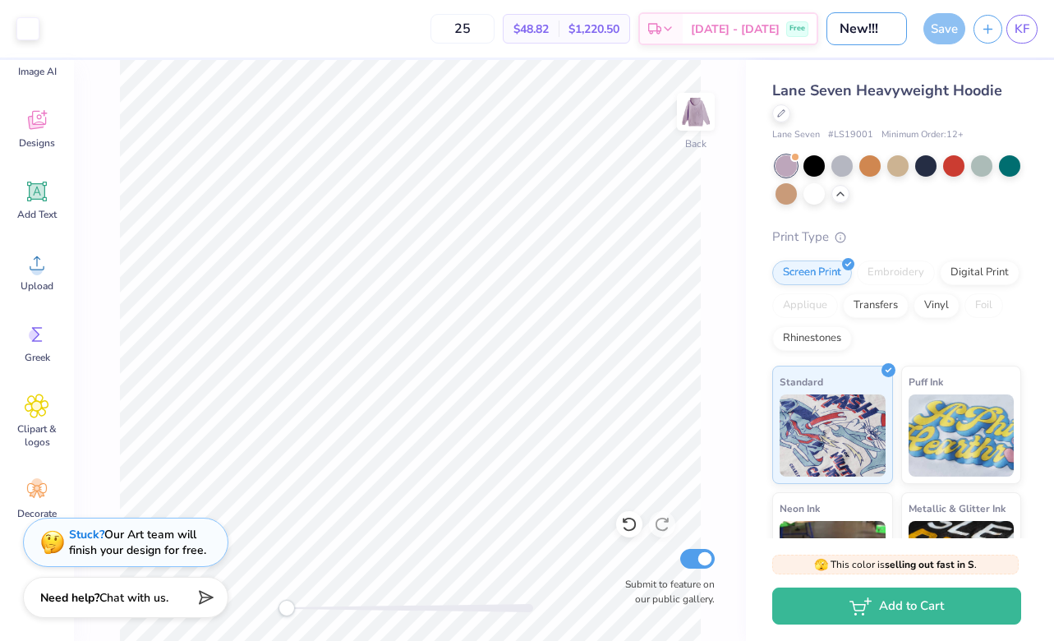
type input "New!!!"
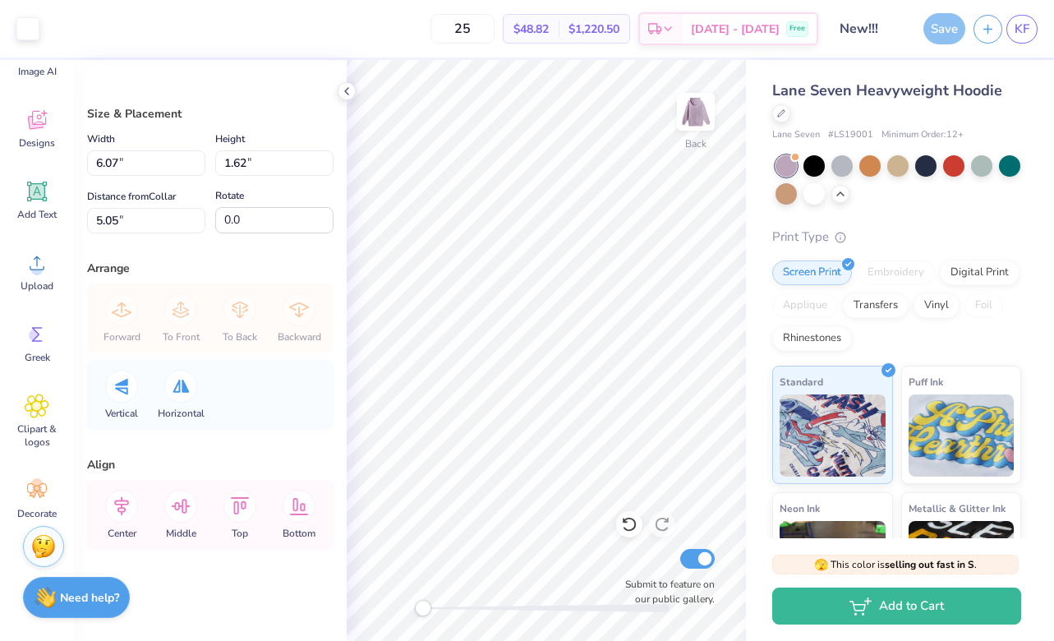
type input "4.40"
type input "1.18"
type input "5.50"
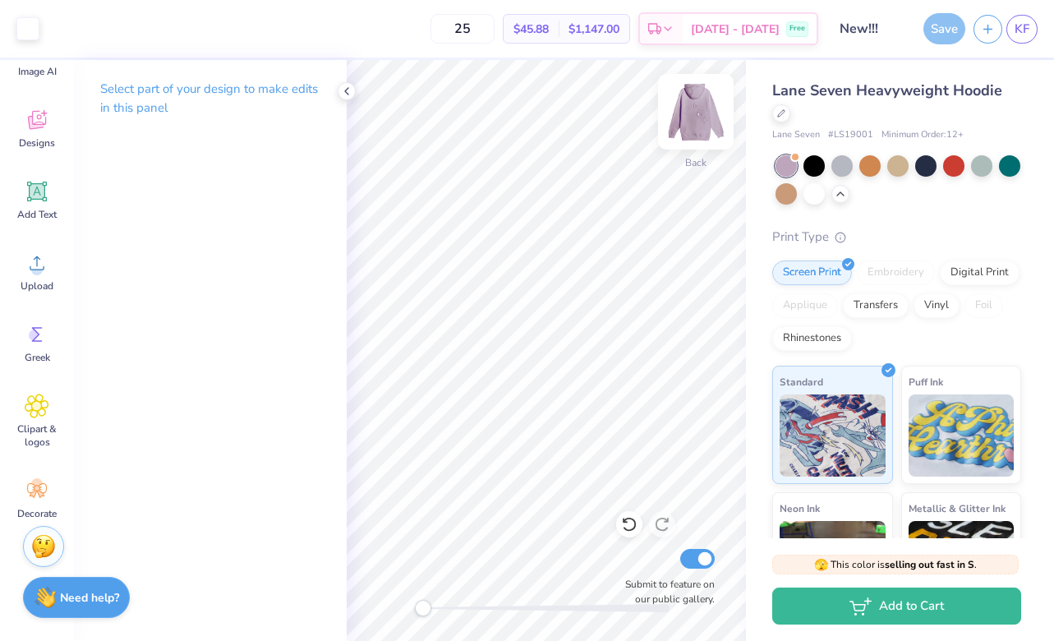
click at [693, 94] on img at bounding box center [696, 112] width 66 height 66
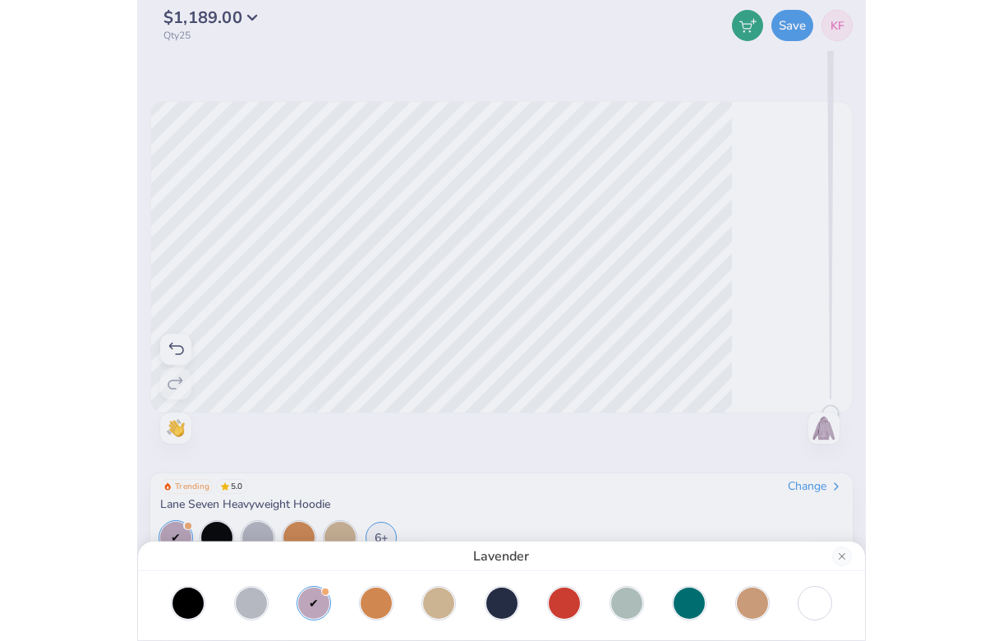
scroll to position [0, 0]
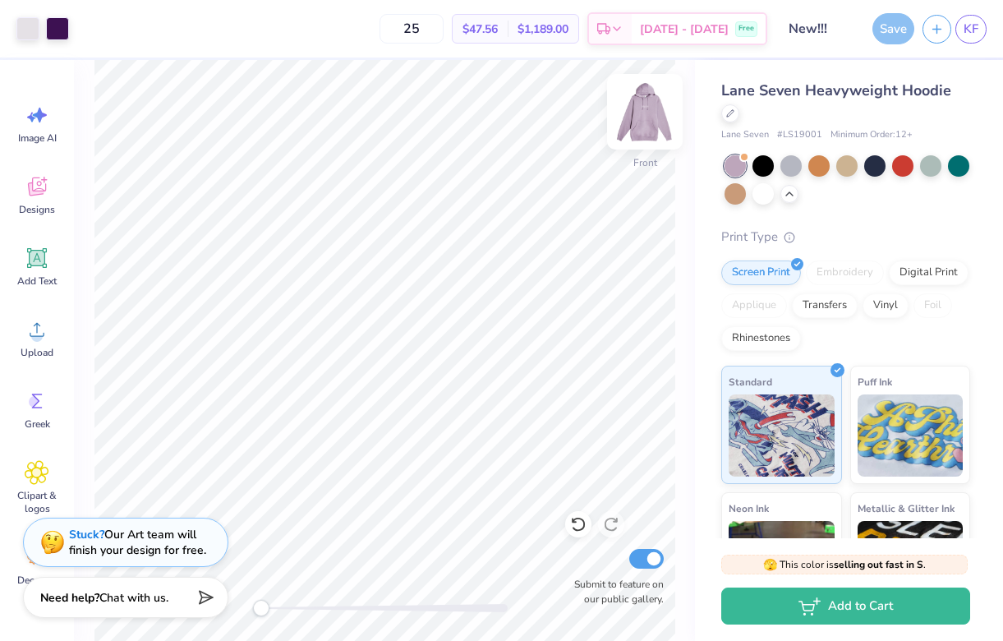
click at [647, 110] on img at bounding box center [645, 112] width 66 height 66
click at [647, 111] on img at bounding box center [645, 112] width 66 height 66
click at [652, 109] on img at bounding box center [645, 112] width 66 height 66
click at [656, 110] on img at bounding box center [645, 112] width 66 height 66
